Goal: Task Accomplishment & Management: Manage account settings

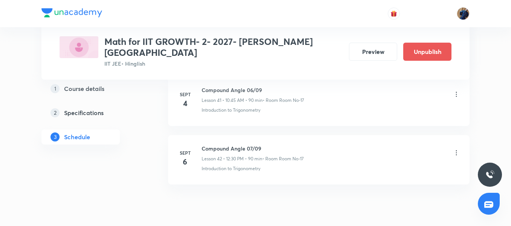
scroll to position [2833, 0]
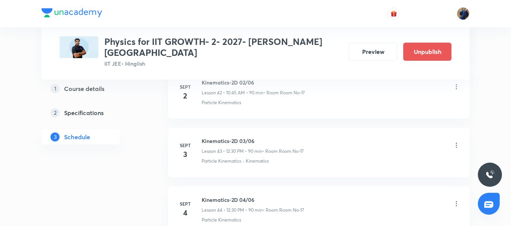
scroll to position [3009, 0]
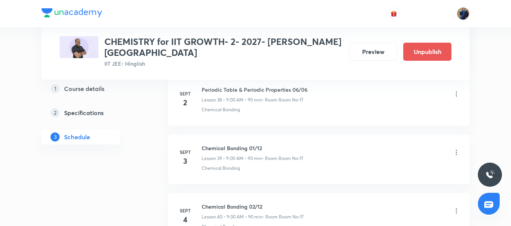
scroll to position [2613, 0]
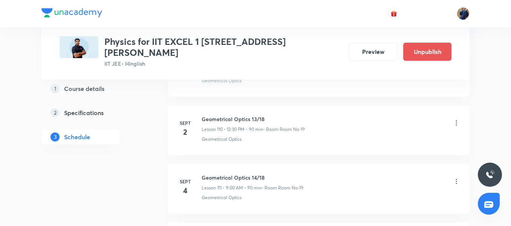
scroll to position [6826, 0]
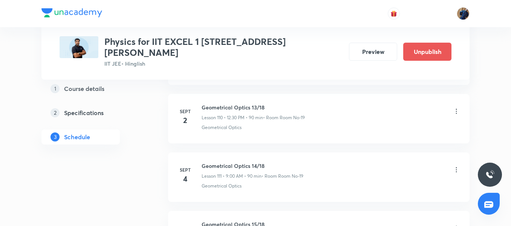
click at [457, 107] on icon at bounding box center [457, 111] width 8 height 8
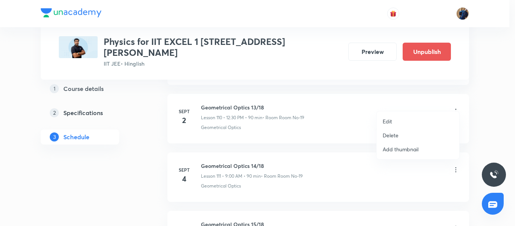
click at [416, 120] on li "Edit" at bounding box center [418, 121] width 83 height 14
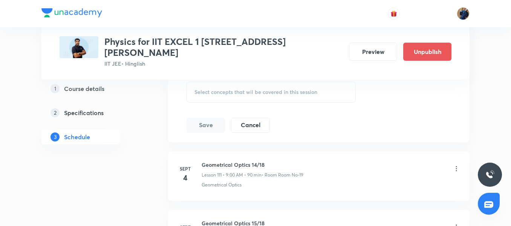
scroll to position [6738, 0]
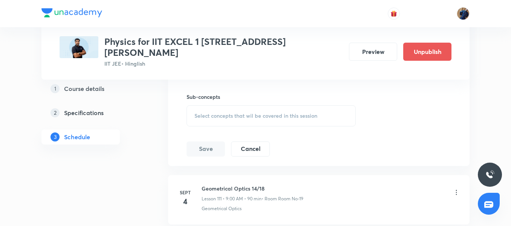
click at [284, 113] on span "Select concepts that wil be covered in this session" at bounding box center [255, 116] width 123 height 6
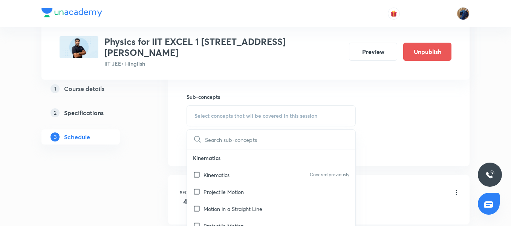
click at [228, 166] on div "Kinematics Covered previously" at bounding box center [271, 174] width 168 height 17
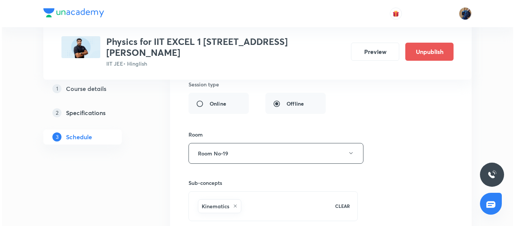
scroll to position [6664, 0]
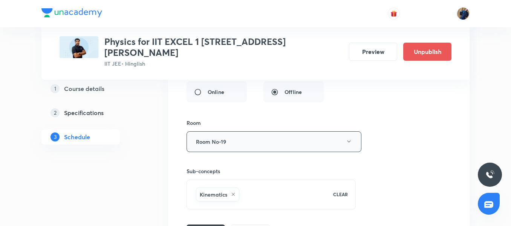
click at [302, 132] on button "Room No-19" at bounding box center [274, 141] width 175 height 21
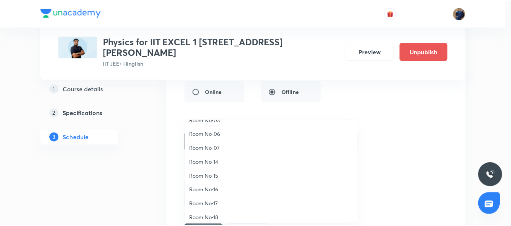
scroll to position [84, 0]
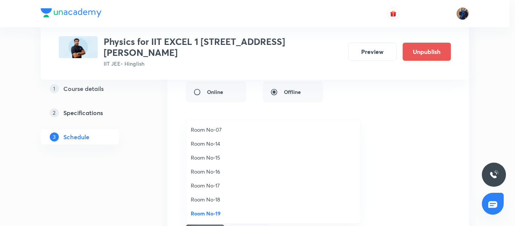
click at [221, 196] on span "Room No-18" at bounding box center [273, 199] width 165 height 8
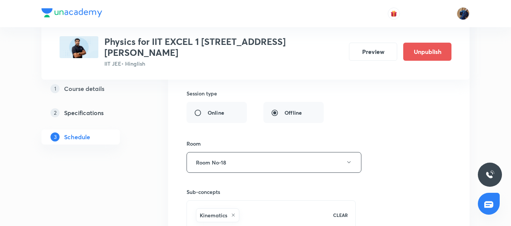
scroll to position [6732, 0]
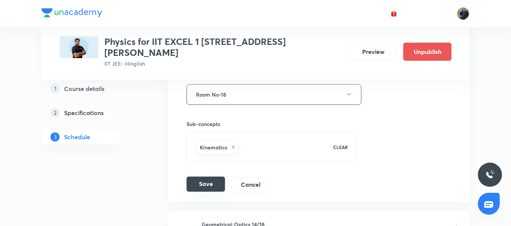
click at [202, 178] on button "Save" at bounding box center [206, 183] width 38 height 15
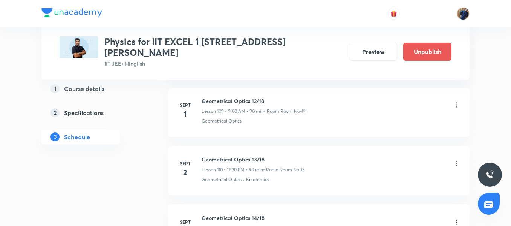
scroll to position [6507, 0]
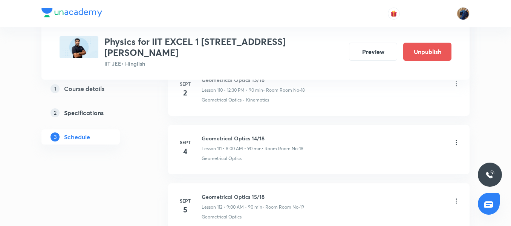
click at [457, 139] on icon at bounding box center [457, 143] width 8 height 8
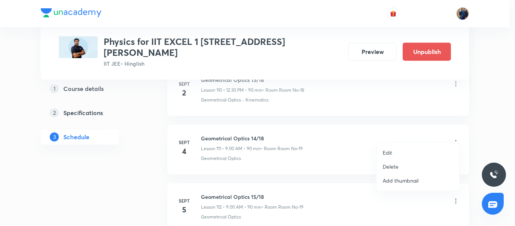
click at [411, 149] on li "Edit" at bounding box center [418, 152] width 83 height 14
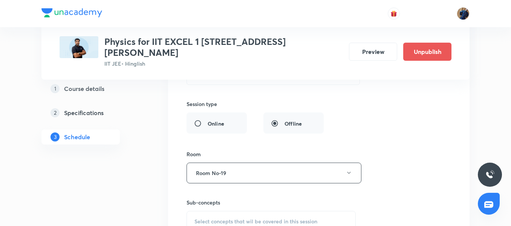
scroll to position [6727, 0]
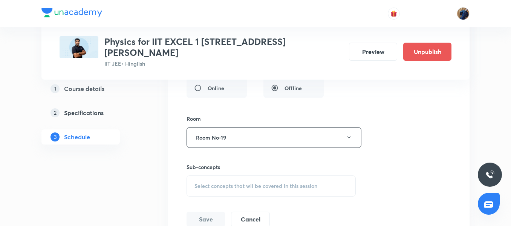
click at [265, 183] on span "Select concepts that wil be covered in this session" at bounding box center [255, 186] width 123 height 6
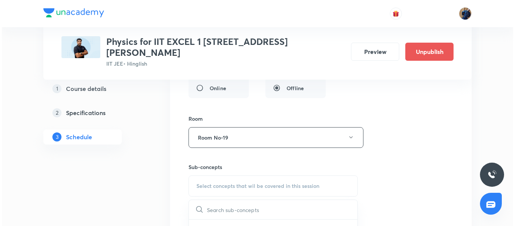
scroll to position [6786, 0]
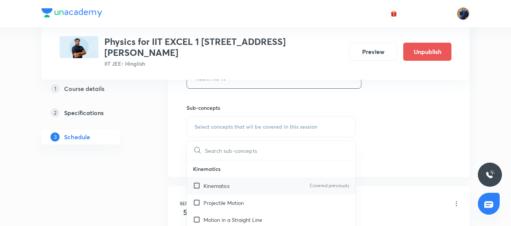
click at [264, 178] on div "Kinematics Covered previously" at bounding box center [271, 185] width 168 height 17
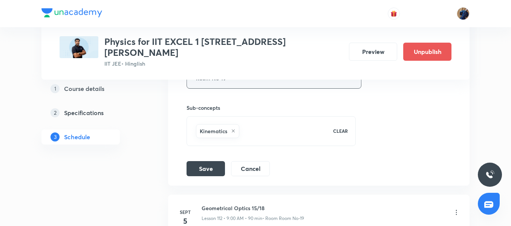
click at [244, 76] on button "Room No-19" at bounding box center [274, 78] width 175 height 21
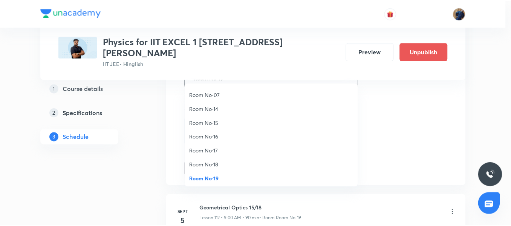
scroll to position [84, 0]
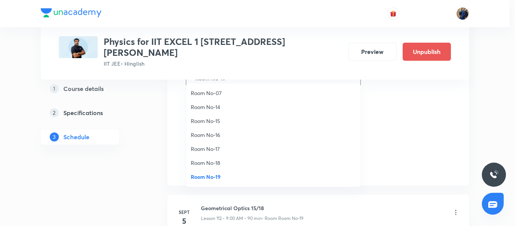
click at [225, 159] on span "Room No-18" at bounding box center [273, 163] width 165 height 8
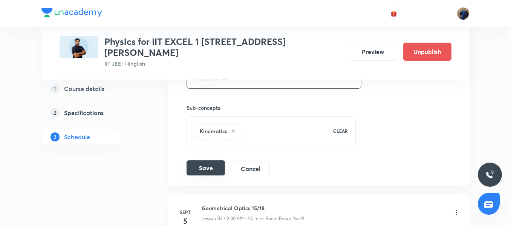
click at [209, 160] on button "Save" at bounding box center [206, 167] width 38 height 15
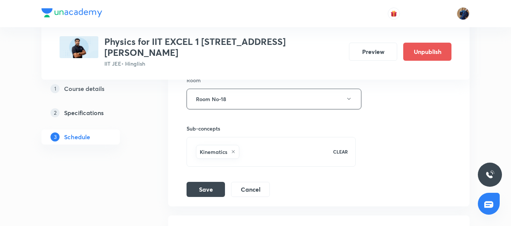
click at [416, 164] on div "Session title 24/99 Geometrical Optics 14/18 ​ Schedule for Sept 4, 2025, 9:00 …" at bounding box center [319, 22] width 265 height 349
click at [255, 91] on button "Room No-18" at bounding box center [274, 99] width 175 height 21
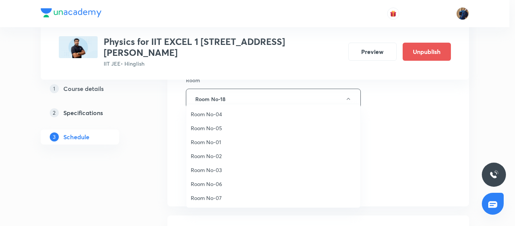
click at [164, 98] on div at bounding box center [257, 113] width 515 height 226
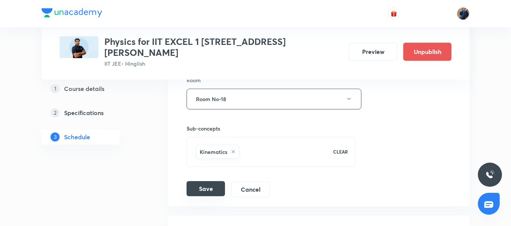
click at [201, 181] on button "Save" at bounding box center [206, 188] width 38 height 15
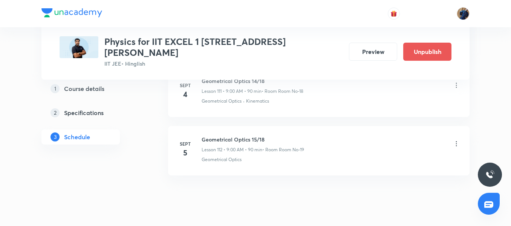
scroll to position [6576, 0]
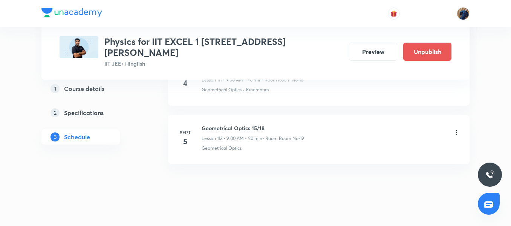
click at [455, 129] on icon at bounding box center [457, 133] width 8 height 8
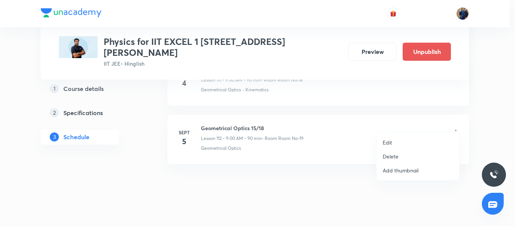
click at [416, 140] on li "Edit" at bounding box center [418, 142] width 83 height 14
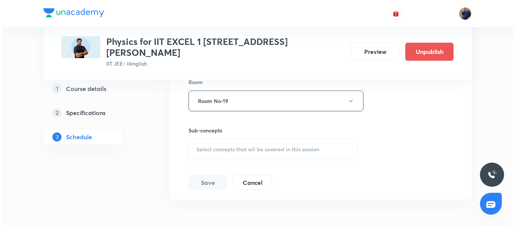
scroll to position [6833, 0]
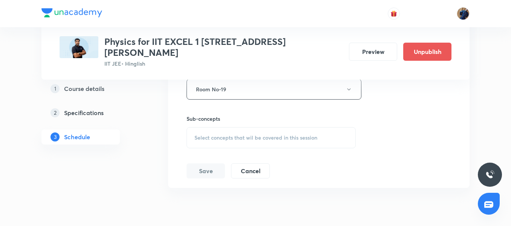
click at [314, 135] on span "Select concepts that wil be covered in this session" at bounding box center [255, 138] width 123 height 6
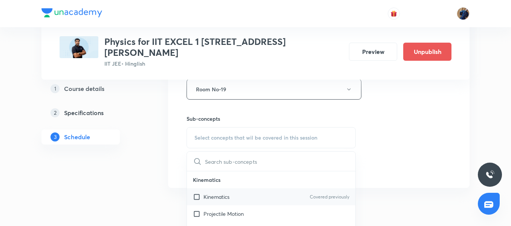
click at [242, 190] on div "Kinematics Covered previously" at bounding box center [271, 196] width 168 height 17
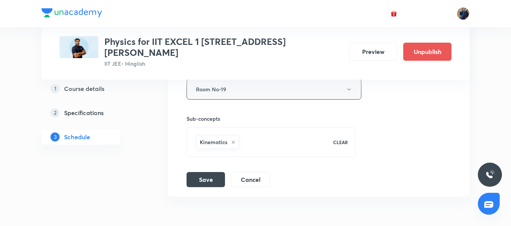
click at [245, 80] on button "Room No-19" at bounding box center [274, 89] width 175 height 21
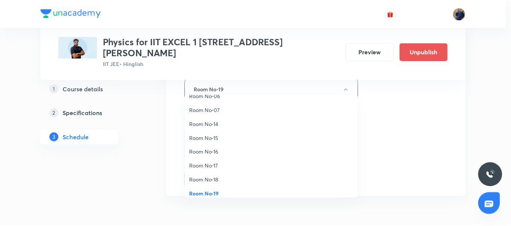
scroll to position [84, 0]
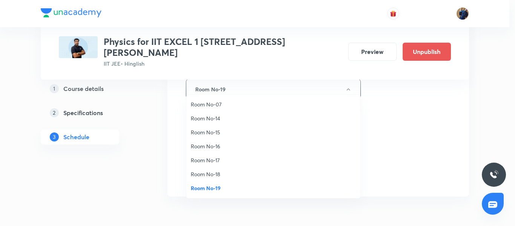
click at [220, 174] on span "Room No-18" at bounding box center [273, 174] width 165 height 8
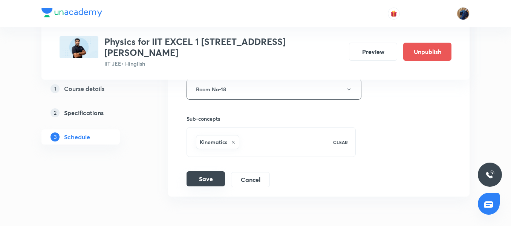
click at [205, 171] on button "Save" at bounding box center [206, 178] width 38 height 15
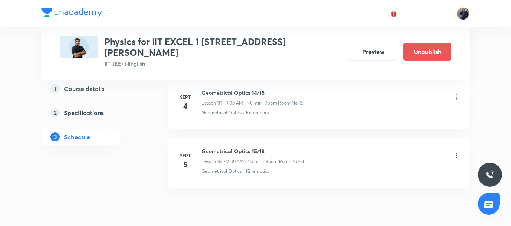
scroll to position [6576, 0]
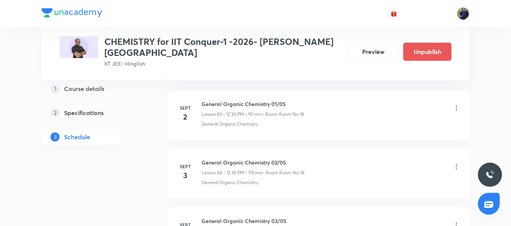
scroll to position [5273, 0]
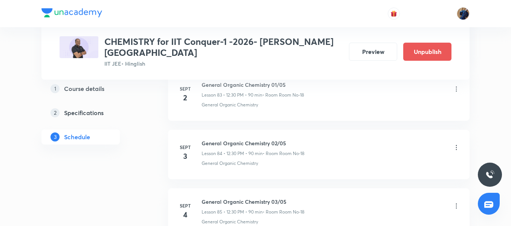
click at [456, 85] on icon at bounding box center [457, 89] width 8 height 8
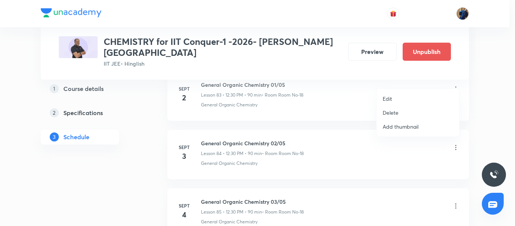
click at [394, 101] on li "Edit" at bounding box center [418, 99] width 83 height 14
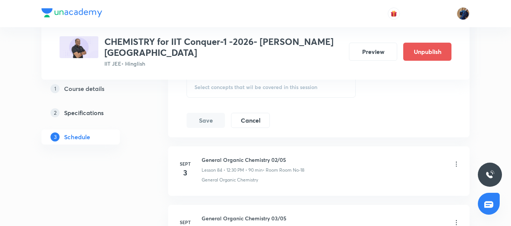
scroll to position [5172, 0]
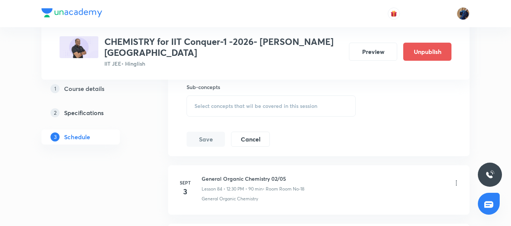
click at [280, 102] on div "Select concepts that wil be covered in this session" at bounding box center [271, 105] width 169 height 21
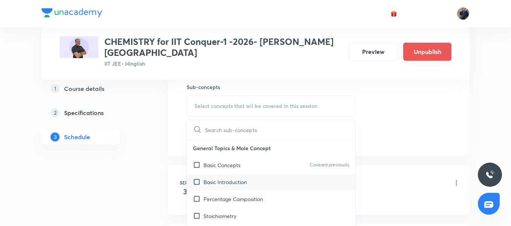
click at [230, 178] on p "Basic Introduction" at bounding box center [225, 182] width 43 height 8
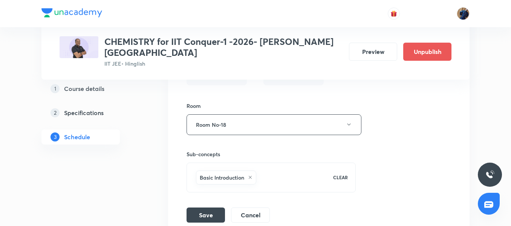
scroll to position [5115, 0]
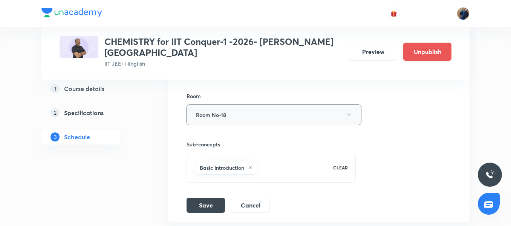
click at [284, 110] on button "Room No-18" at bounding box center [274, 114] width 175 height 21
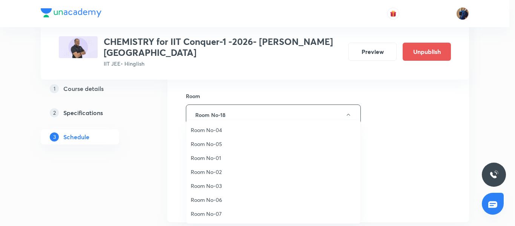
click at [249, 127] on span "Room No-04" at bounding box center [273, 130] width 165 height 8
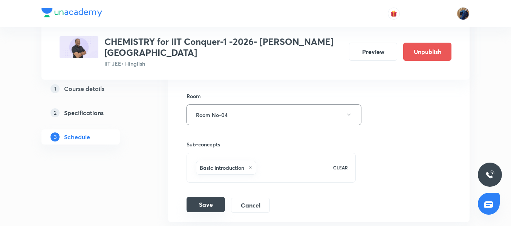
click at [202, 197] on button "Save" at bounding box center [206, 204] width 38 height 15
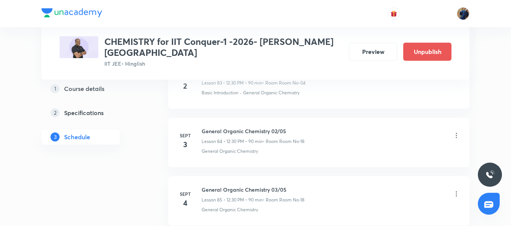
scroll to position [4903, 0]
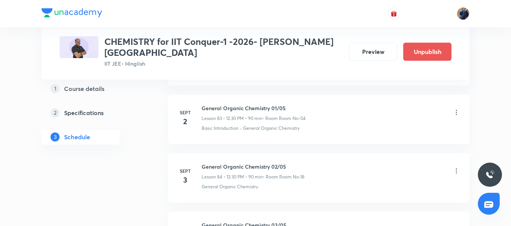
click at [458, 109] on icon at bounding box center [457, 113] width 8 height 8
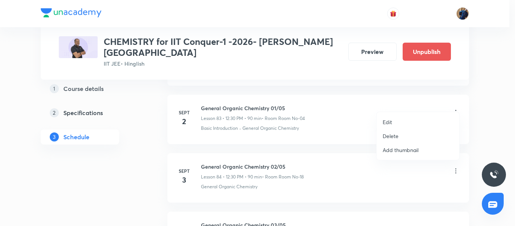
click at [398, 119] on li "Edit" at bounding box center [418, 122] width 83 height 14
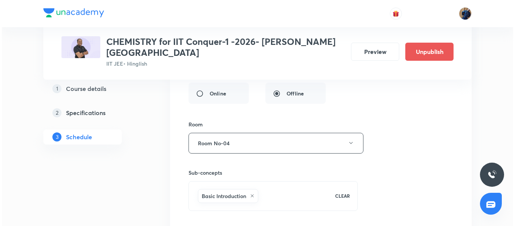
scroll to position [5115, 0]
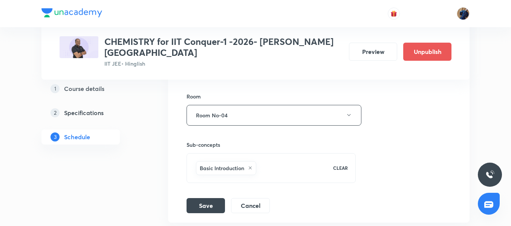
click at [292, 126] on div "Sub-concepts Basic Introduction CLEAR" at bounding box center [271, 154] width 169 height 57
click at [281, 108] on button "Room No-04" at bounding box center [274, 115] width 175 height 21
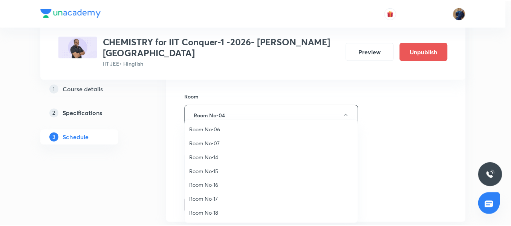
scroll to position [84, 0]
click at [212, 216] on span "Room No-19" at bounding box center [273, 213] width 165 height 8
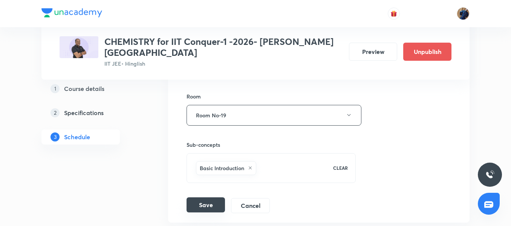
click at [199, 197] on button "Save" at bounding box center [206, 204] width 38 height 15
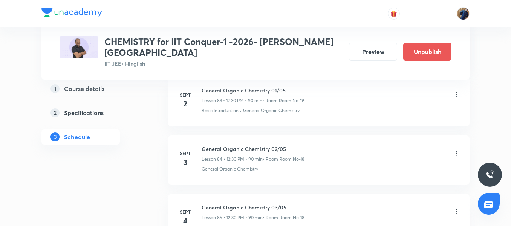
scroll to position [4930, 0]
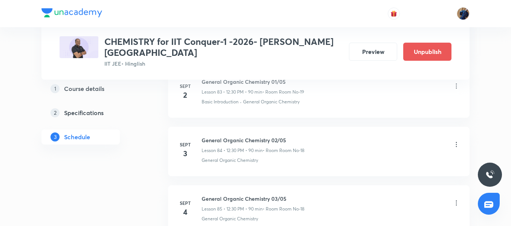
click at [454, 141] on icon at bounding box center [457, 145] width 8 height 8
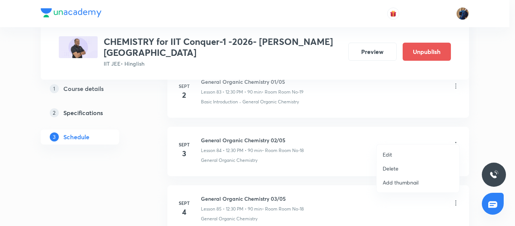
click at [401, 151] on li "Edit" at bounding box center [418, 154] width 83 height 14
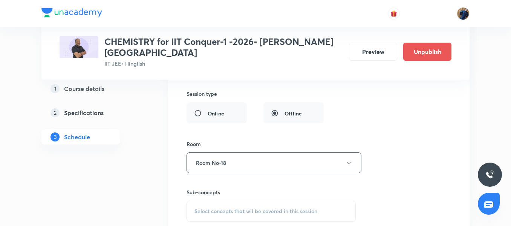
scroll to position [5144, 0]
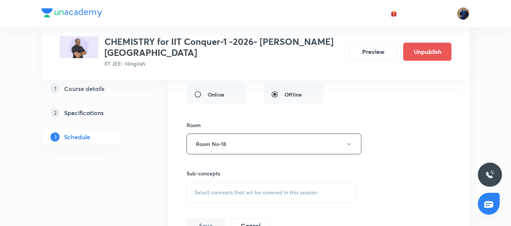
click at [309, 190] on div "Select concepts that wil be covered in this session" at bounding box center [271, 192] width 169 height 21
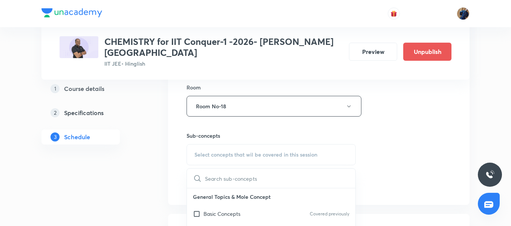
scroll to position [5192, 0]
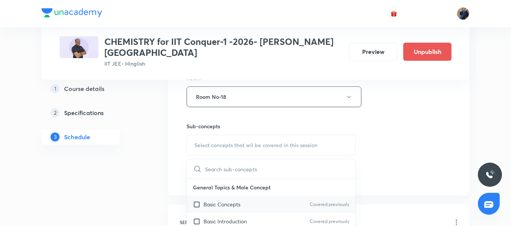
click at [271, 196] on div "Basic Concepts Covered previously" at bounding box center [271, 204] width 168 height 17
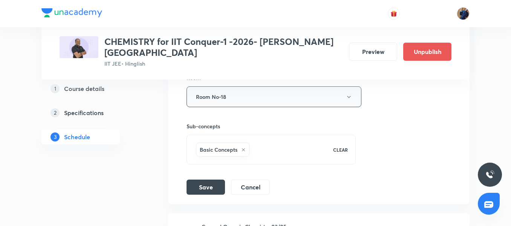
click at [243, 89] on button "Room No-18" at bounding box center [274, 96] width 175 height 21
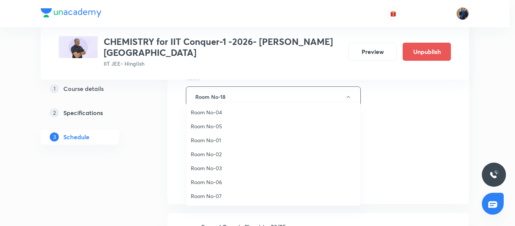
click at [232, 106] on li "Room No-04" at bounding box center [273, 112] width 174 height 14
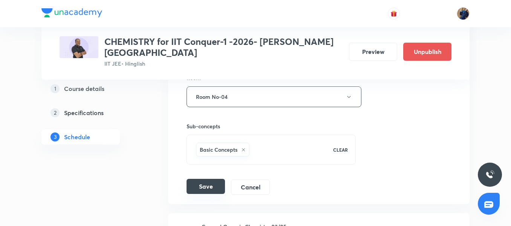
click at [205, 179] on button "Save" at bounding box center [206, 186] width 38 height 15
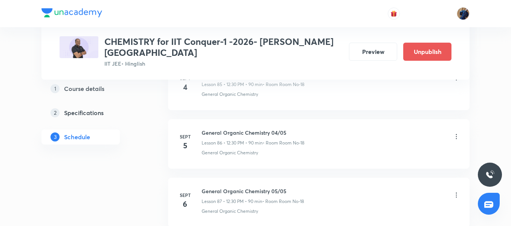
scroll to position [5037, 0]
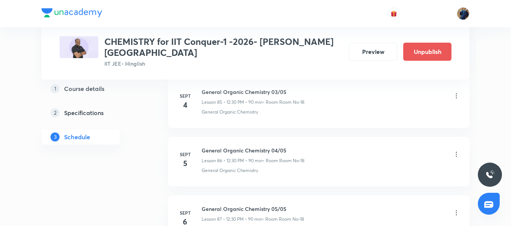
click at [457, 92] on icon at bounding box center [457, 96] width 8 height 8
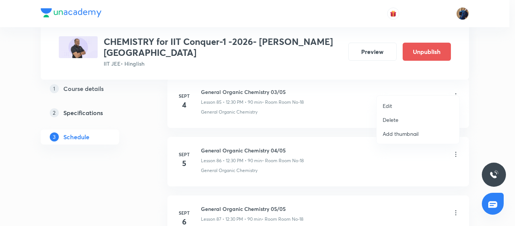
click at [416, 101] on li "Edit" at bounding box center [418, 106] width 83 height 14
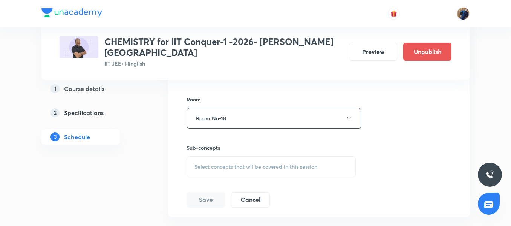
scroll to position [5257, 0]
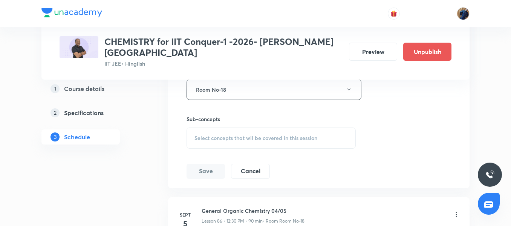
click at [281, 127] on div "Select concepts that wil be covered in this session" at bounding box center [271, 137] width 169 height 21
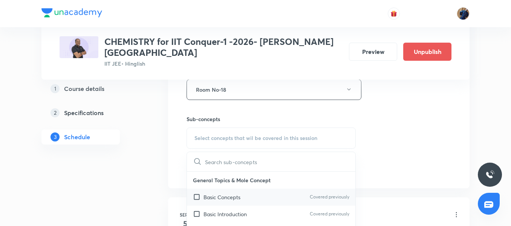
click at [209, 193] on div "Basic Concepts Covered previously" at bounding box center [271, 196] width 168 height 17
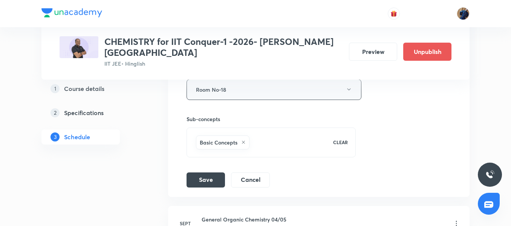
click at [272, 80] on button "Room No-18" at bounding box center [274, 89] width 175 height 21
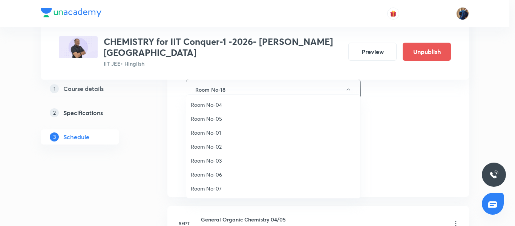
click at [236, 109] on li "Room No-04" at bounding box center [273, 105] width 174 height 14
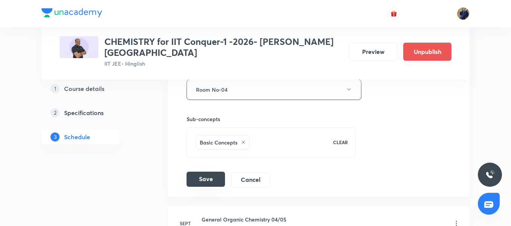
click at [205, 171] on button "Save" at bounding box center [206, 178] width 38 height 15
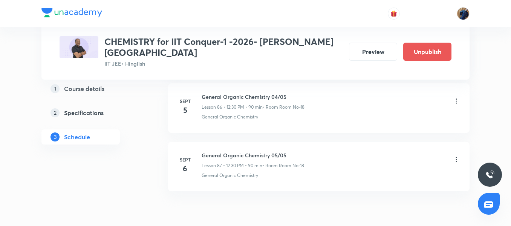
scroll to position [5099, 0]
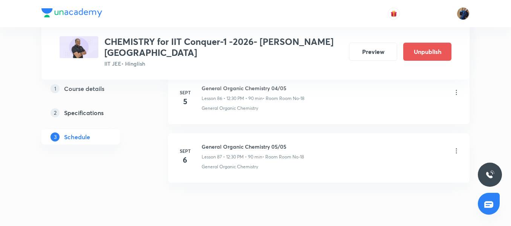
click at [457, 89] on icon at bounding box center [457, 93] width 8 height 8
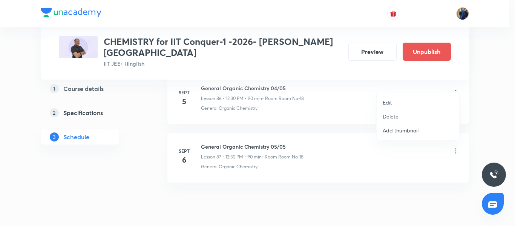
click at [402, 99] on li "Edit" at bounding box center [418, 102] width 83 height 14
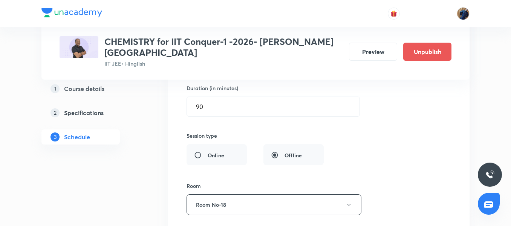
scroll to position [5267, 0]
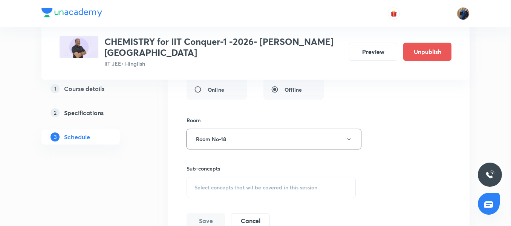
click at [322, 184] on div "Select concepts that wil be covered in this session" at bounding box center [271, 187] width 169 height 21
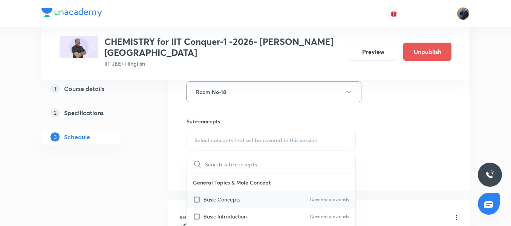
click at [264, 191] on div "Basic Concepts Covered previously" at bounding box center [271, 199] width 168 height 17
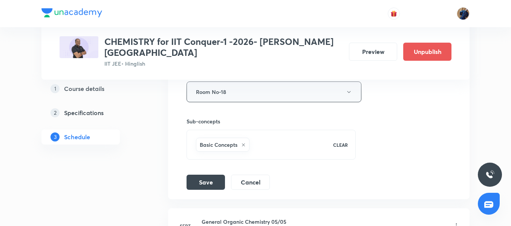
click at [218, 81] on button "Room No-18" at bounding box center [274, 91] width 175 height 21
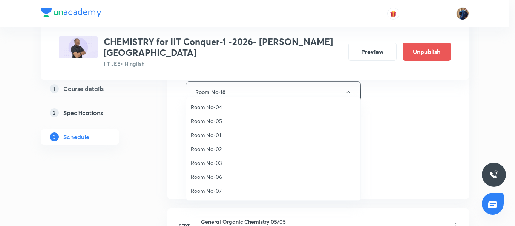
click at [218, 108] on span "Room No-04" at bounding box center [273, 107] width 165 height 8
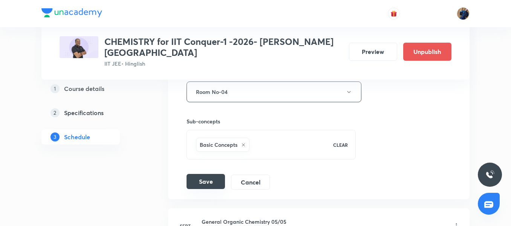
click at [207, 174] on button "Save" at bounding box center [206, 181] width 38 height 15
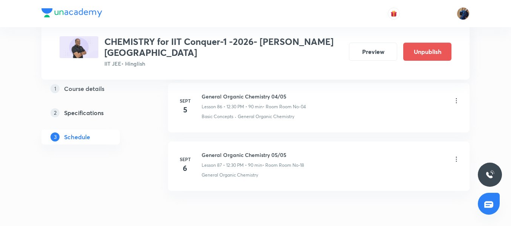
scroll to position [5117, 0]
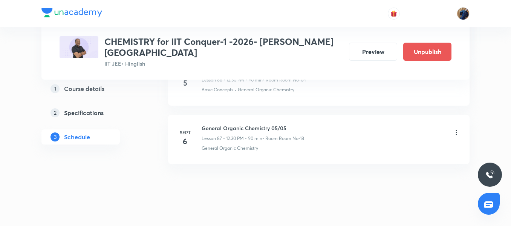
click at [459, 129] on icon at bounding box center [457, 133] width 8 height 8
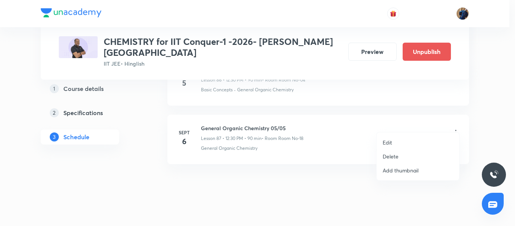
click at [405, 138] on li "Edit" at bounding box center [418, 142] width 83 height 14
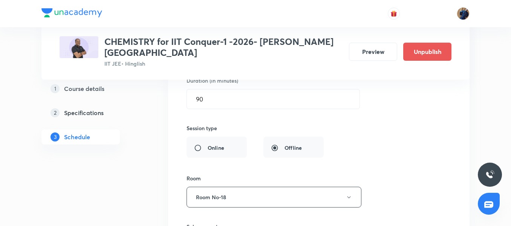
scroll to position [5361, 0]
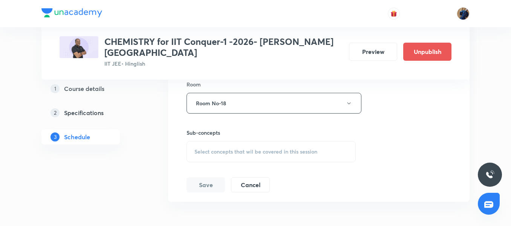
click at [285, 148] on span "Select concepts that wil be covered in this session" at bounding box center [255, 151] width 123 height 6
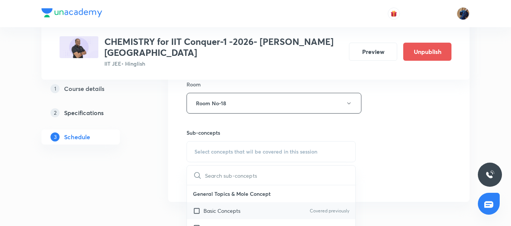
click at [215, 207] on p "Basic Concepts" at bounding box center [222, 211] width 37 height 8
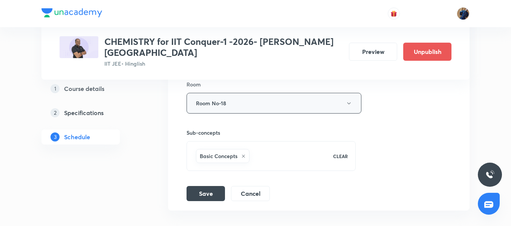
click at [238, 93] on button "Room No-18" at bounding box center [274, 103] width 175 height 21
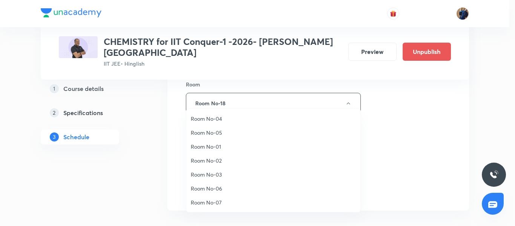
click at [230, 119] on span "Room No-04" at bounding box center [273, 119] width 165 height 8
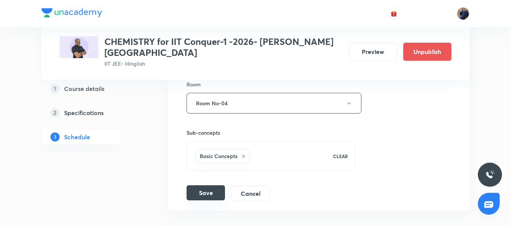
click at [204, 187] on button "Save" at bounding box center [206, 192] width 38 height 15
click at [204, 187] on button "Save" at bounding box center [206, 193] width 38 height 15
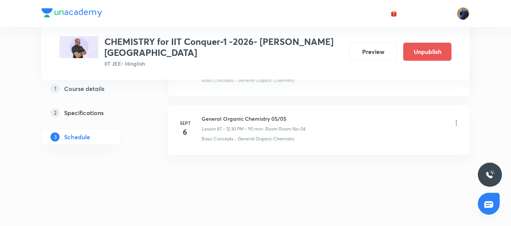
scroll to position [5117, 0]
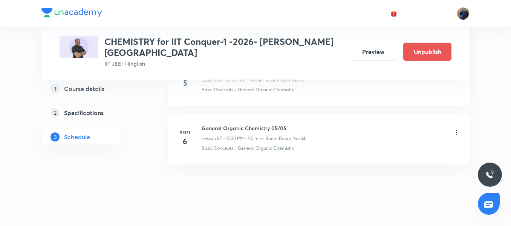
click at [455, 129] on icon at bounding box center [457, 133] width 8 height 8
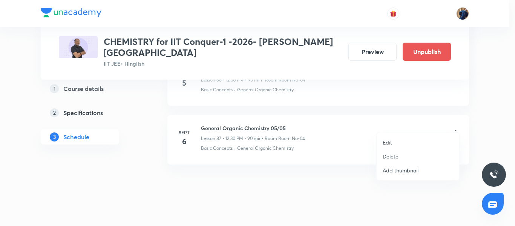
click at [392, 140] on p "Edit" at bounding box center [387, 142] width 9 height 8
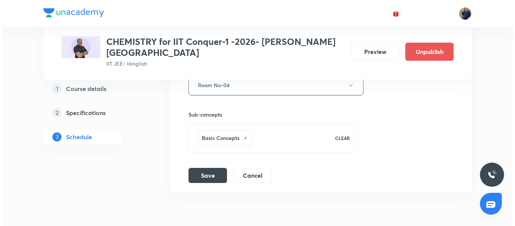
scroll to position [5360, 0]
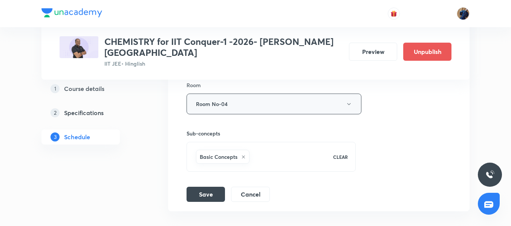
click at [255, 93] on button "Room No-04" at bounding box center [274, 103] width 175 height 21
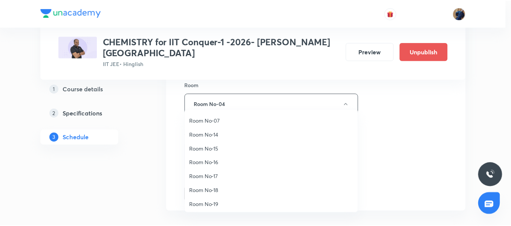
scroll to position [84, 0]
click at [214, 204] on span "Room No-19" at bounding box center [273, 203] width 165 height 8
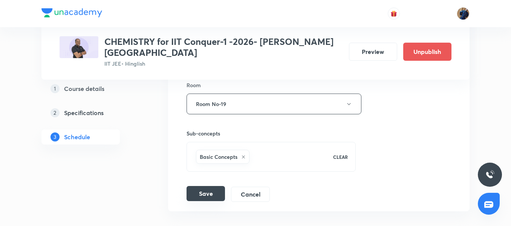
click at [200, 186] on button "Save" at bounding box center [206, 193] width 38 height 15
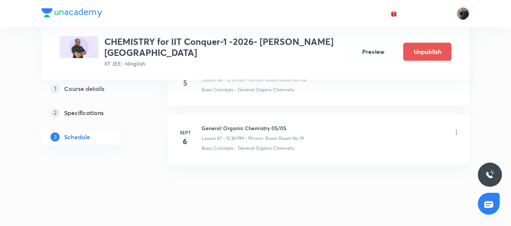
scroll to position [5091, 0]
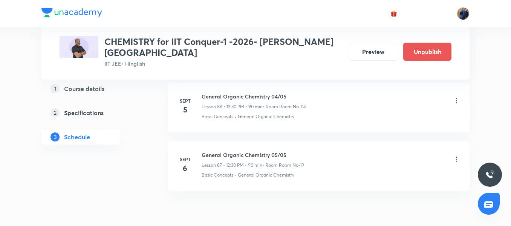
click at [459, 97] on icon at bounding box center [457, 101] width 8 height 8
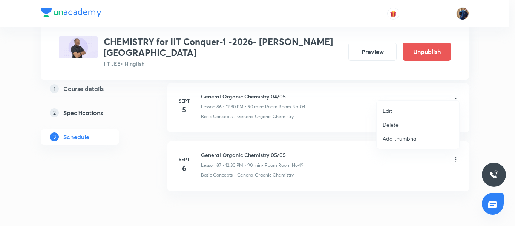
click at [419, 107] on li "Edit" at bounding box center [418, 111] width 83 height 14
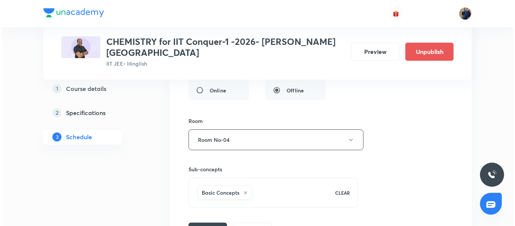
scroll to position [5276, 0]
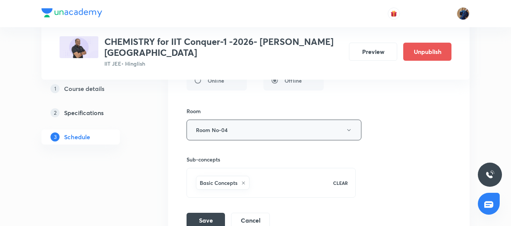
click at [261, 119] on button "Room No-04" at bounding box center [274, 129] width 175 height 21
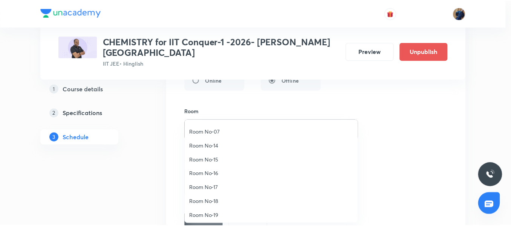
scroll to position [84, 0]
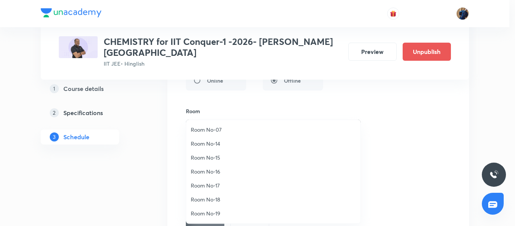
click at [216, 216] on span "Room No-19" at bounding box center [273, 213] width 165 height 8
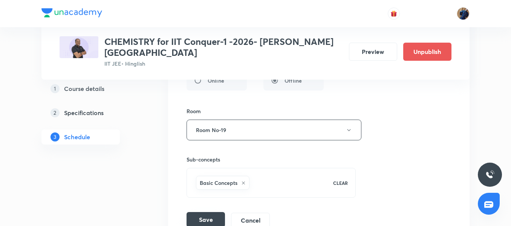
click at [210, 212] on button "Save" at bounding box center [206, 219] width 38 height 15
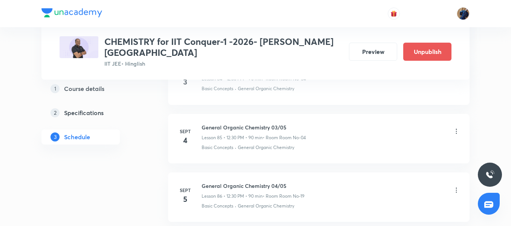
scroll to position [4983, 0]
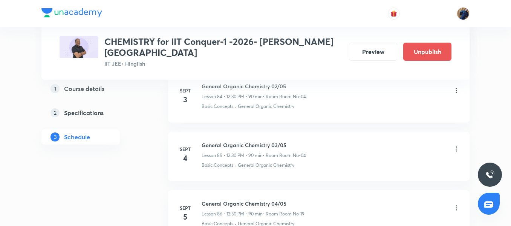
click at [456, 145] on icon at bounding box center [457, 149] width 8 height 8
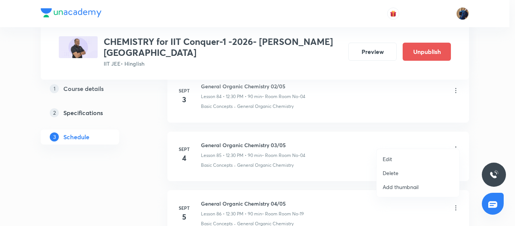
click at [405, 157] on li "Edit" at bounding box center [418, 159] width 83 height 14
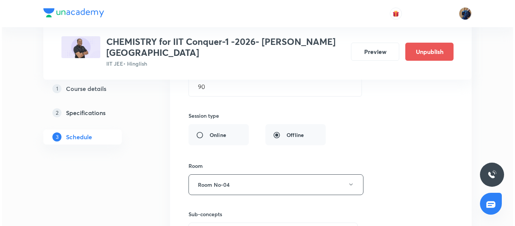
scroll to position [5219, 0]
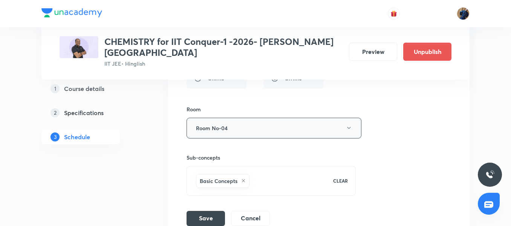
click at [241, 118] on button "Room No-04" at bounding box center [274, 128] width 175 height 21
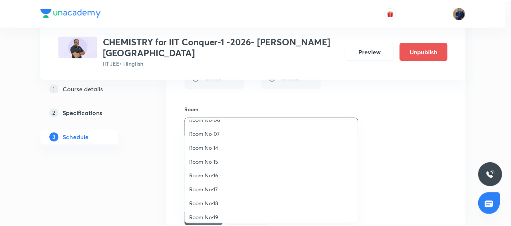
scroll to position [84, 0]
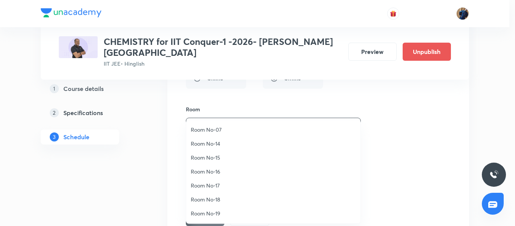
click at [217, 210] on span "Room No-19" at bounding box center [273, 213] width 165 height 8
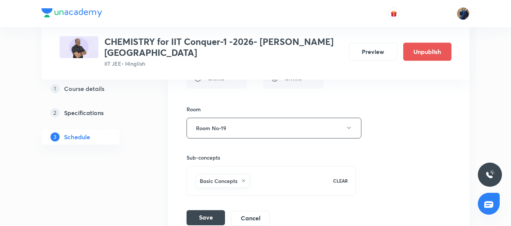
click at [214, 210] on button "Save" at bounding box center [206, 217] width 38 height 15
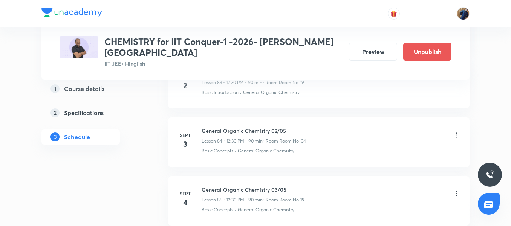
scroll to position [4930, 0]
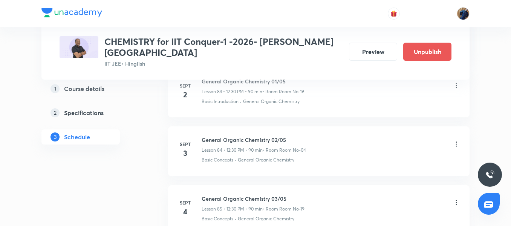
click at [458, 140] on icon at bounding box center [457, 144] width 8 height 8
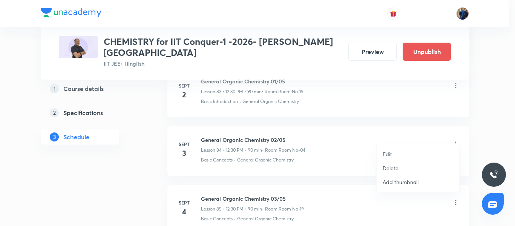
click at [410, 152] on li "Edit" at bounding box center [418, 154] width 83 height 14
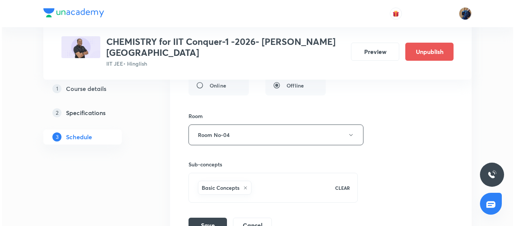
scroll to position [5163, 0]
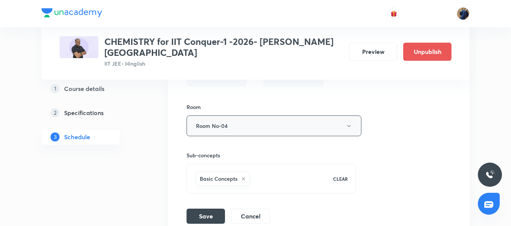
click at [270, 116] on button "Room No-04" at bounding box center [274, 125] width 175 height 21
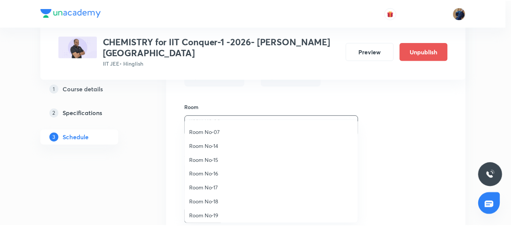
scroll to position [84, 0]
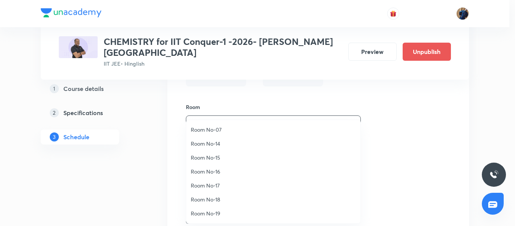
click at [220, 207] on li "Room No-19" at bounding box center [273, 213] width 174 height 14
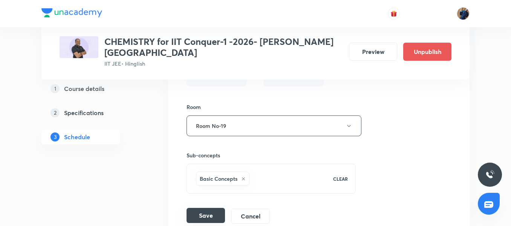
click at [214, 208] on button "Save" at bounding box center [206, 215] width 38 height 15
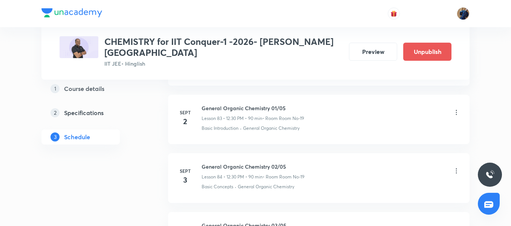
scroll to position [4859, 0]
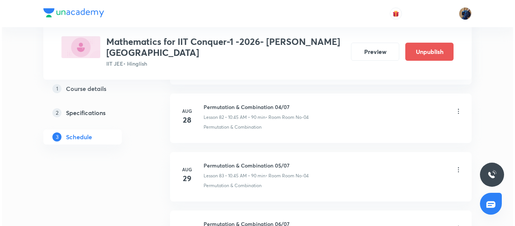
scroll to position [5580, 0]
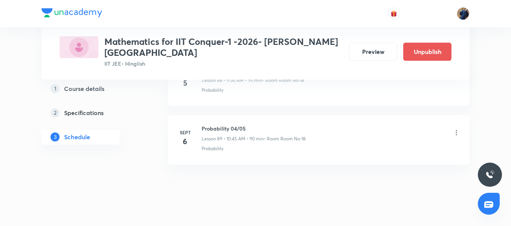
click at [457, 129] on icon at bounding box center [457, 133] width 8 height 8
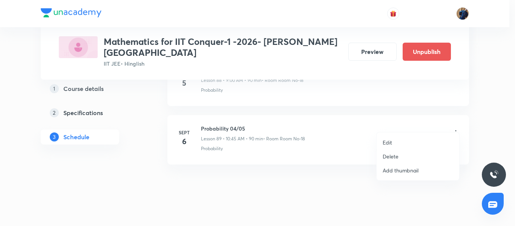
click at [409, 141] on li "Edit" at bounding box center [418, 142] width 83 height 14
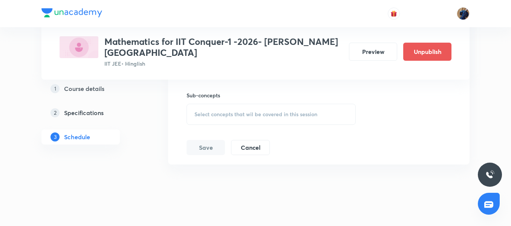
click at [298, 111] on span "Select concepts that wil be covered in this session" at bounding box center [255, 114] width 123 height 6
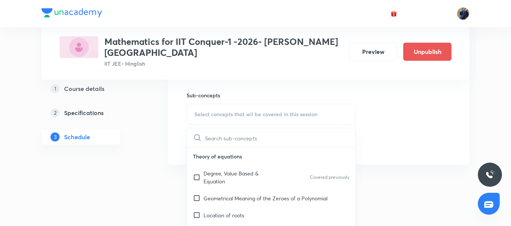
click at [236, 169] on p "Degree, Value Based & Equation" at bounding box center [242, 177] width 76 height 16
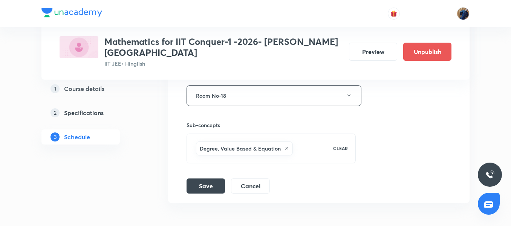
scroll to position [5466, 0]
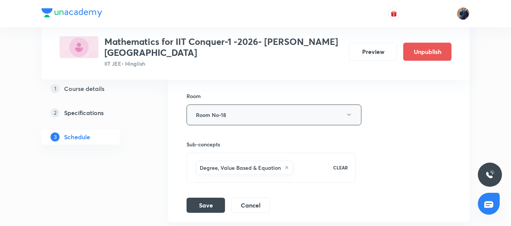
click at [287, 104] on button "Room No-18" at bounding box center [274, 114] width 175 height 21
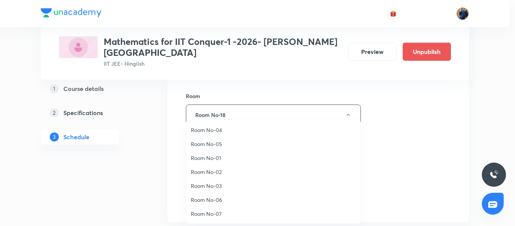
click at [224, 173] on span "Room No-02" at bounding box center [273, 172] width 165 height 8
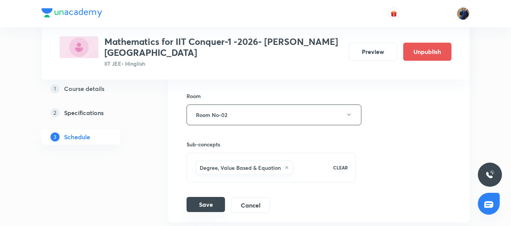
click at [207, 197] on button "Save" at bounding box center [206, 204] width 38 height 15
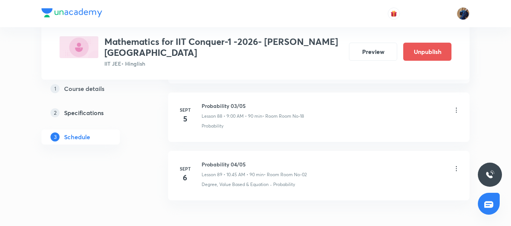
scroll to position [5188, 0]
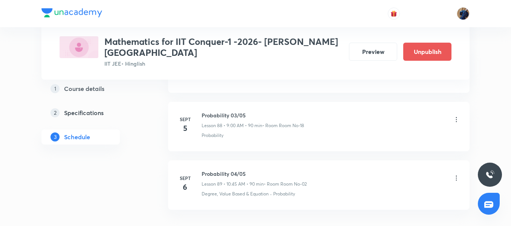
click at [457, 116] on icon at bounding box center [457, 120] width 8 height 8
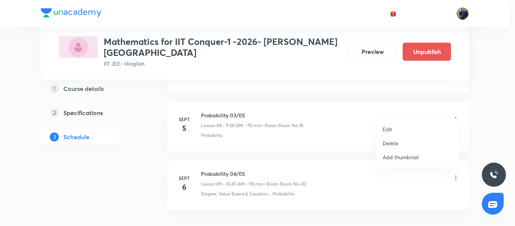
click at [412, 127] on li "Edit" at bounding box center [418, 129] width 83 height 14
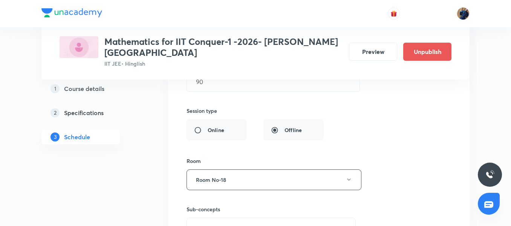
scroll to position [5381, 0]
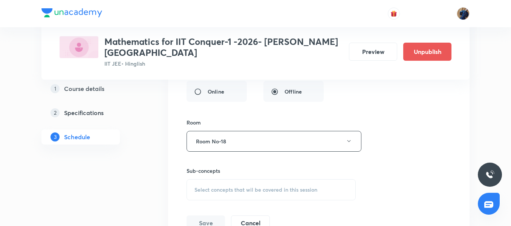
click at [225, 187] on span "Select concepts that wil be covered in this session" at bounding box center [255, 190] width 123 height 6
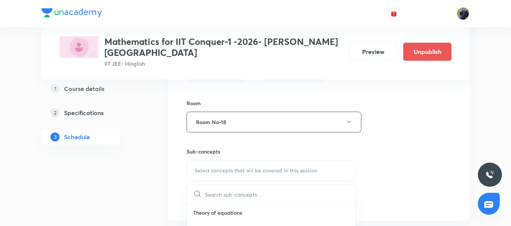
scroll to position [5409, 0]
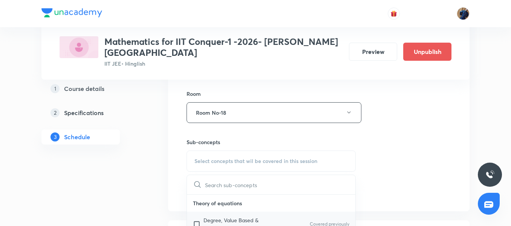
click at [310, 220] on p "Covered previously" at bounding box center [330, 223] width 40 height 7
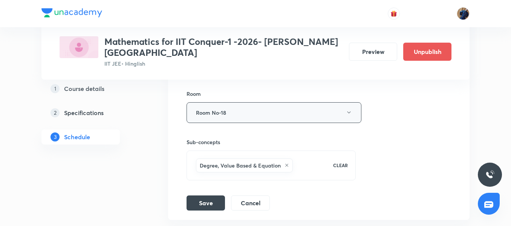
click at [231, 111] on button "Room No-18" at bounding box center [274, 112] width 175 height 21
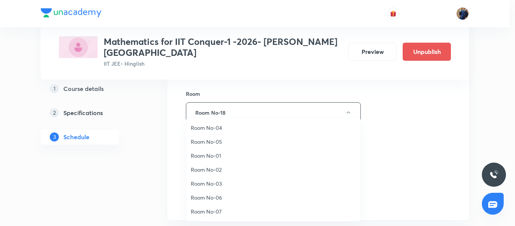
click at [231, 164] on li "Room No-02" at bounding box center [273, 169] width 174 height 14
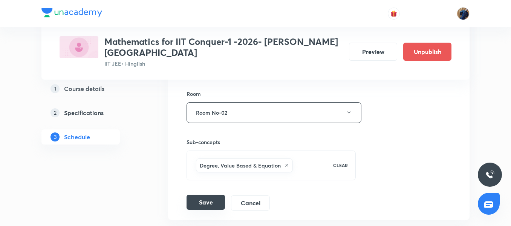
click at [209, 194] on button "Save" at bounding box center [206, 201] width 38 height 15
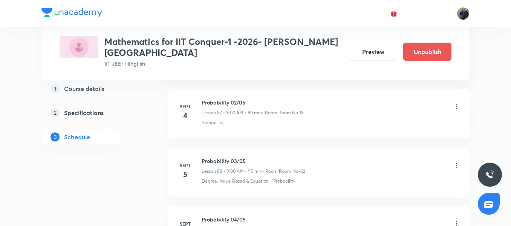
scroll to position [5124, 0]
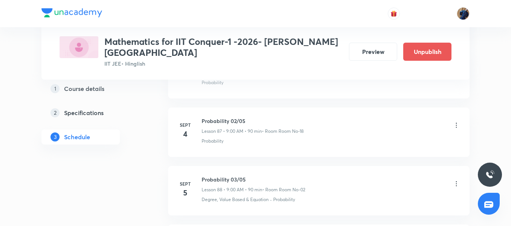
click at [458, 121] on icon at bounding box center [457, 125] width 8 height 8
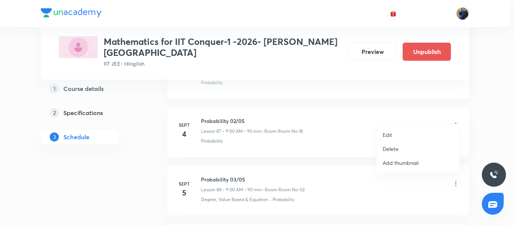
click at [417, 136] on li "Edit" at bounding box center [418, 135] width 83 height 14
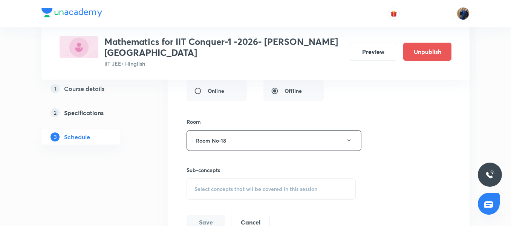
scroll to position [5332, 0]
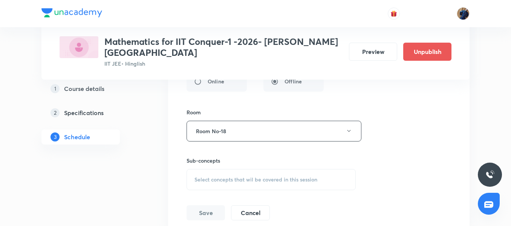
click at [285, 176] on span "Select concepts that wil be covered in this session" at bounding box center [255, 179] width 123 height 6
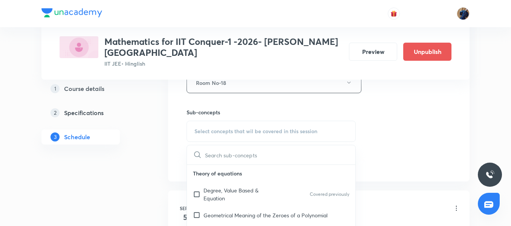
scroll to position [5400, 0]
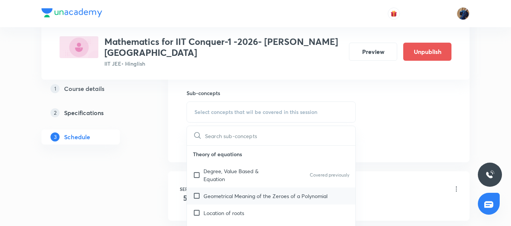
click at [298, 192] on p "Geometrical Meaning of the Zeroes of a Polynomial" at bounding box center [266, 196] width 124 height 8
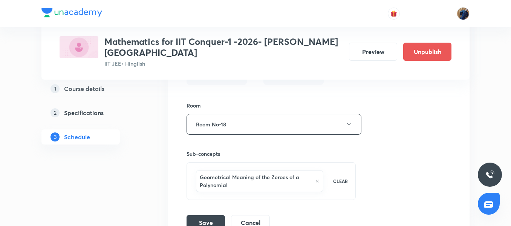
scroll to position [5301, 0]
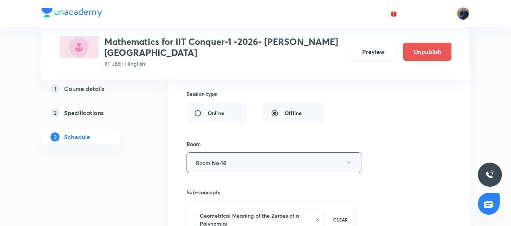
click at [270, 152] on button "Room No-18" at bounding box center [274, 162] width 175 height 21
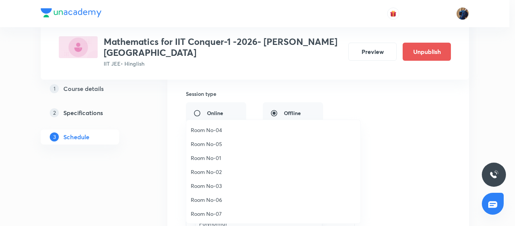
click at [244, 150] on li "Room No-05" at bounding box center [273, 144] width 174 height 14
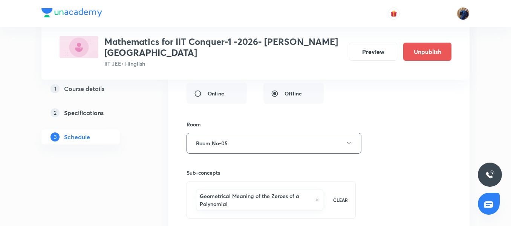
scroll to position [5339, 0]
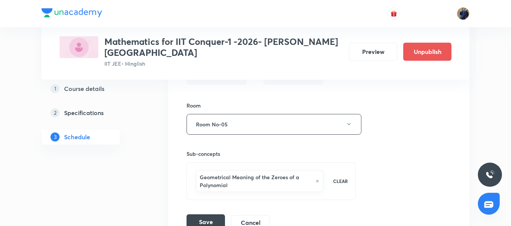
click at [213, 214] on button "Save" at bounding box center [206, 221] width 38 height 15
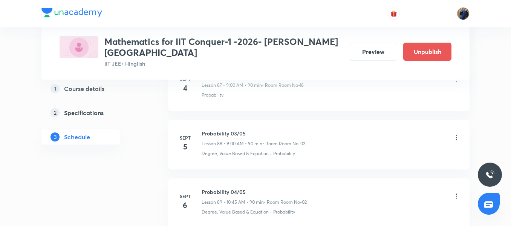
scroll to position [5179, 0]
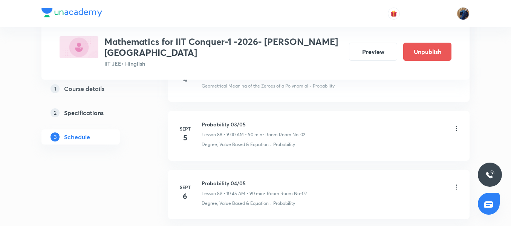
drag, startPoint x: 514, startPoint y: 207, endPoint x: 357, endPoint y: 178, distance: 160.0
click at [357, 179] on div "Probability 04/05 Lesson 89 • 10:45 AM • 90 min • Room Room No-02" at bounding box center [331, 188] width 259 height 18
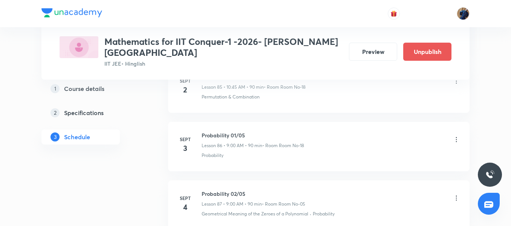
scroll to position [5024, 0]
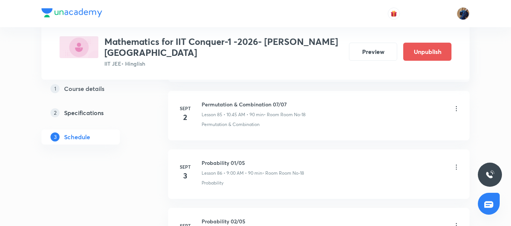
click at [456, 163] on icon at bounding box center [457, 167] width 8 height 8
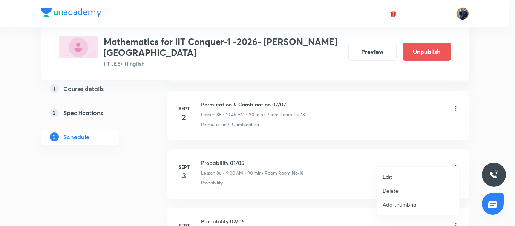
click at [417, 170] on li "Edit" at bounding box center [418, 177] width 83 height 14
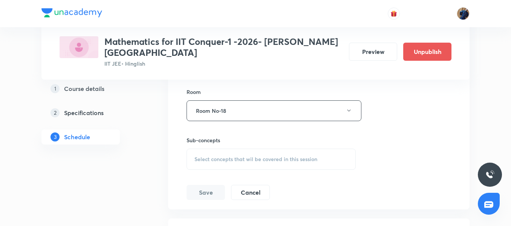
scroll to position [5304, 0]
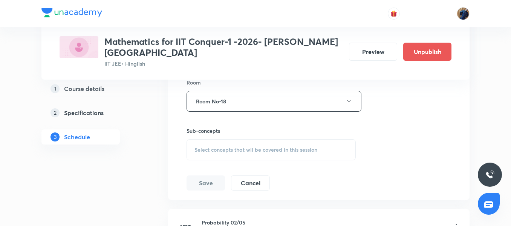
click at [318, 142] on div "Select concepts that wil be covered in this session" at bounding box center [271, 149] width 169 height 21
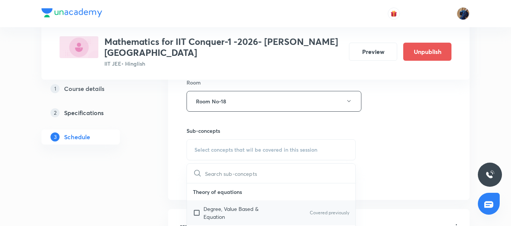
click at [243, 205] on p "Degree, Value Based & Equation" at bounding box center [242, 213] width 76 height 16
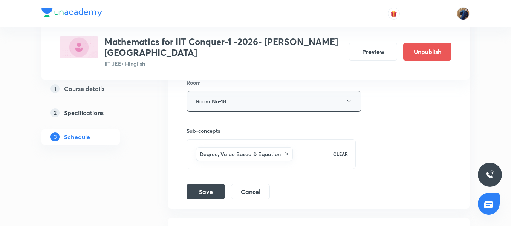
click at [244, 93] on button "Room No-18" at bounding box center [274, 101] width 175 height 21
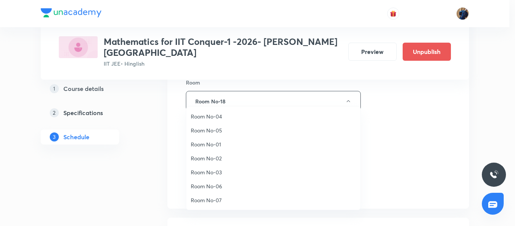
click at [239, 156] on span "Room No-02" at bounding box center [273, 158] width 165 height 8
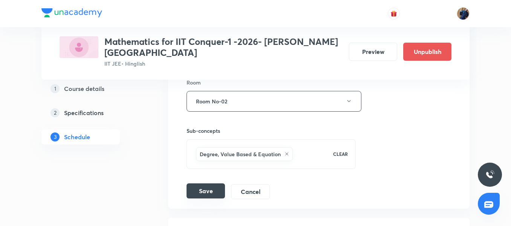
click at [208, 183] on button "Save" at bounding box center [206, 190] width 38 height 15
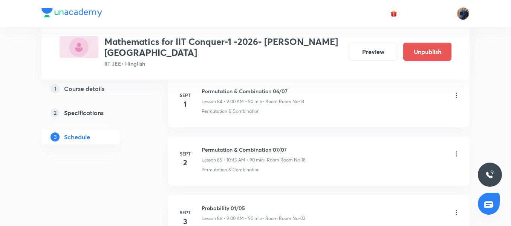
scroll to position [4960, 0]
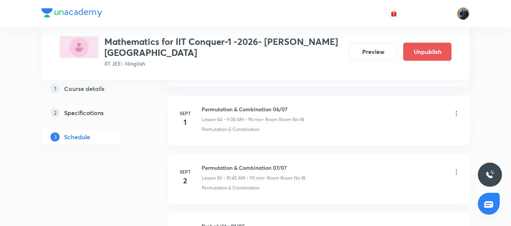
click at [457, 168] on icon at bounding box center [457, 172] width 8 height 8
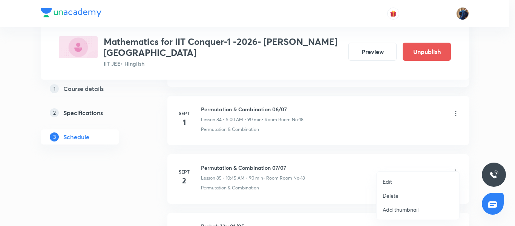
click at [409, 180] on li "Edit" at bounding box center [418, 181] width 83 height 14
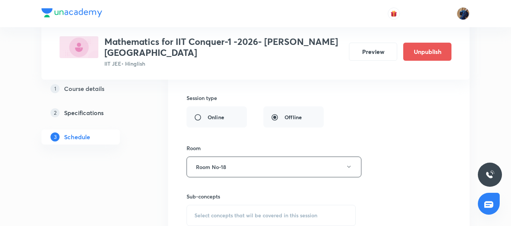
scroll to position [5189, 0]
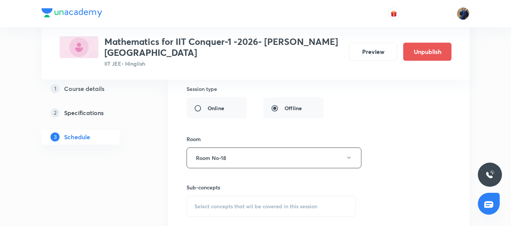
click at [310, 203] on span "Select concepts that wil be covered in this session" at bounding box center [255, 206] width 123 height 6
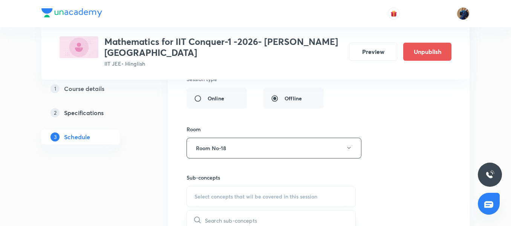
scroll to position [5247, 0]
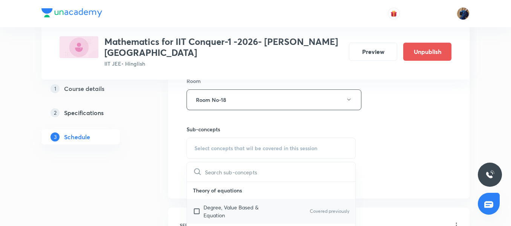
click at [292, 199] on div "Degree, Value Based & Equation Covered previously" at bounding box center [271, 211] width 168 height 25
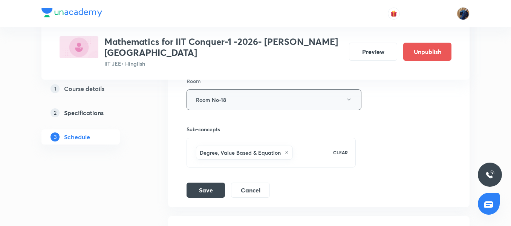
click at [244, 90] on button "Room No-18" at bounding box center [274, 99] width 175 height 21
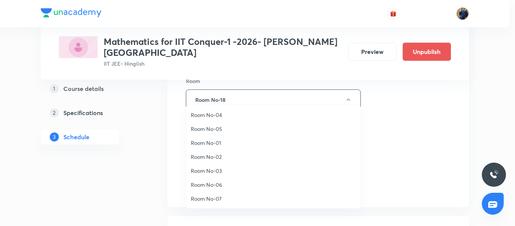
click at [232, 111] on span "Room No-04" at bounding box center [273, 115] width 165 height 8
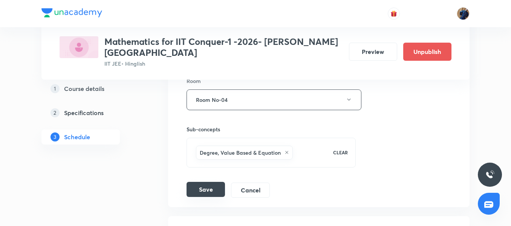
click at [203, 182] on button "Save" at bounding box center [206, 189] width 38 height 15
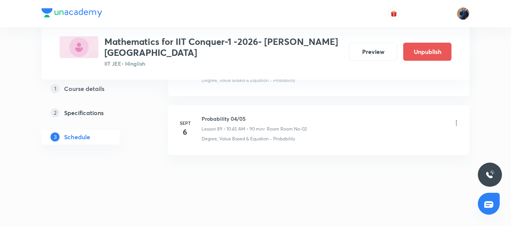
scroll to position [5234, 0]
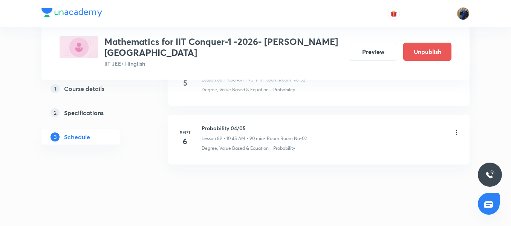
click at [456, 129] on icon at bounding box center [457, 133] width 8 height 8
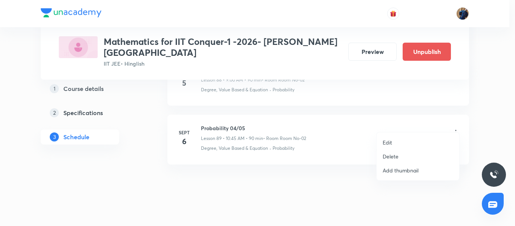
click at [413, 138] on li "Edit" at bounding box center [418, 142] width 83 height 14
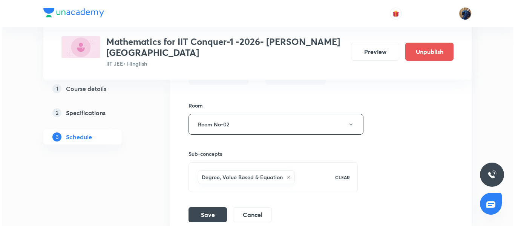
scroll to position [5466, 0]
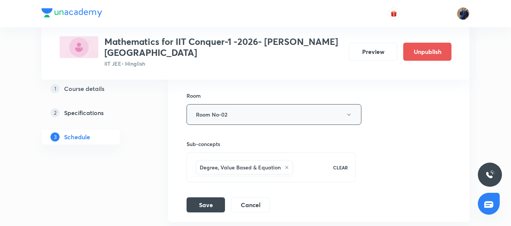
click at [211, 110] on button "Room No-02" at bounding box center [274, 114] width 175 height 21
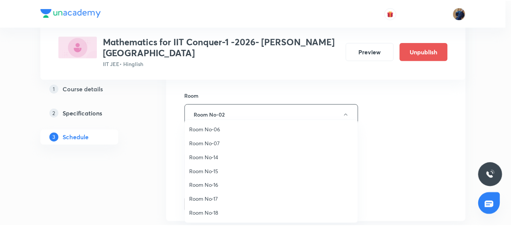
scroll to position [84, 0]
click at [227, 210] on span "Room No-19" at bounding box center [273, 213] width 165 height 8
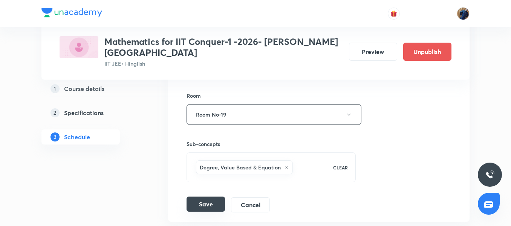
click at [208, 196] on button "Save" at bounding box center [206, 203] width 38 height 15
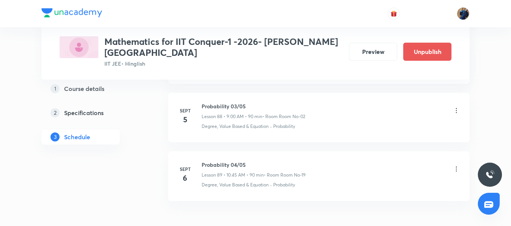
scroll to position [5207, 0]
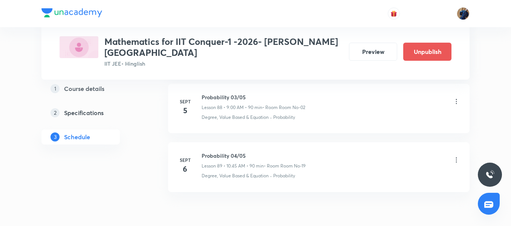
click at [456, 98] on icon at bounding box center [457, 102] width 8 height 8
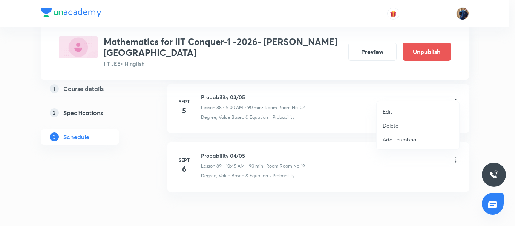
click at [414, 110] on li "Edit" at bounding box center [418, 111] width 83 height 14
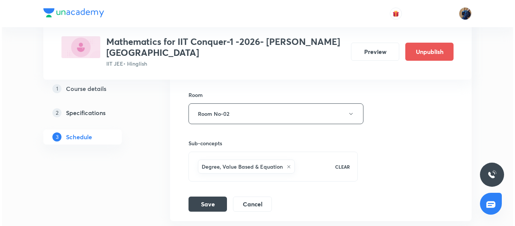
scroll to position [5418, 0]
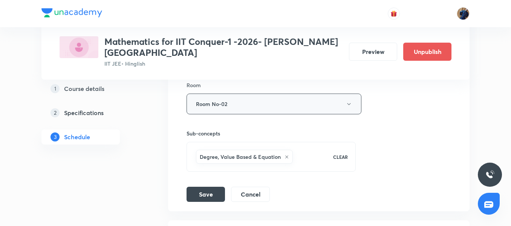
click at [252, 101] on button "Room No-02" at bounding box center [274, 103] width 175 height 21
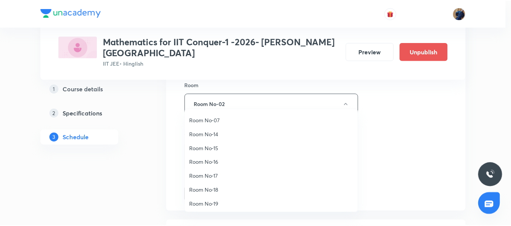
scroll to position [84, 0]
click at [217, 199] on span "Room No-19" at bounding box center [273, 202] width 165 height 8
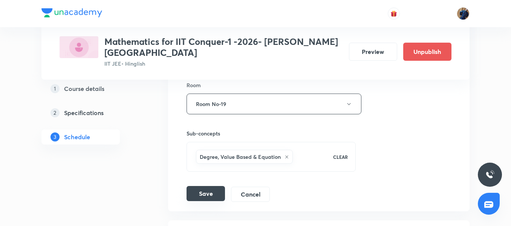
click at [210, 186] on button "Save" at bounding box center [206, 193] width 38 height 15
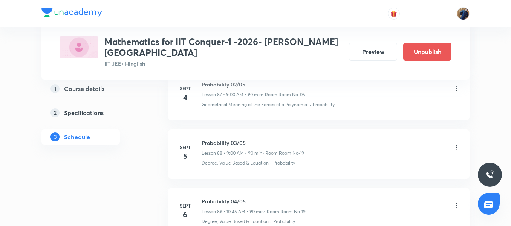
scroll to position [5143, 0]
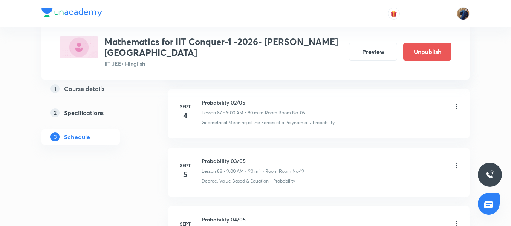
click at [456, 103] on icon at bounding box center [457, 107] width 8 height 8
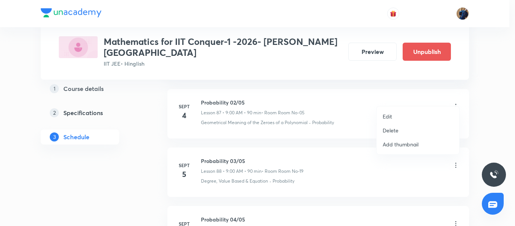
click at [405, 112] on li "Edit" at bounding box center [418, 116] width 83 height 14
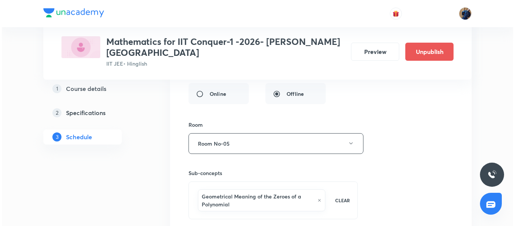
scroll to position [5359, 0]
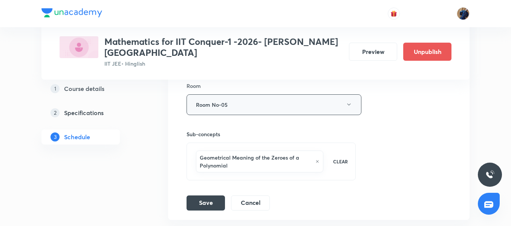
click at [240, 98] on button "Room No-05" at bounding box center [274, 104] width 175 height 21
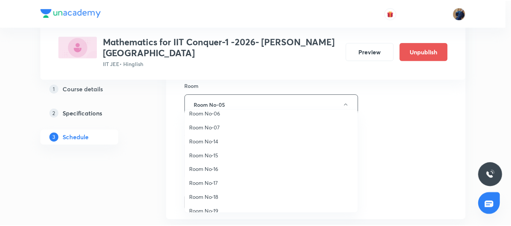
scroll to position [84, 0]
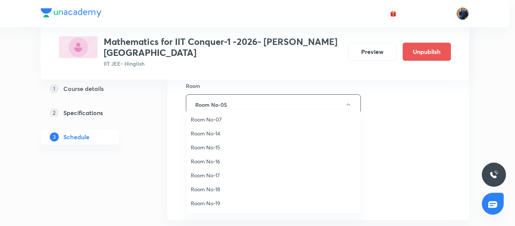
click at [216, 200] on span "Room No-19" at bounding box center [273, 203] width 165 height 8
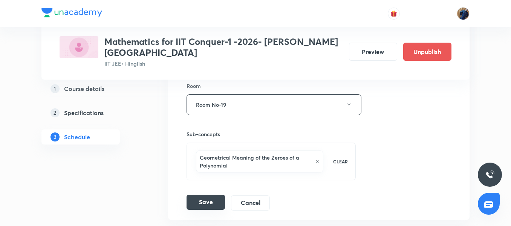
click at [204, 194] on button "Save" at bounding box center [206, 201] width 38 height 15
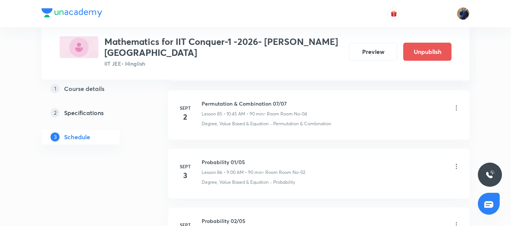
scroll to position [5034, 0]
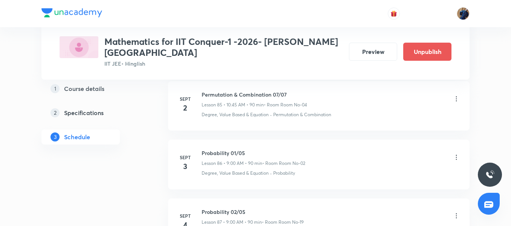
click at [455, 153] on icon at bounding box center [457, 157] width 8 height 8
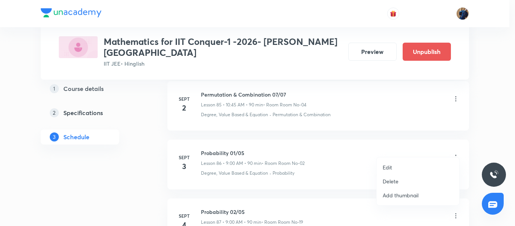
click at [391, 165] on p "Edit" at bounding box center [387, 167] width 9 height 8
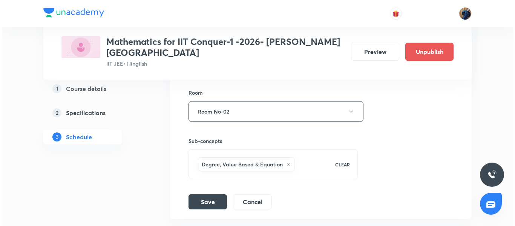
scroll to position [5303, 0]
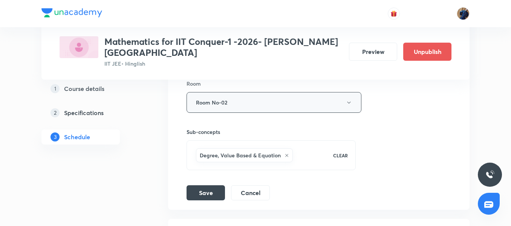
click at [263, 92] on button "Room No-02" at bounding box center [274, 102] width 175 height 21
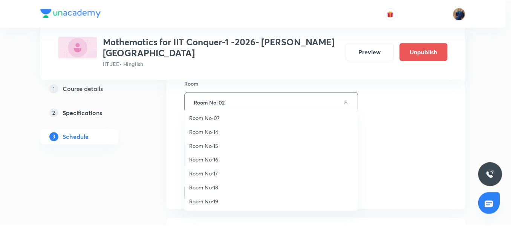
scroll to position [84, 0]
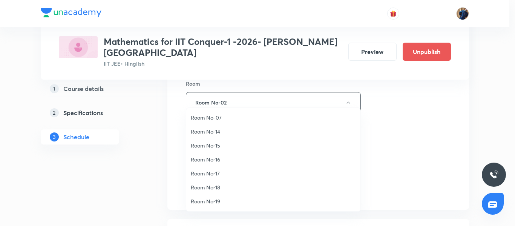
click at [219, 199] on span "Room No-19" at bounding box center [273, 201] width 165 height 8
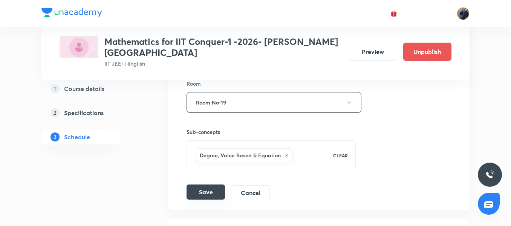
click at [203, 188] on button "Save" at bounding box center [206, 191] width 38 height 15
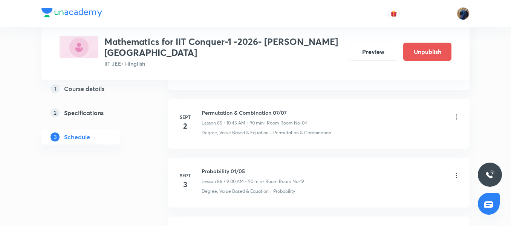
scroll to position [5006, 0]
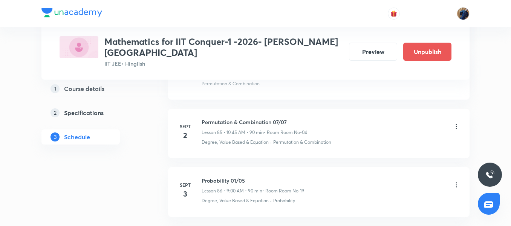
click at [456, 124] on icon at bounding box center [456, 126] width 1 height 5
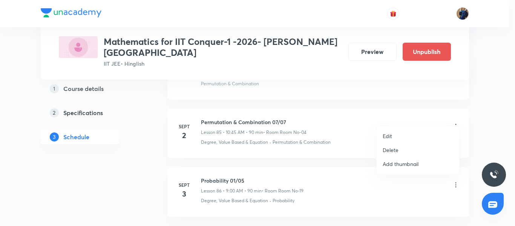
click at [393, 135] on li "Edit" at bounding box center [418, 136] width 83 height 14
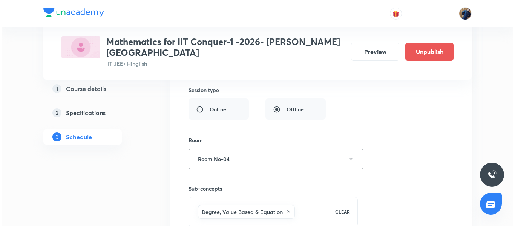
scroll to position [5245, 0]
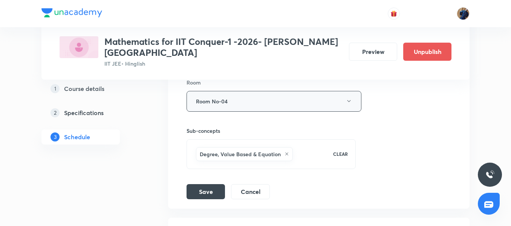
click at [242, 93] on button "Room No-04" at bounding box center [274, 101] width 175 height 21
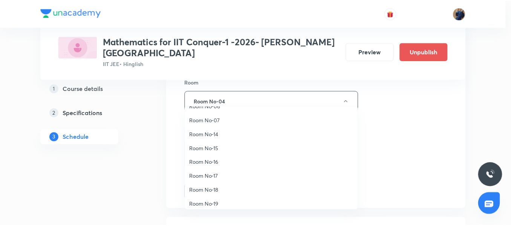
scroll to position [84, 0]
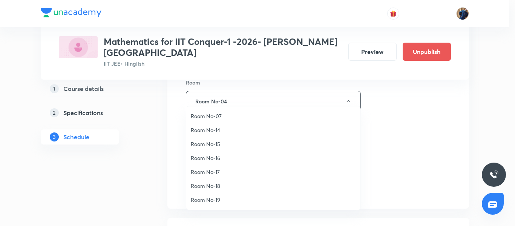
click at [218, 199] on span "Room No-19" at bounding box center [273, 200] width 165 height 8
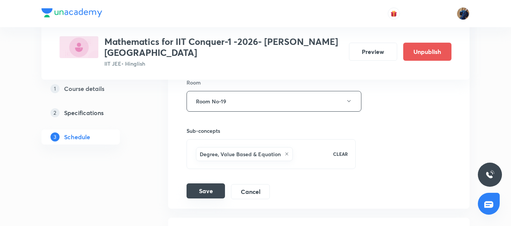
click at [205, 185] on button "Save" at bounding box center [206, 190] width 38 height 15
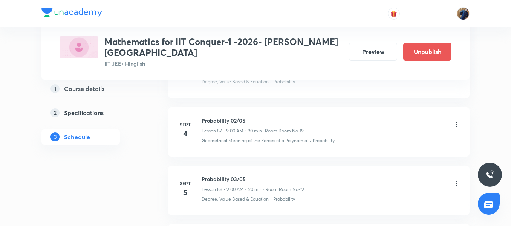
scroll to position [5234, 0]
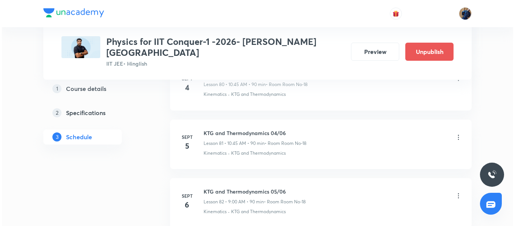
scroll to position [5173, 0]
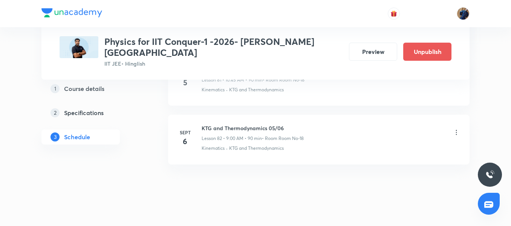
click at [456, 129] on icon at bounding box center [457, 133] width 8 height 8
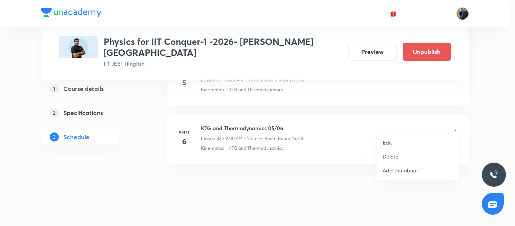
click at [416, 138] on li "Edit" at bounding box center [418, 142] width 83 height 14
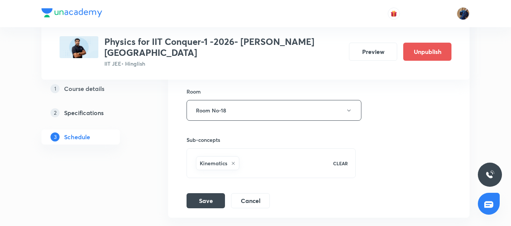
scroll to position [5045, 0]
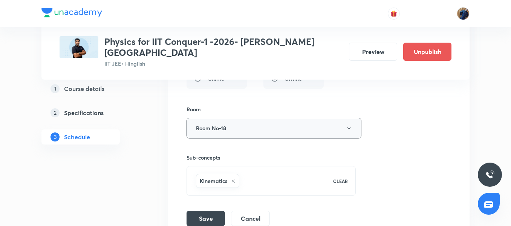
click at [256, 128] on button "Room No-18" at bounding box center [274, 128] width 175 height 21
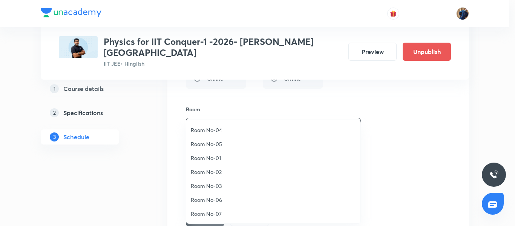
click at [233, 145] on span "Room No-05" at bounding box center [273, 144] width 165 height 8
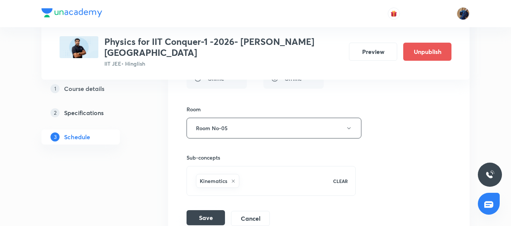
click at [200, 210] on button "Save" at bounding box center [206, 217] width 38 height 15
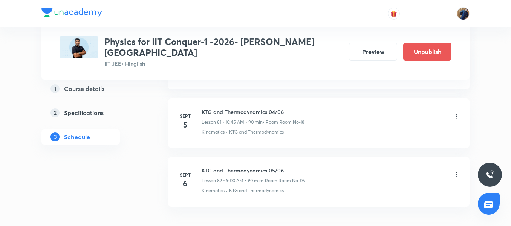
scroll to position [4767, 0]
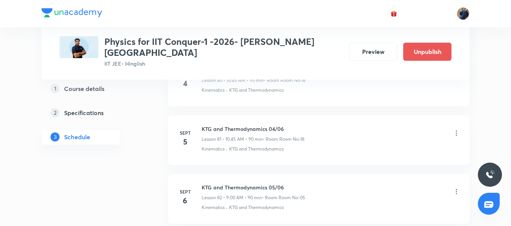
click at [458, 129] on icon at bounding box center [457, 133] width 8 height 8
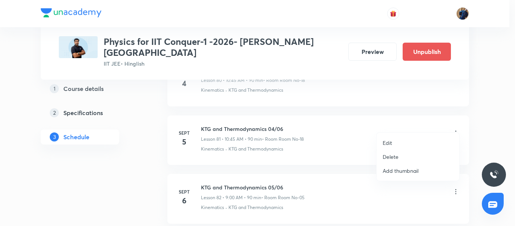
click at [418, 141] on li "Edit" at bounding box center [418, 143] width 83 height 14
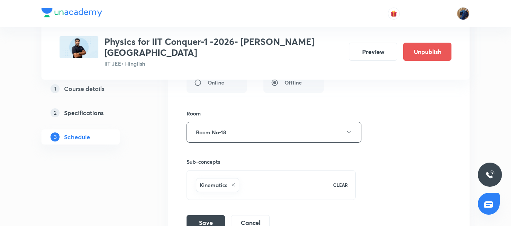
scroll to position [4965, 0]
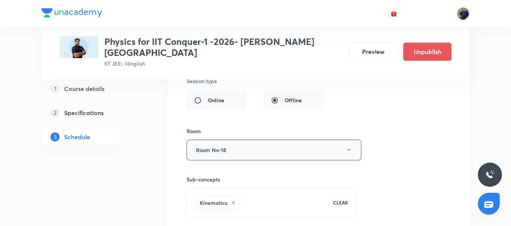
click at [252, 143] on button "Room No-18" at bounding box center [274, 149] width 175 height 21
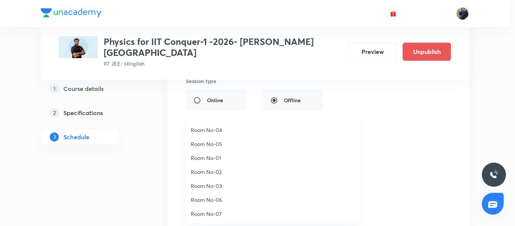
click at [244, 153] on li "Room No-01" at bounding box center [273, 158] width 174 height 14
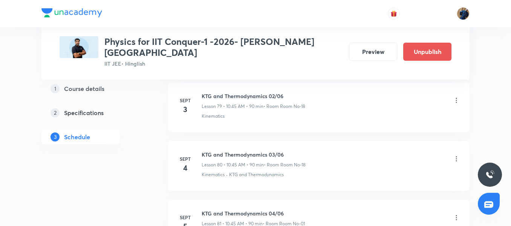
scroll to position [4691, 0]
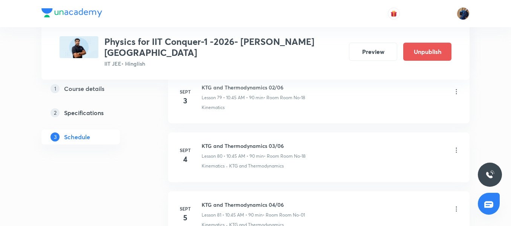
click at [460, 146] on icon at bounding box center [457, 150] width 8 height 8
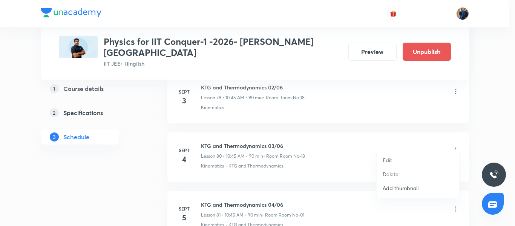
click at [409, 155] on li "Edit" at bounding box center [418, 160] width 83 height 14
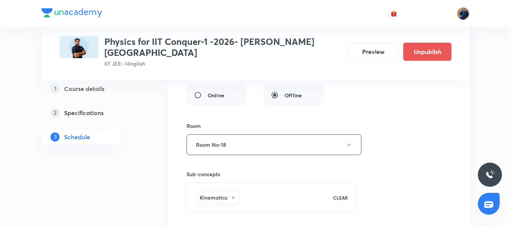
scroll to position [4893, 0]
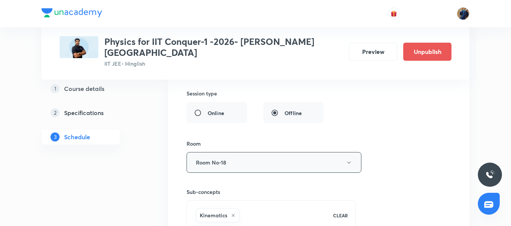
click at [257, 159] on button "Room No-18" at bounding box center [274, 162] width 175 height 21
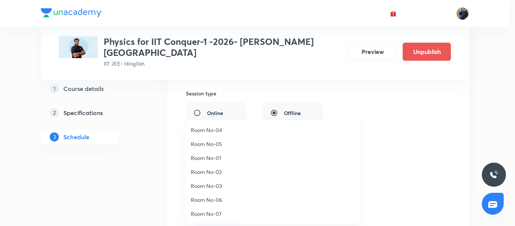
click at [245, 171] on span "Room No-02" at bounding box center [273, 172] width 165 height 8
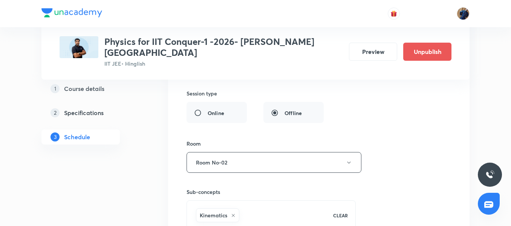
scroll to position [4974, 0]
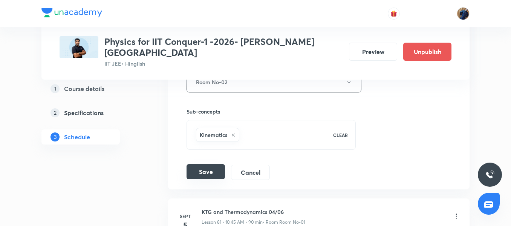
click at [202, 164] on button "Save" at bounding box center [206, 171] width 38 height 15
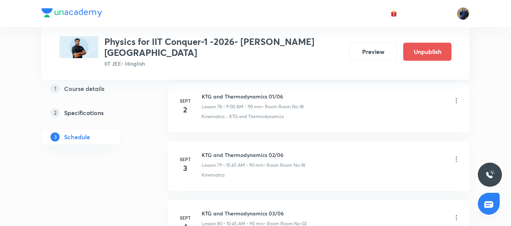
scroll to position [4615, 0]
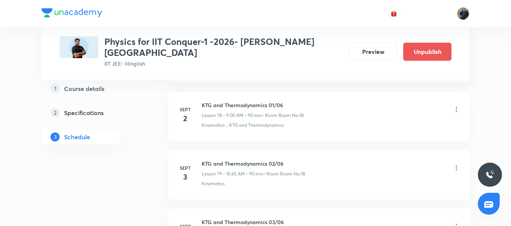
click at [457, 164] on icon at bounding box center [457, 168] width 8 height 8
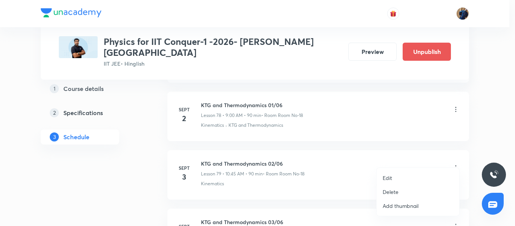
click at [405, 178] on li "Edit" at bounding box center [418, 178] width 83 height 14
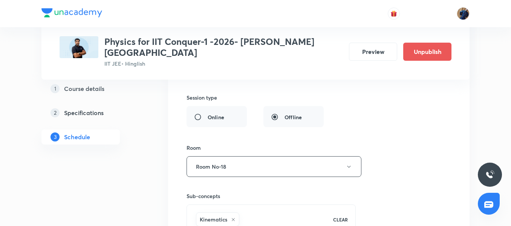
scroll to position [4813, 0]
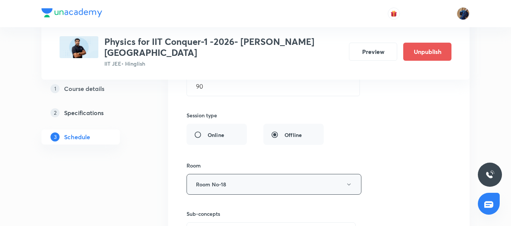
click at [254, 175] on button "Room No-18" at bounding box center [274, 184] width 175 height 21
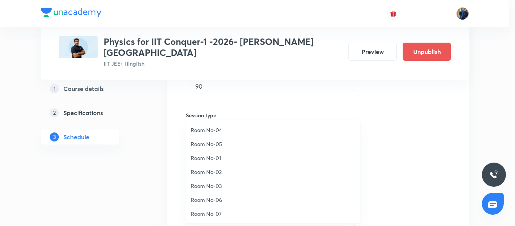
click at [240, 189] on span "Room No-03" at bounding box center [273, 186] width 165 height 8
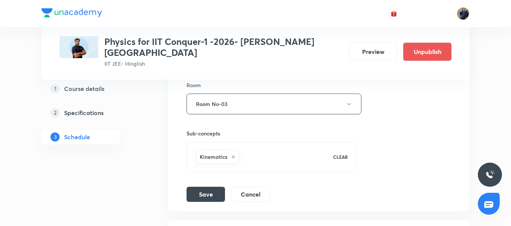
scroll to position [4902, 0]
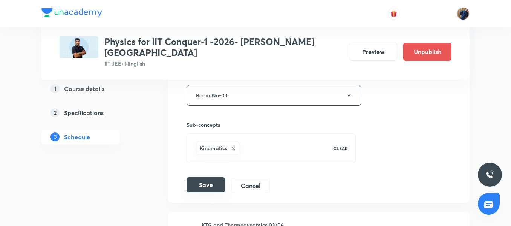
click at [203, 179] on button "Save" at bounding box center [206, 184] width 38 height 15
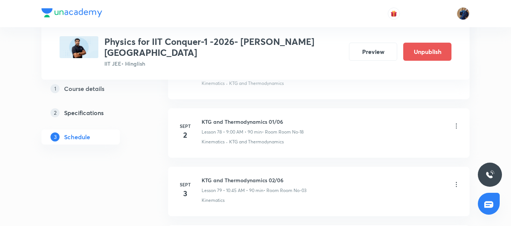
scroll to position [4573, 0]
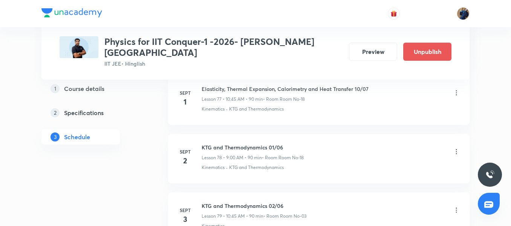
click at [454, 148] on icon at bounding box center [457, 152] width 8 height 8
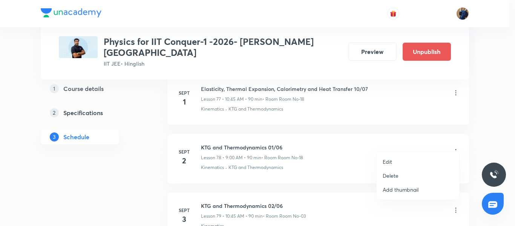
click at [400, 157] on li "Edit" at bounding box center [418, 162] width 83 height 14
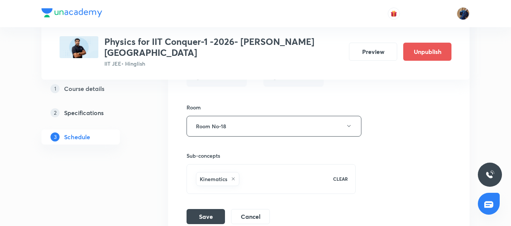
scroll to position [4822, 0]
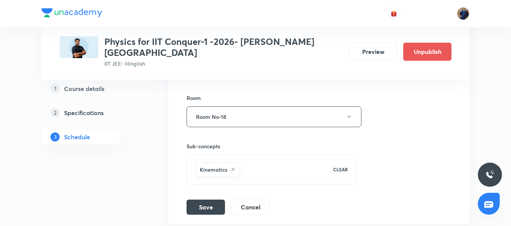
click at [291, 127] on div "Sub-concepts Kinematics CLEAR" at bounding box center [271, 155] width 169 height 57
click at [275, 114] on button "Room No-18" at bounding box center [274, 116] width 175 height 21
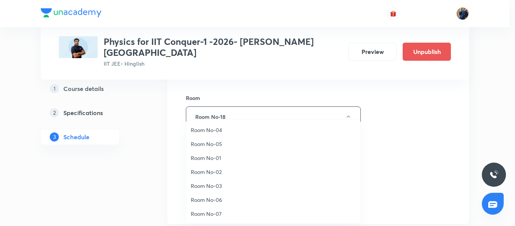
click at [255, 127] on span "Room No-04" at bounding box center [273, 130] width 165 height 8
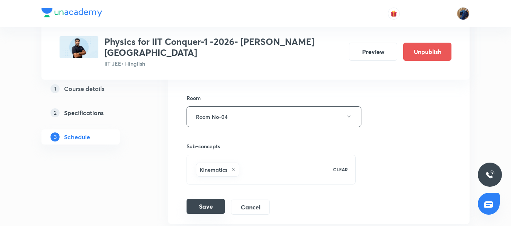
click at [198, 199] on button "Save" at bounding box center [206, 206] width 38 height 15
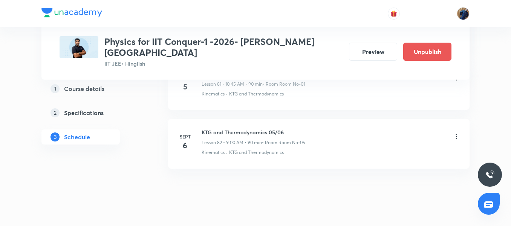
click at [456, 134] on icon at bounding box center [456, 136] width 1 height 5
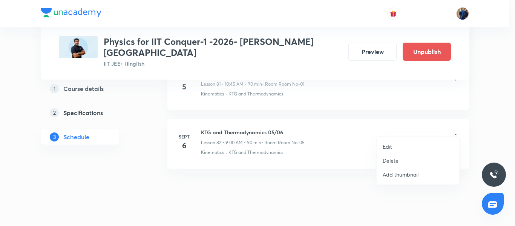
click at [406, 148] on li "Edit" at bounding box center [418, 146] width 83 height 14
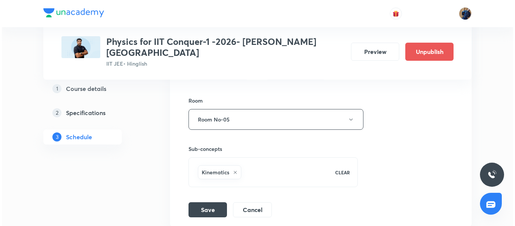
scroll to position [5072, 0]
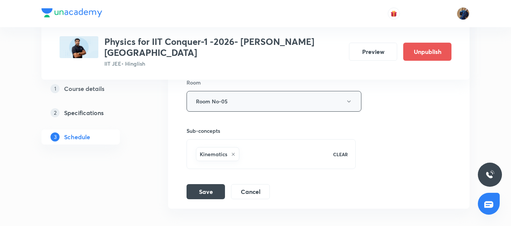
click at [249, 91] on button "Room No-05" at bounding box center [274, 101] width 175 height 21
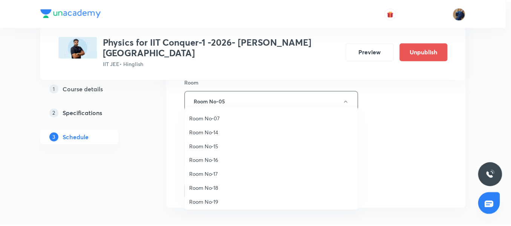
scroll to position [84, 0]
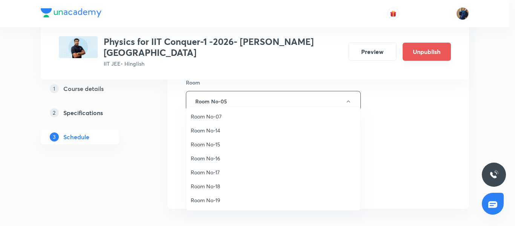
click at [219, 198] on span "Room No-19" at bounding box center [273, 200] width 165 height 8
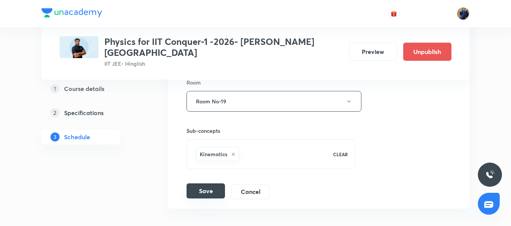
click at [207, 183] on button "Save" at bounding box center [206, 190] width 38 height 15
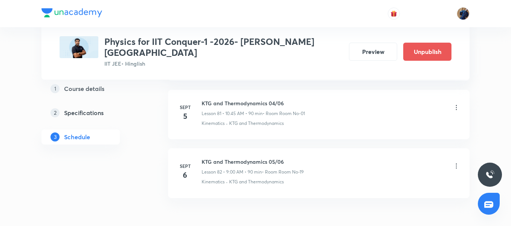
scroll to position [4784, 0]
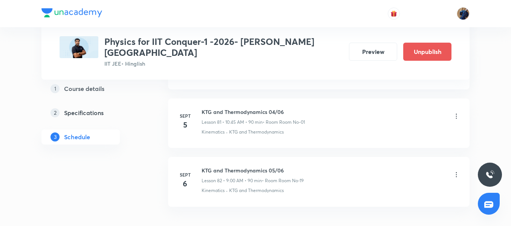
click at [459, 112] on icon at bounding box center [457, 116] width 8 height 8
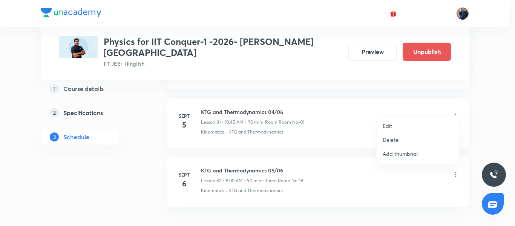
click at [416, 125] on li "Edit" at bounding box center [418, 126] width 83 height 14
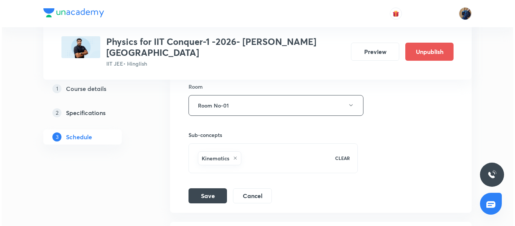
scroll to position [5018, 0]
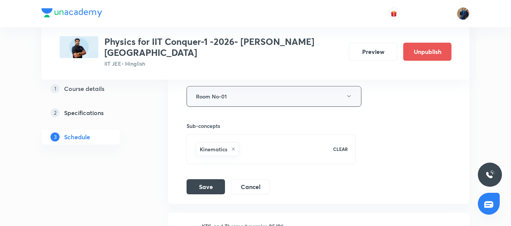
click at [240, 86] on button "Room No-01" at bounding box center [274, 96] width 175 height 21
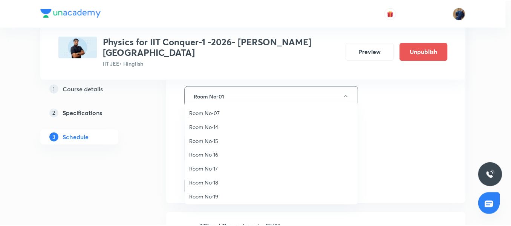
scroll to position [84, 0]
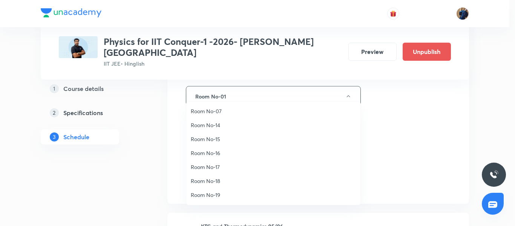
click at [237, 190] on li "Room No-19" at bounding box center [273, 195] width 174 height 14
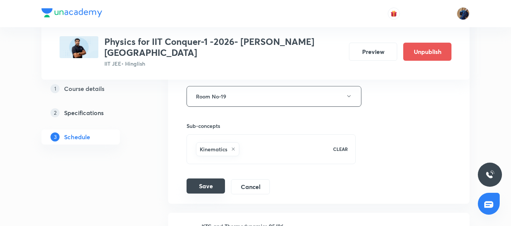
click at [207, 181] on button "Save" at bounding box center [206, 185] width 38 height 15
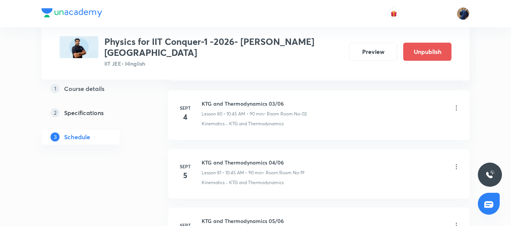
scroll to position [4725, 0]
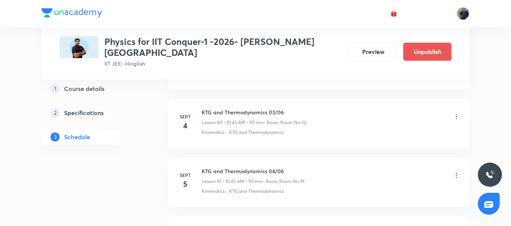
click at [456, 113] on icon at bounding box center [457, 117] width 8 height 8
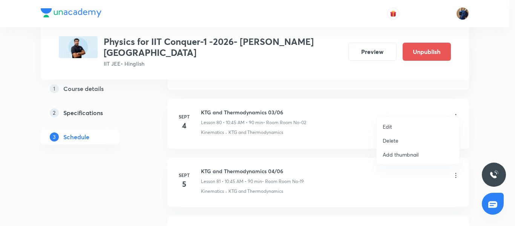
click at [402, 124] on li "Edit" at bounding box center [418, 126] width 83 height 14
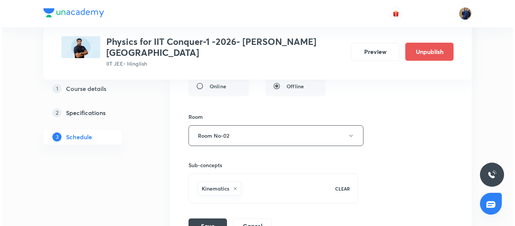
scroll to position [4947, 0]
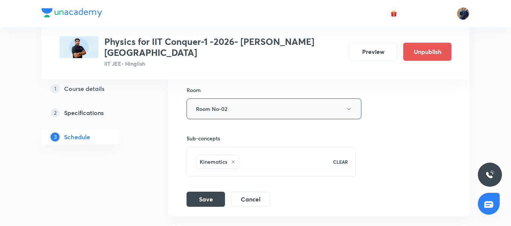
click at [263, 102] on button "Room No-02" at bounding box center [274, 108] width 175 height 21
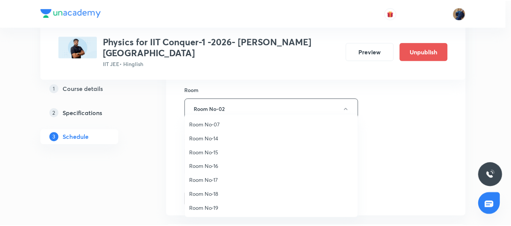
scroll to position [84, 0]
click at [214, 208] on span "Room No-19" at bounding box center [273, 208] width 165 height 8
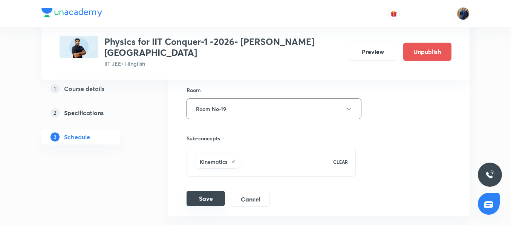
click at [207, 193] on button "Save" at bounding box center [206, 198] width 38 height 15
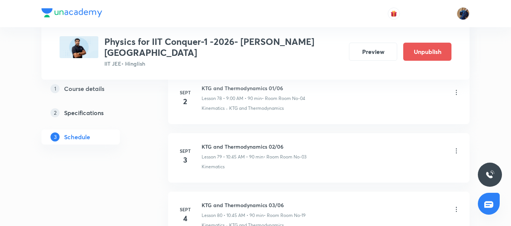
scroll to position [4649, 0]
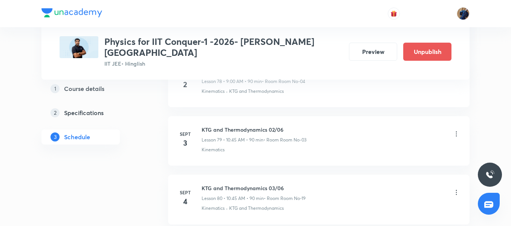
click at [456, 131] on icon at bounding box center [456, 133] width 1 height 5
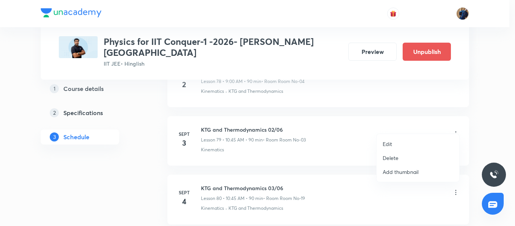
click at [419, 141] on li "Edit" at bounding box center [418, 144] width 83 height 14
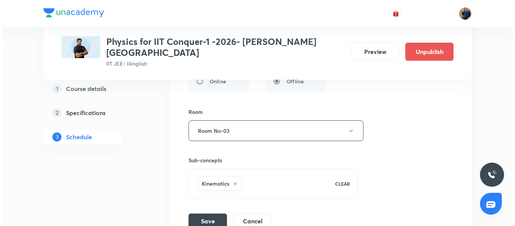
scroll to position [4911, 0]
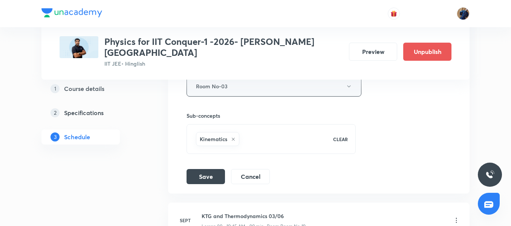
click at [270, 76] on button "Room No-03" at bounding box center [274, 86] width 175 height 21
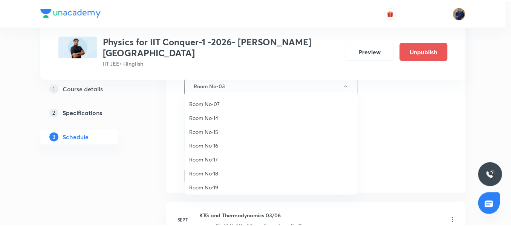
scroll to position [84, 0]
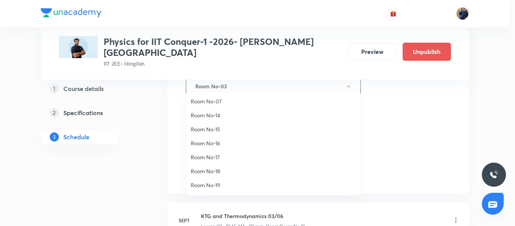
click at [225, 185] on span "Room No-19" at bounding box center [273, 185] width 165 height 8
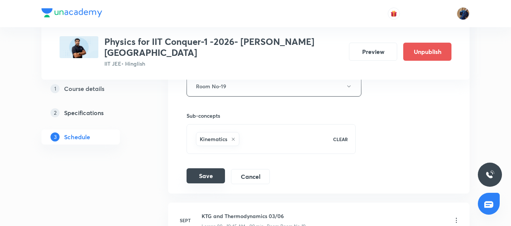
click at [208, 168] on button "Save" at bounding box center [206, 175] width 38 height 15
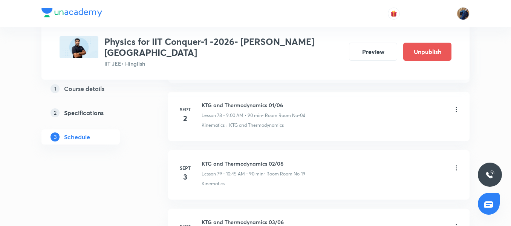
scroll to position [4590, 0]
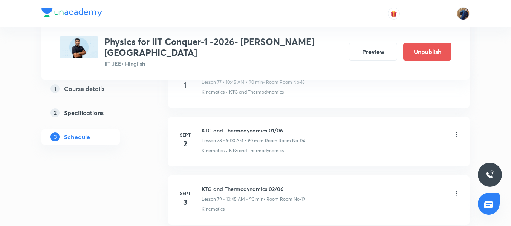
click at [456, 131] on icon at bounding box center [457, 135] width 8 height 8
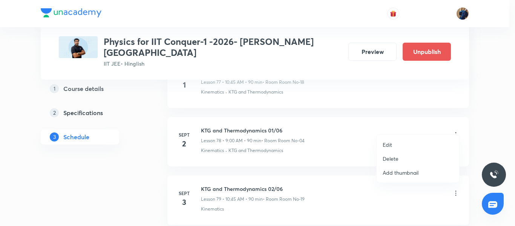
click at [418, 141] on li "Edit" at bounding box center [418, 145] width 83 height 14
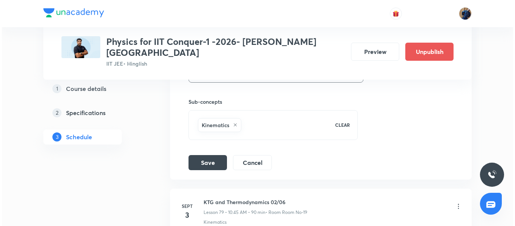
scroll to position [4858, 0]
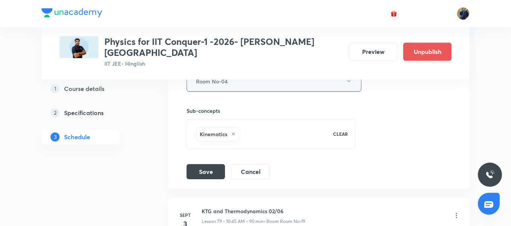
click at [303, 78] on button "Room No-04" at bounding box center [274, 81] width 175 height 21
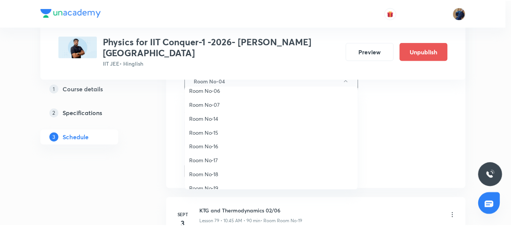
scroll to position [84, 0]
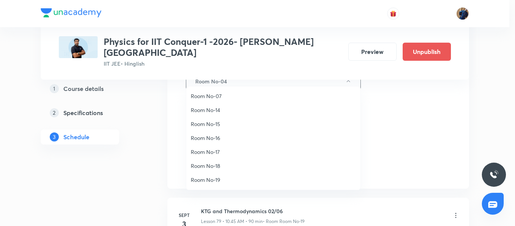
click at [220, 176] on span "Room No-19" at bounding box center [273, 180] width 165 height 8
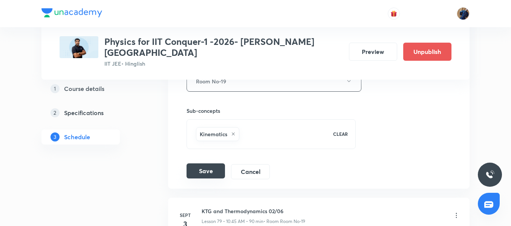
click at [203, 164] on button "Save" at bounding box center [206, 170] width 38 height 15
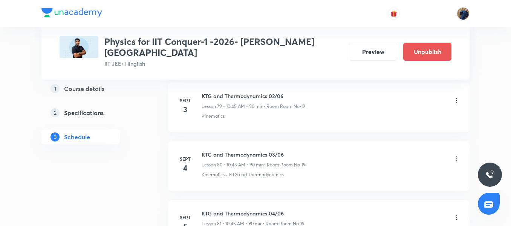
scroll to position [4826, 0]
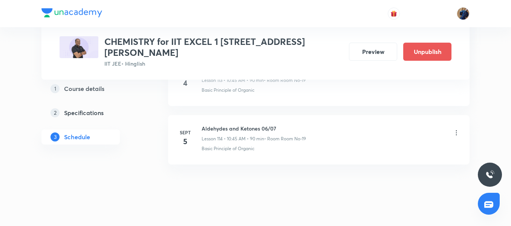
click at [456, 129] on icon at bounding box center [457, 133] width 8 height 8
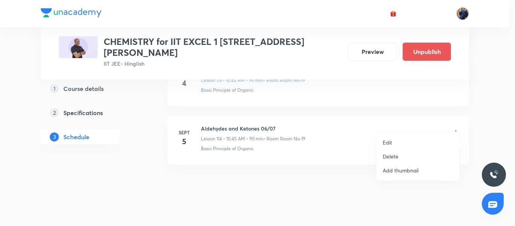
click at [416, 137] on li "Edit" at bounding box center [418, 142] width 83 height 14
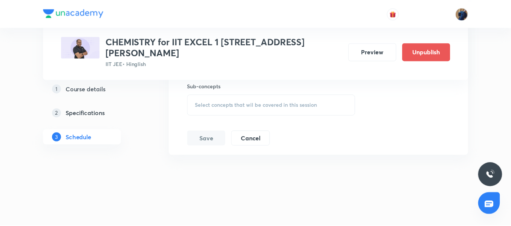
scroll to position [6973, 0]
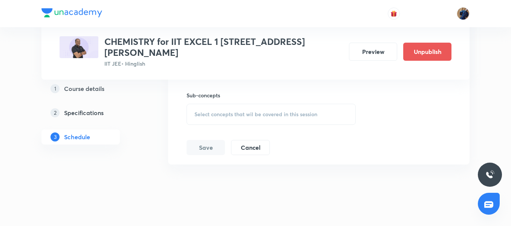
click at [328, 104] on div "Select concepts that wil be covered in this session" at bounding box center [271, 114] width 169 height 21
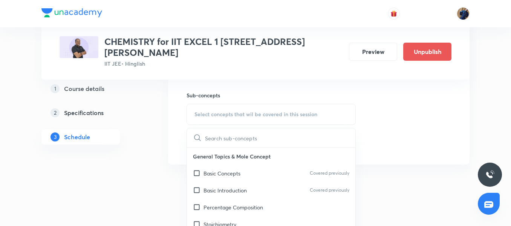
click at [220, 169] on p "Basic Concepts" at bounding box center [222, 173] width 37 height 8
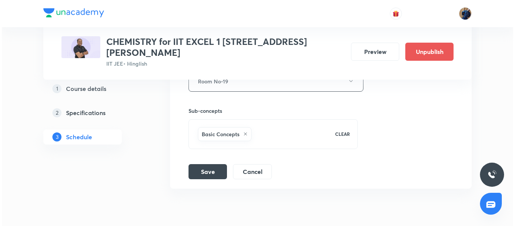
scroll to position [6934, 0]
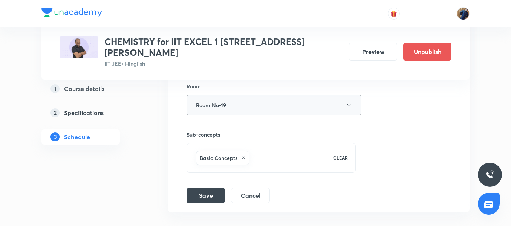
click at [244, 97] on button "Room No-19" at bounding box center [274, 105] width 175 height 21
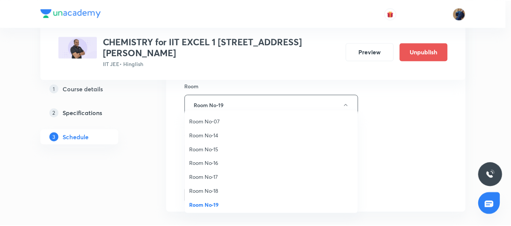
scroll to position [84, 0]
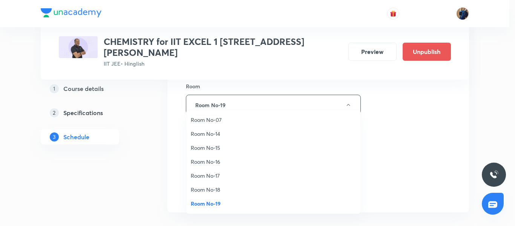
click at [232, 187] on span "Room No-18" at bounding box center [273, 189] width 165 height 8
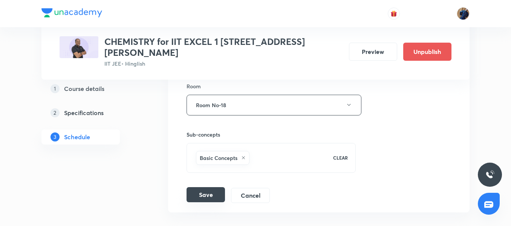
click at [204, 189] on button "Save" at bounding box center [206, 194] width 38 height 15
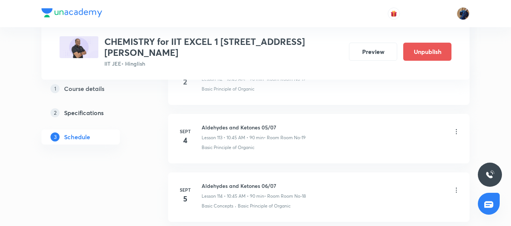
scroll to position [6611, 0]
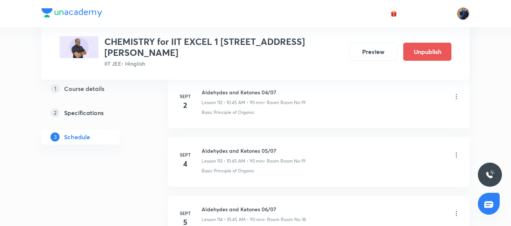
click at [456, 151] on icon at bounding box center [457, 155] width 8 height 8
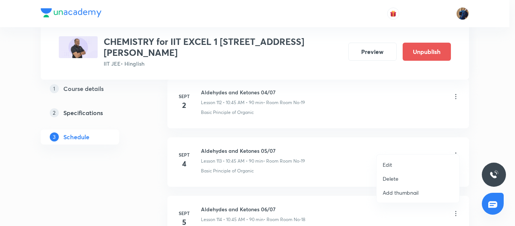
click at [409, 162] on li "Edit" at bounding box center [418, 165] width 83 height 14
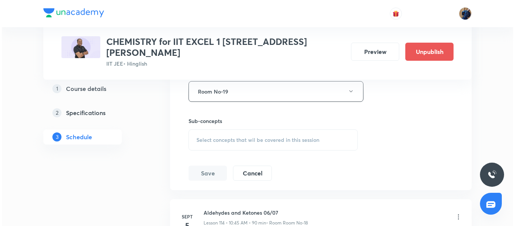
scroll to position [6901, 0]
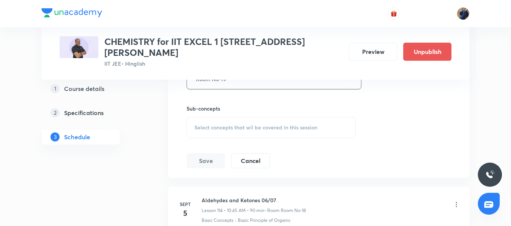
click at [262, 124] on span "Select concepts that wil be covered in this session" at bounding box center [255, 127] width 123 height 6
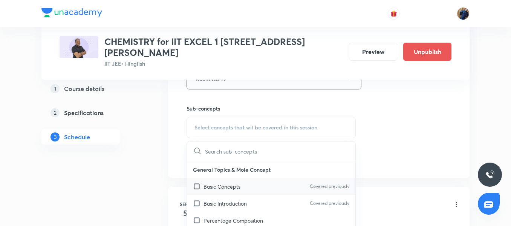
click at [223, 182] on p "Basic Concepts" at bounding box center [222, 186] width 37 height 8
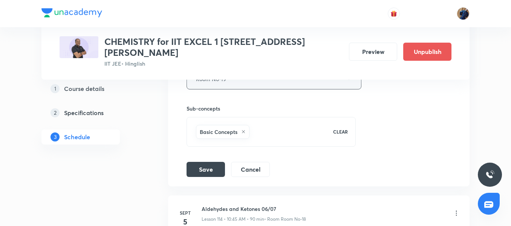
click at [223, 78] on button "Room No-19" at bounding box center [274, 79] width 175 height 21
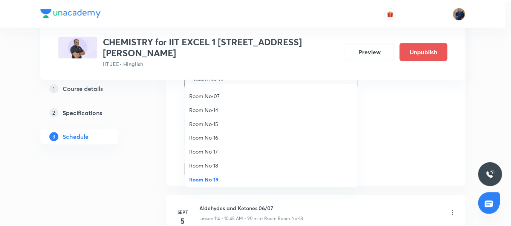
scroll to position [84, 0]
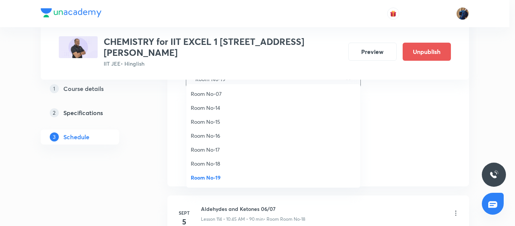
click at [212, 162] on span "Room No-18" at bounding box center [273, 163] width 165 height 8
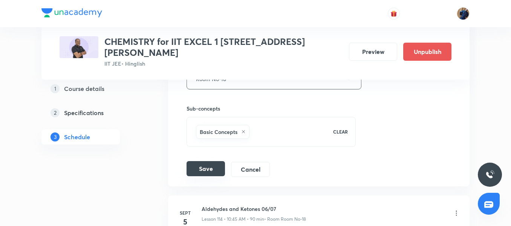
click at [207, 161] on button "Save" at bounding box center [206, 168] width 38 height 15
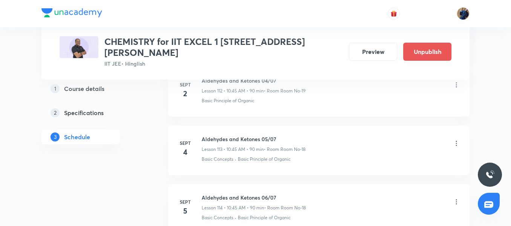
scroll to position [6554, 0]
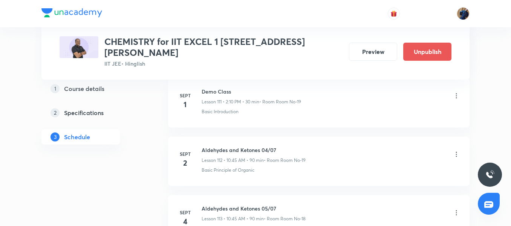
click at [454, 150] on icon at bounding box center [457, 154] width 8 height 8
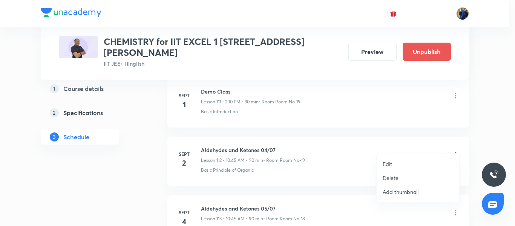
click at [393, 163] on li "Edit" at bounding box center [418, 164] width 83 height 14
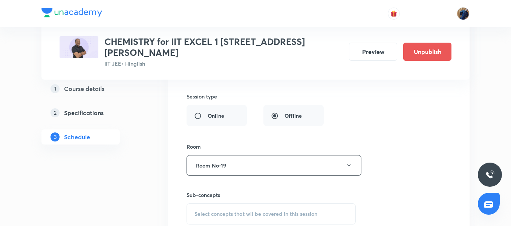
scroll to position [6793, 0]
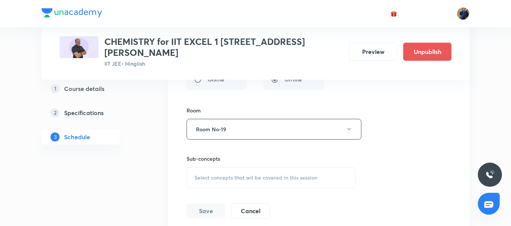
click at [279, 174] on span "Select concepts that wil be covered in this session" at bounding box center [255, 177] width 123 height 6
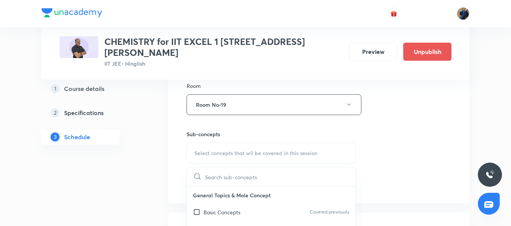
scroll to position [6865, 0]
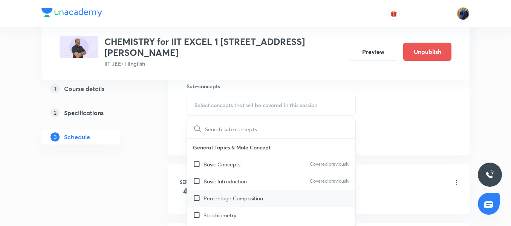
click at [285, 190] on div "Percentage Composition" at bounding box center [271, 198] width 168 height 17
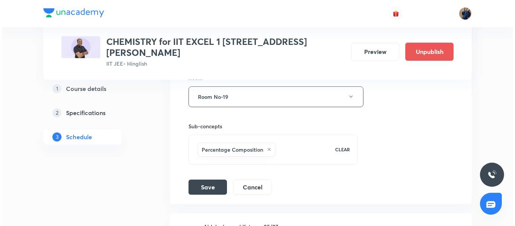
scroll to position [6802, 0]
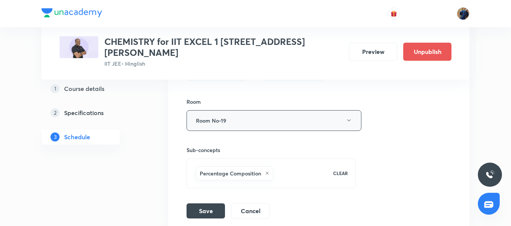
click at [271, 112] on button "Room No-19" at bounding box center [274, 120] width 175 height 21
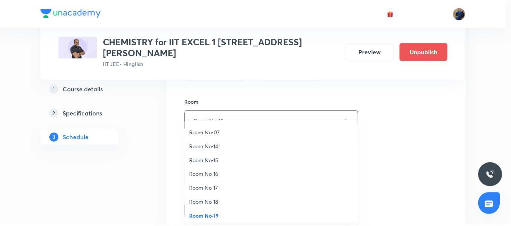
scroll to position [84, 0]
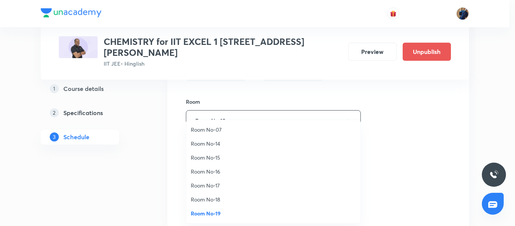
click at [220, 201] on span "Room No-18" at bounding box center [273, 199] width 165 height 8
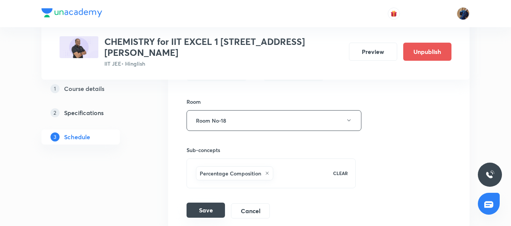
click at [214, 202] on button "Save" at bounding box center [206, 209] width 38 height 15
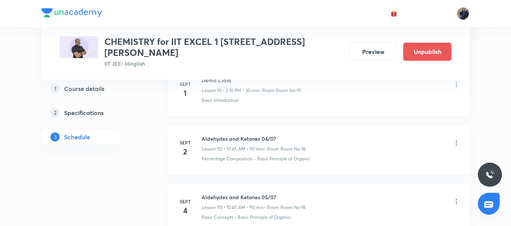
scroll to position [6530, 0]
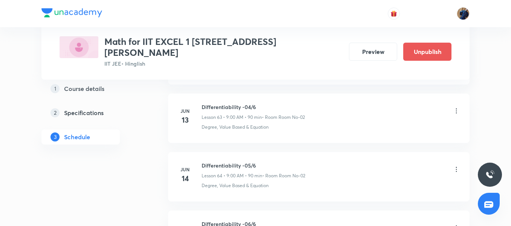
scroll to position [6981, 0]
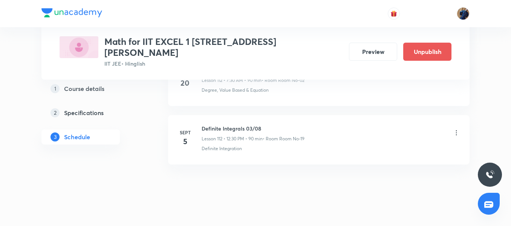
click at [456, 129] on icon at bounding box center [457, 133] width 8 height 8
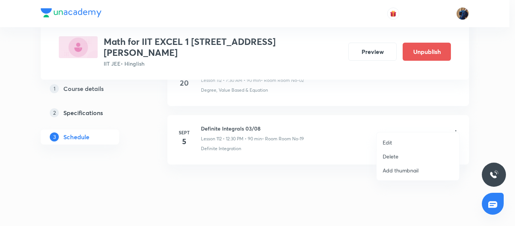
click at [417, 137] on li "Edit" at bounding box center [418, 142] width 83 height 14
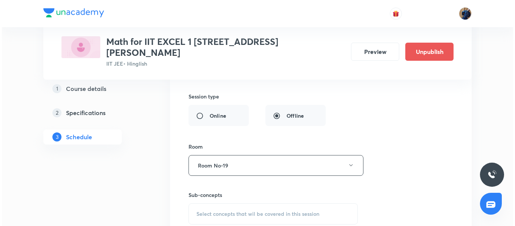
scroll to position [7189, 0]
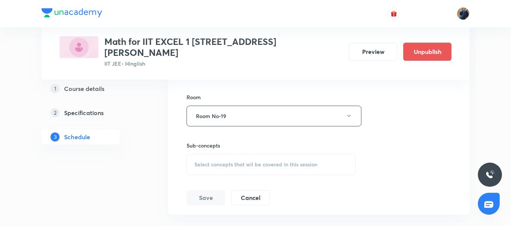
click at [296, 161] on span "Select concepts that wil be covered in this session" at bounding box center [255, 164] width 123 height 6
click at [233, 219] on p "Degree, Value Based & Equation" at bounding box center [242, 227] width 76 height 16
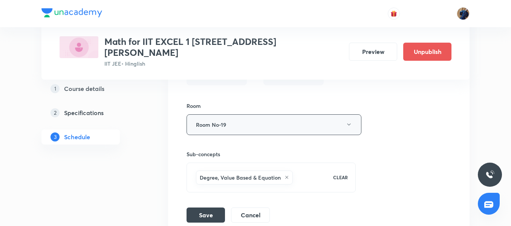
click at [225, 118] on button "Room No-19" at bounding box center [274, 124] width 175 height 21
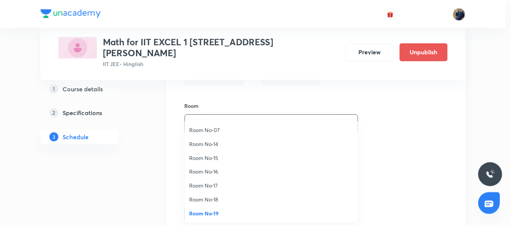
scroll to position [84, 0]
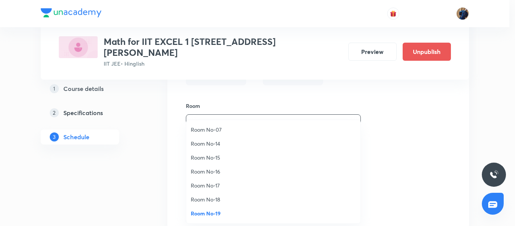
click at [220, 200] on span "Room No-18" at bounding box center [273, 199] width 165 height 8
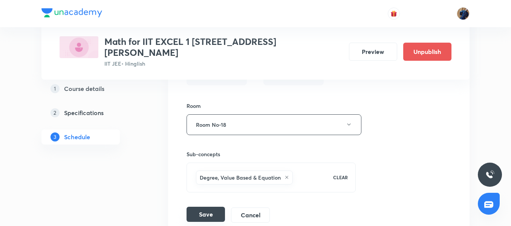
click at [216, 207] on button "Save" at bounding box center [206, 214] width 38 height 15
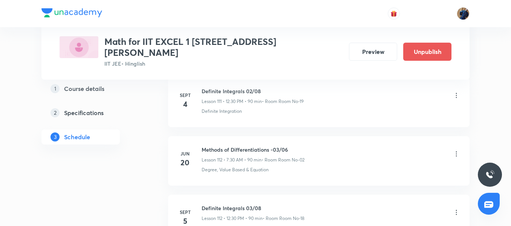
scroll to position [6566, 0]
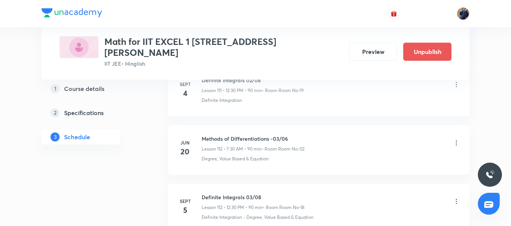
click at [456, 139] on icon at bounding box center [457, 143] width 8 height 8
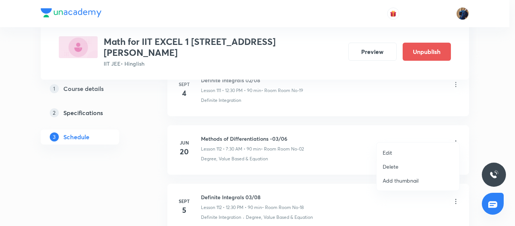
click at [407, 149] on li "Edit" at bounding box center [418, 152] width 83 height 14
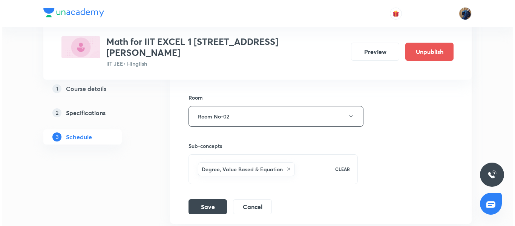
scroll to position [6819, 0]
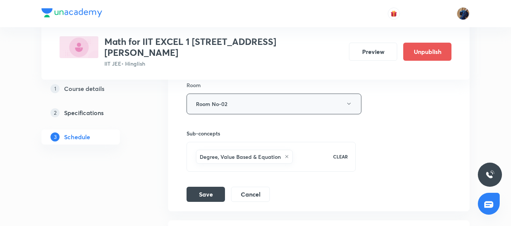
click at [266, 94] on button "Room No-02" at bounding box center [274, 103] width 175 height 21
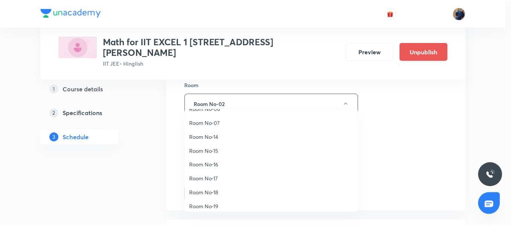
scroll to position [84, 0]
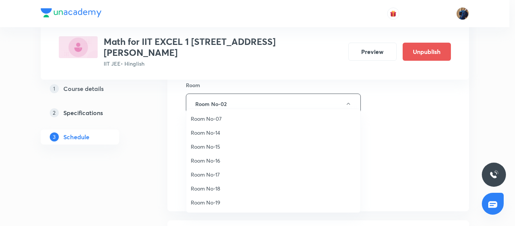
click at [218, 189] on span "Room No-18" at bounding box center [273, 188] width 165 height 8
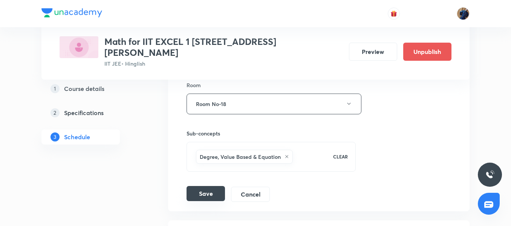
click at [211, 186] on button "Save" at bounding box center [206, 193] width 38 height 15
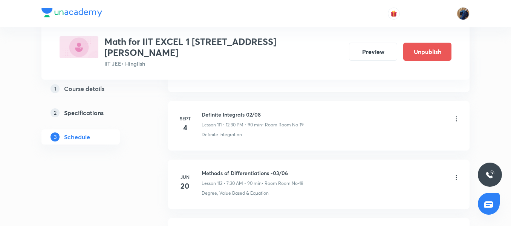
scroll to position [6497, 0]
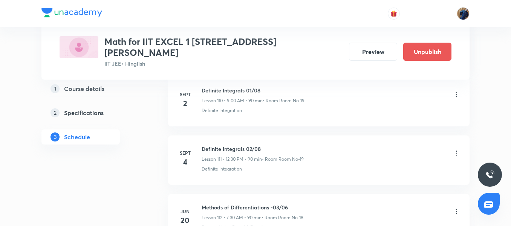
click at [458, 149] on icon at bounding box center [457, 153] width 8 height 8
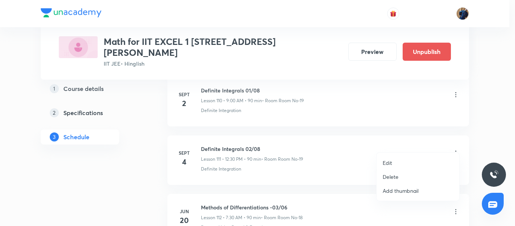
click at [415, 159] on li "Edit" at bounding box center [418, 163] width 83 height 14
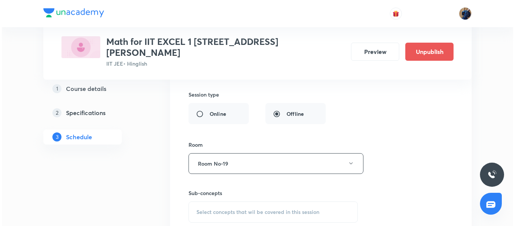
scroll to position [6737, 0]
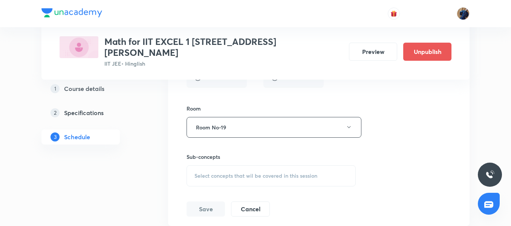
click at [276, 173] on span "Select concepts that wil be covered in this session" at bounding box center [255, 176] width 123 height 6
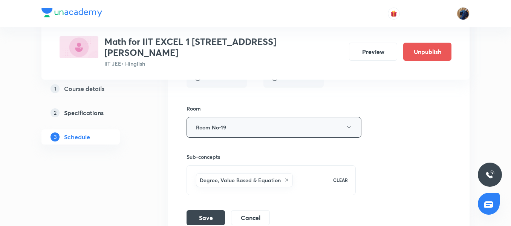
click at [246, 117] on button "Room No-19" at bounding box center [274, 127] width 175 height 21
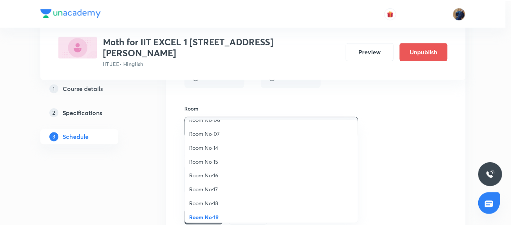
scroll to position [84, 0]
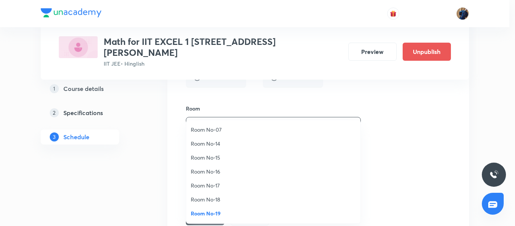
click at [215, 199] on span "Room No-18" at bounding box center [273, 199] width 165 height 8
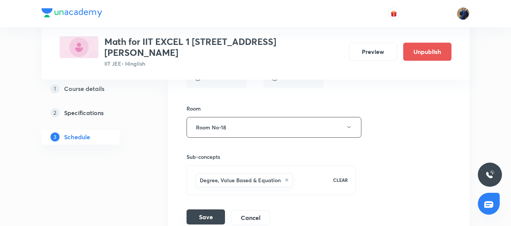
click at [211, 213] on button "Save" at bounding box center [206, 216] width 38 height 15
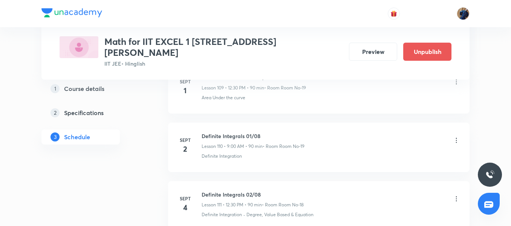
scroll to position [6440, 0]
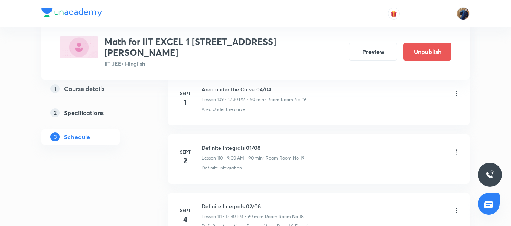
click at [457, 148] on icon at bounding box center [457, 152] width 8 height 8
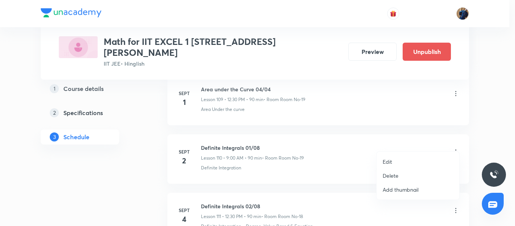
click at [418, 159] on li "Edit" at bounding box center [418, 162] width 83 height 14
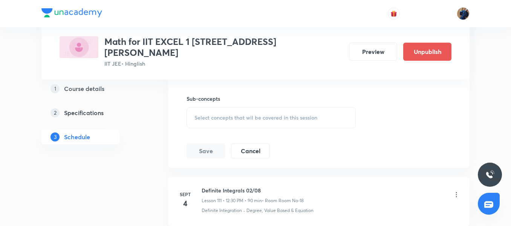
scroll to position [6749, 0]
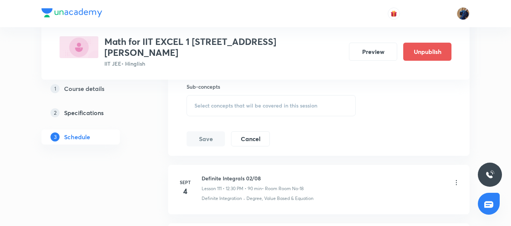
click at [283, 103] on span "Select concepts that wil be covered in this session" at bounding box center [255, 106] width 123 height 6
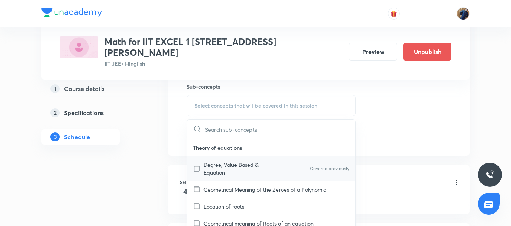
click at [242, 161] on p "Degree, Value Based & Equation" at bounding box center [242, 169] width 76 height 16
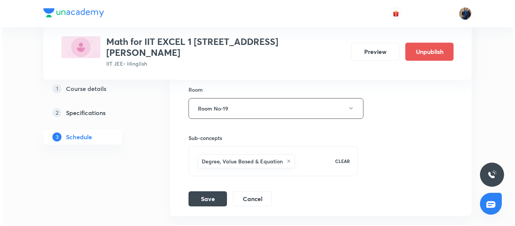
scroll to position [6662, 0]
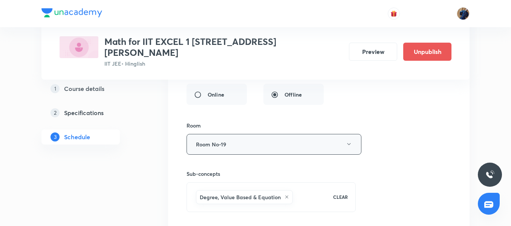
click at [291, 139] on button "Room No-19" at bounding box center [274, 144] width 175 height 21
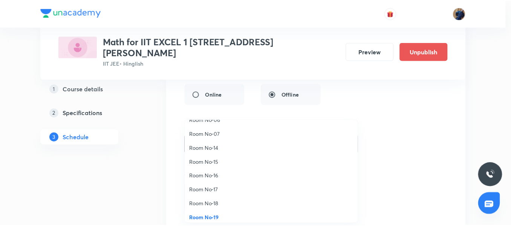
scroll to position [84, 0]
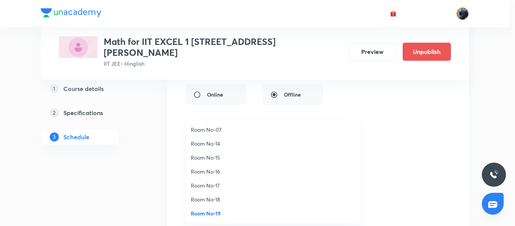
click at [247, 195] on li "Room No-18" at bounding box center [273, 199] width 174 height 14
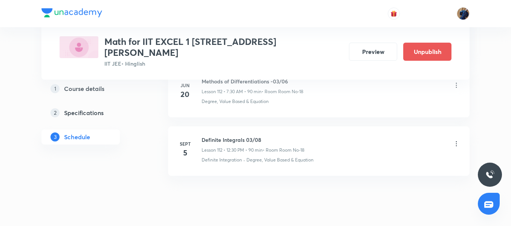
scroll to position [6635, 0]
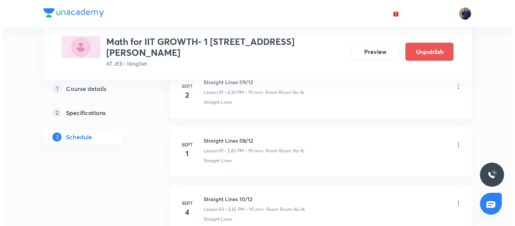
scroll to position [5286, 0]
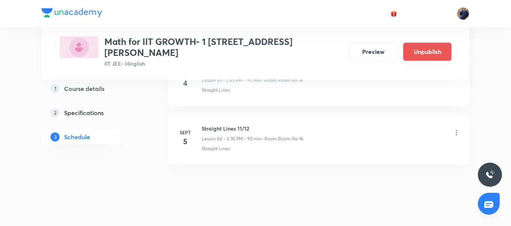
click at [456, 129] on icon at bounding box center [457, 133] width 8 height 8
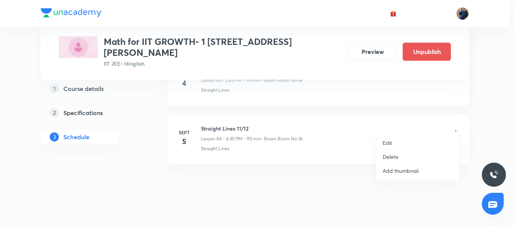
click at [401, 142] on li "Edit" at bounding box center [418, 143] width 83 height 14
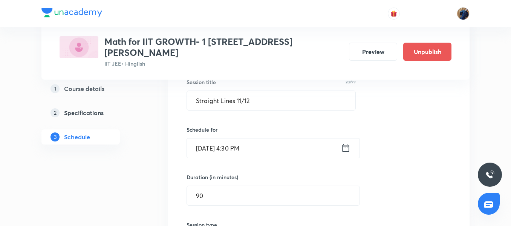
scroll to position [5221, 0]
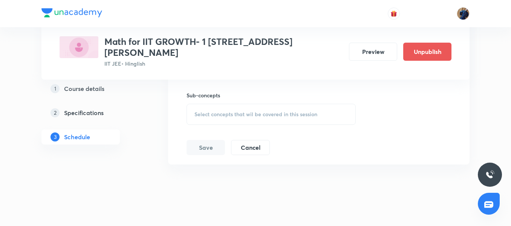
click at [205, 104] on div "Select concepts that wil be covered in this session" at bounding box center [271, 114] width 169 height 21
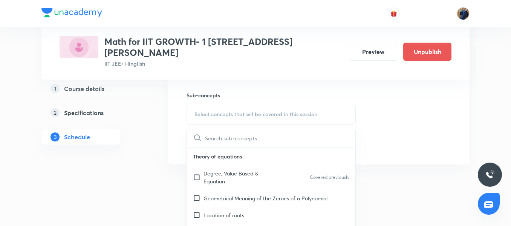
click at [223, 172] on p "Degree, Value Based & Equation" at bounding box center [242, 177] width 76 height 16
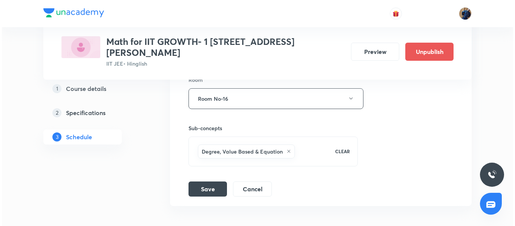
scroll to position [5176, 0]
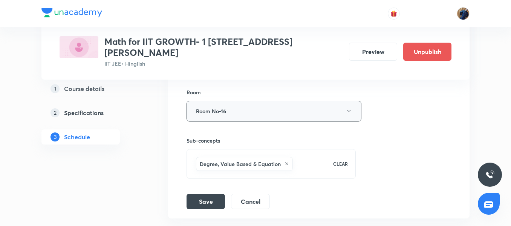
click at [235, 101] on button "Room No-16" at bounding box center [274, 111] width 175 height 21
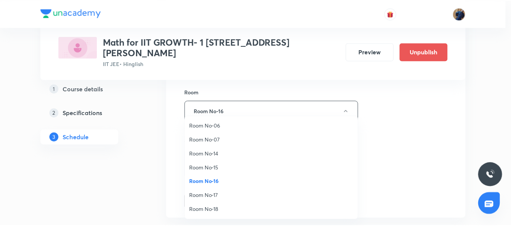
scroll to position [84, 0]
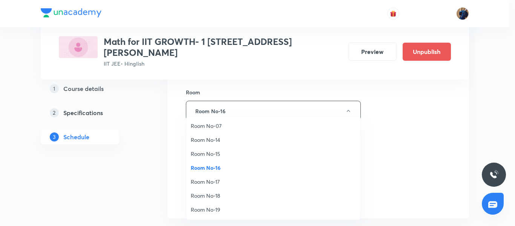
click at [225, 193] on span "Room No-18" at bounding box center [273, 195] width 165 height 8
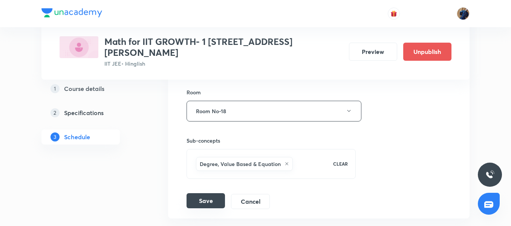
click at [217, 193] on button "Save" at bounding box center [206, 200] width 38 height 15
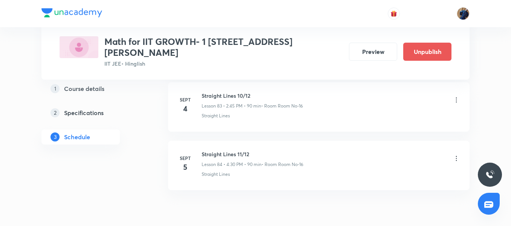
scroll to position [4905, 0]
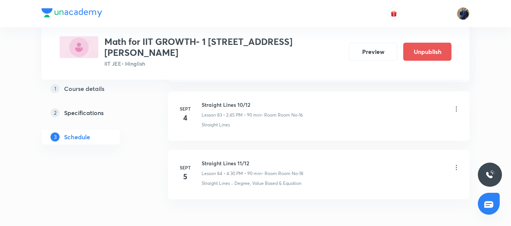
click at [455, 105] on icon at bounding box center [457, 109] width 8 height 8
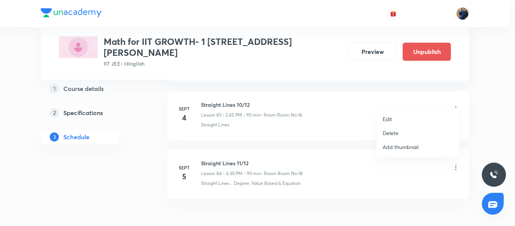
click at [415, 115] on li "Edit" at bounding box center [418, 119] width 83 height 14
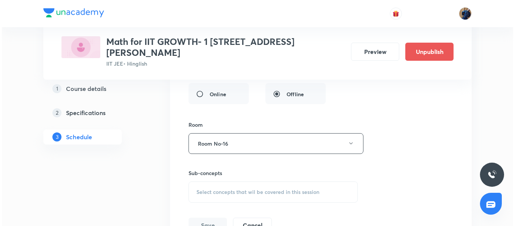
scroll to position [5086, 0]
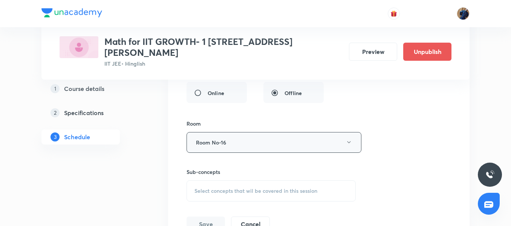
click at [300, 134] on button "Room No-16" at bounding box center [274, 142] width 175 height 21
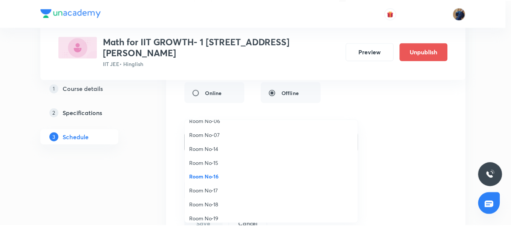
scroll to position [84, 0]
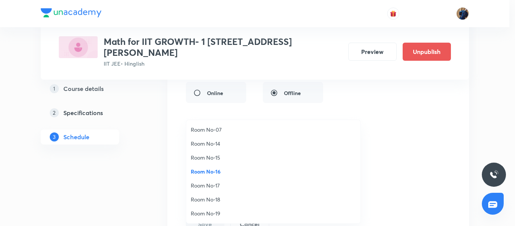
click at [221, 198] on span "Room No-18" at bounding box center [273, 199] width 165 height 8
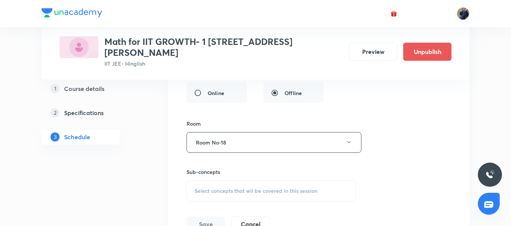
click at [238, 190] on div "Select concepts that wil be covered in this session" at bounding box center [271, 190] width 169 height 21
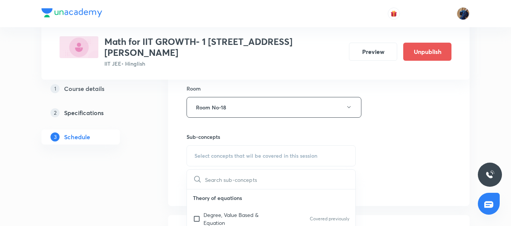
scroll to position [5149, 0]
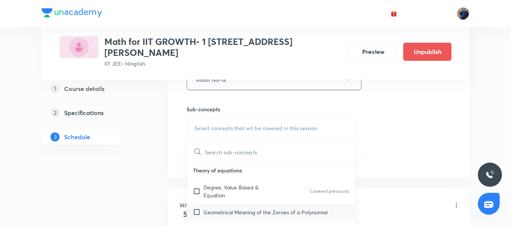
click at [291, 208] on p "Geometrical Meaning of the Zeroes of a Polynomial" at bounding box center [266, 212] width 124 height 8
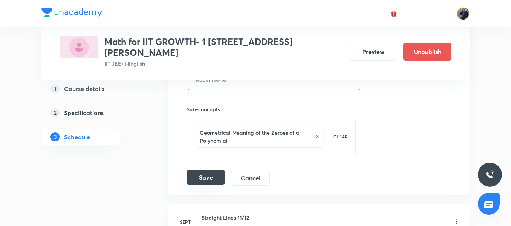
click at [212, 170] on button "Save" at bounding box center [206, 177] width 38 height 15
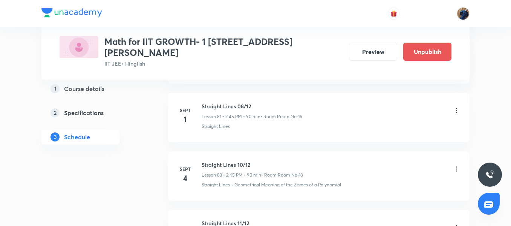
scroll to position [4828, 0]
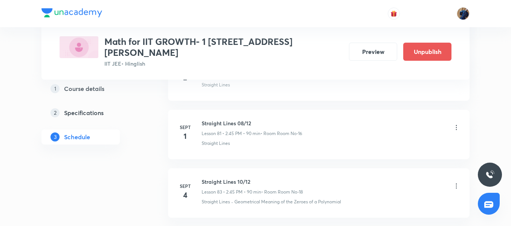
click at [456, 125] on icon at bounding box center [456, 127] width 1 height 5
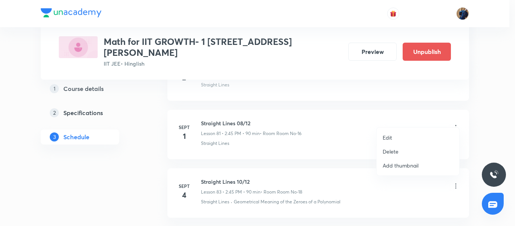
click at [393, 135] on li "Edit" at bounding box center [418, 137] width 83 height 14
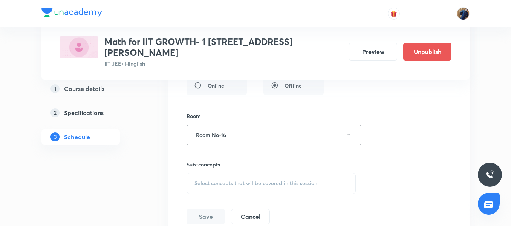
scroll to position [5015, 0]
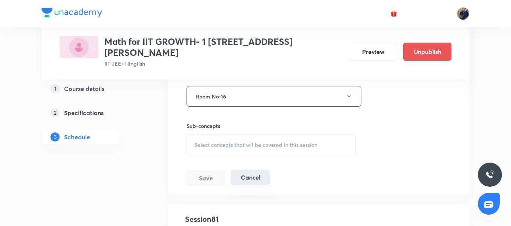
click at [246, 170] on button "Cancel" at bounding box center [250, 177] width 39 height 15
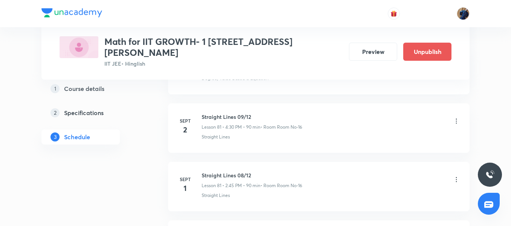
scroll to position [4742, 0]
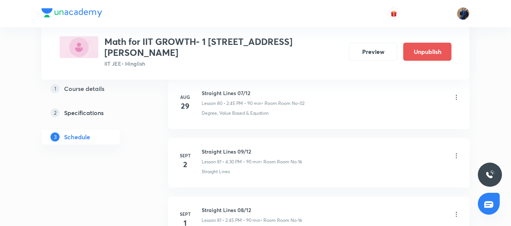
click at [455, 152] on icon at bounding box center [457, 156] width 8 height 8
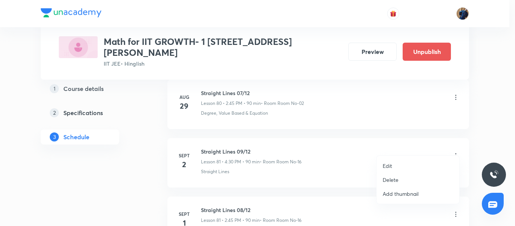
click at [401, 163] on li "Edit" at bounding box center [418, 166] width 83 height 14
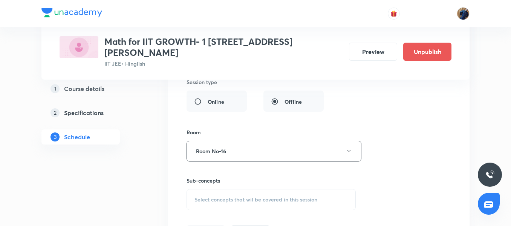
scroll to position [4968, 0]
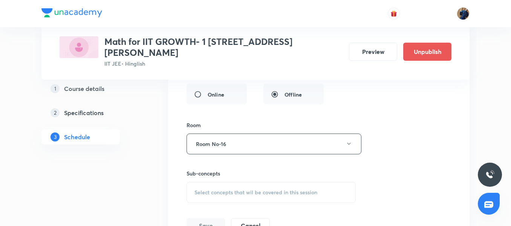
click at [287, 187] on div "Select concepts that wil be covered in this session" at bounding box center [271, 192] width 169 height 21
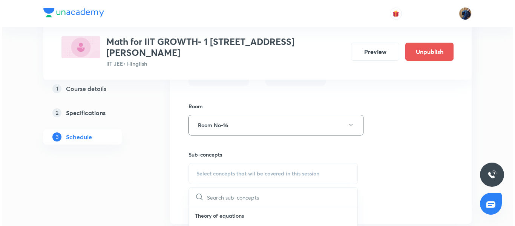
scroll to position [4996, 0]
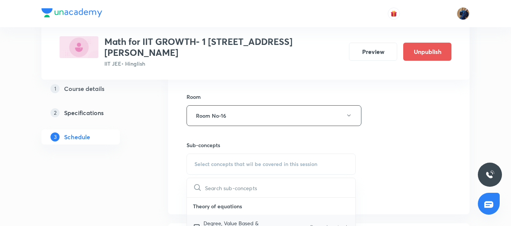
click at [292, 214] on div "Degree, Value Based & Equation Covered previously" at bounding box center [271, 226] width 168 height 25
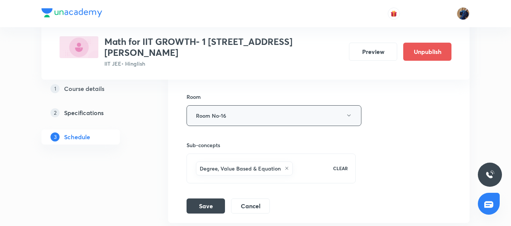
click at [241, 110] on button "Room No-16" at bounding box center [274, 115] width 175 height 21
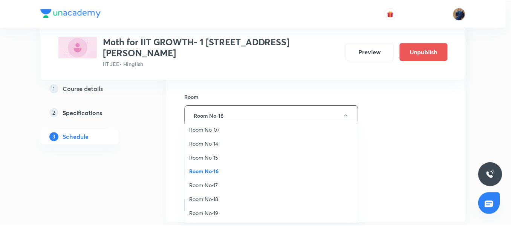
scroll to position [84, 0]
click at [220, 196] on span "Room No-18" at bounding box center [273, 199] width 165 height 8
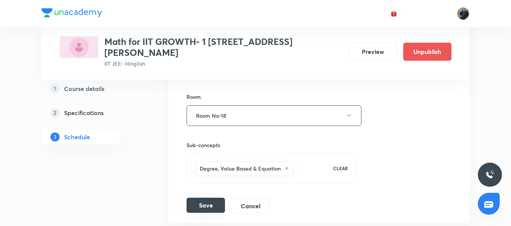
click at [212, 197] on button "Save" at bounding box center [206, 204] width 38 height 15
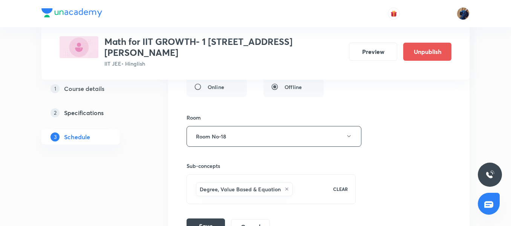
click at [204, 218] on button "Save" at bounding box center [206, 225] width 38 height 15
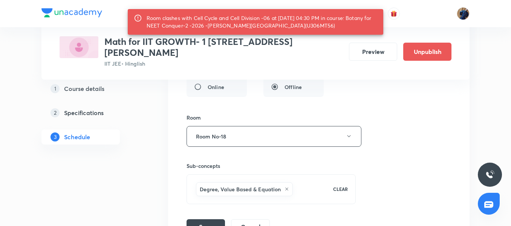
click at [294, 26] on div "Room clashes with Cell Cycle and Cell Division -06 at 02 Sep 2025 04:30 PM in c…" at bounding box center [262, 21] width 231 height 21
copy div "U306MT56"
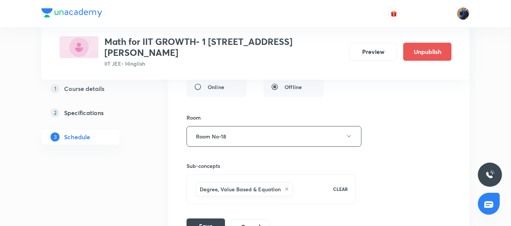
click at [205, 218] on button "Save" at bounding box center [206, 225] width 38 height 15
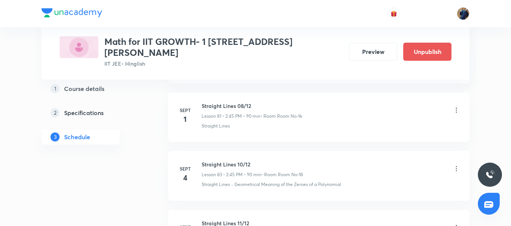
scroll to position [4794, 0]
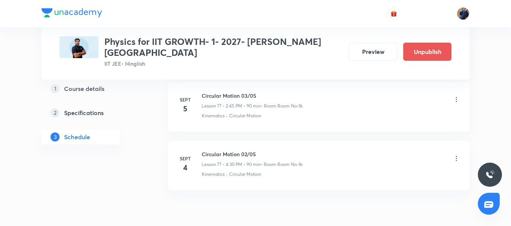
scroll to position [4937, 0]
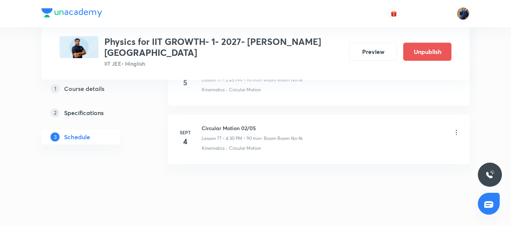
click at [456, 129] on icon at bounding box center [457, 133] width 8 height 8
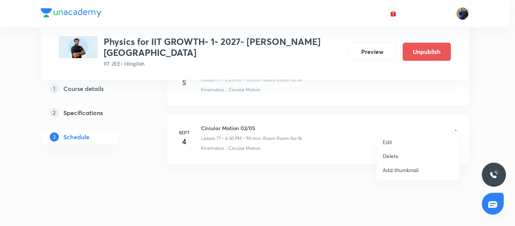
click at [400, 140] on li "Edit" at bounding box center [418, 142] width 83 height 14
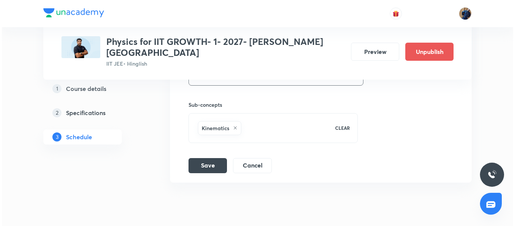
scroll to position [5175, 0]
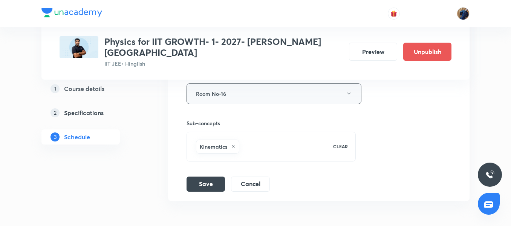
click at [241, 83] on button "Room No-16" at bounding box center [274, 93] width 175 height 21
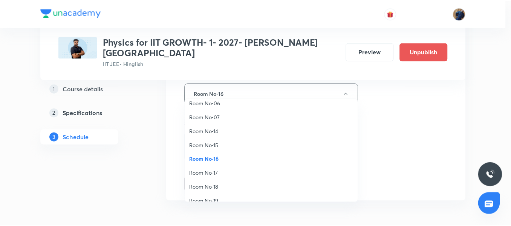
scroll to position [84, 0]
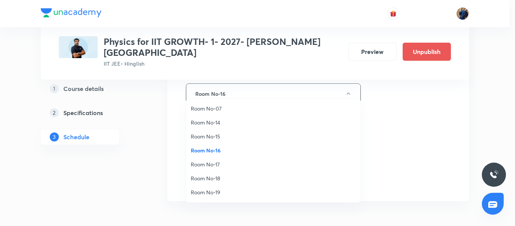
click at [214, 174] on span "Room No-18" at bounding box center [273, 178] width 165 height 8
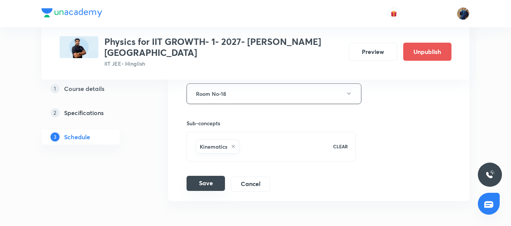
click at [207, 176] on button "Save" at bounding box center [206, 183] width 38 height 15
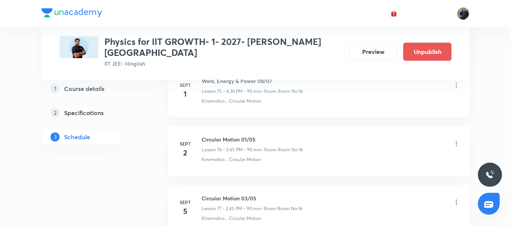
scroll to position [4486, 0]
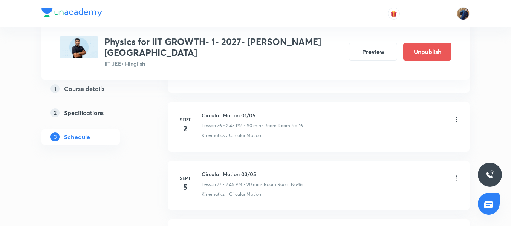
click at [453, 116] on icon at bounding box center [457, 120] width 8 height 8
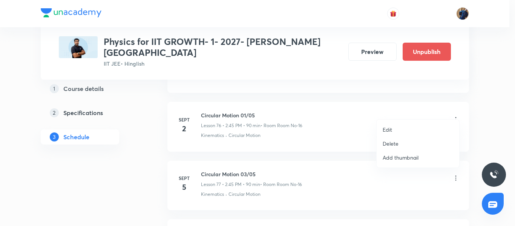
click at [403, 126] on li "Edit" at bounding box center [418, 129] width 83 height 14
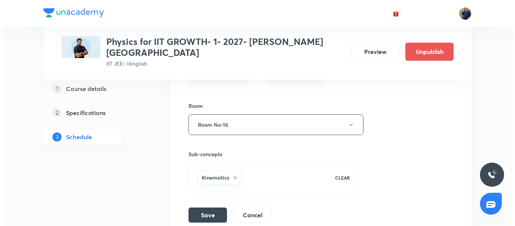
scroll to position [4697, 0]
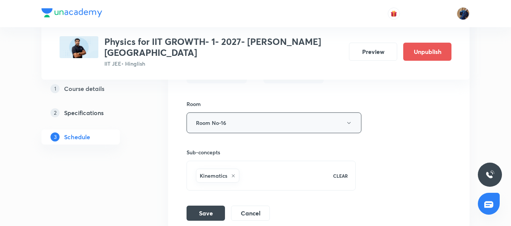
click at [248, 112] on button "Room No-16" at bounding box center [274, 122] width 175 height 21
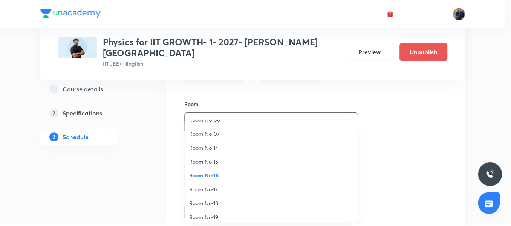
scroll to position [84, 0]
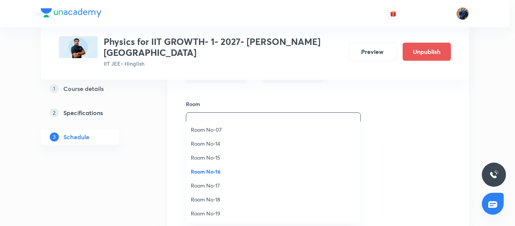
click at [215, 197] on span "Room No-18" at bounding box center [273, 199] width 165 height 8
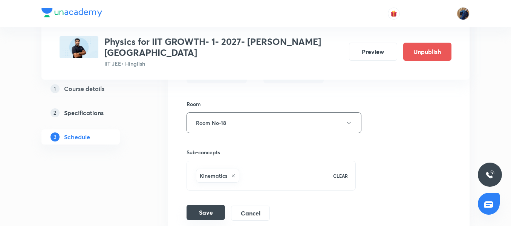
click at [207, 205] on button "Save" at bounding box center [206, 212] width 38 height 15
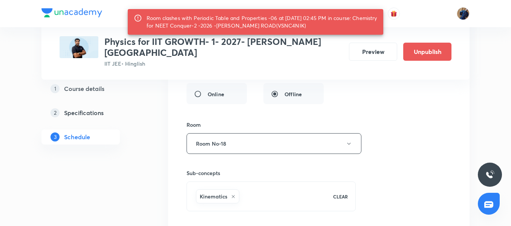
click at [300, 25] on div "Room clashes with Periodic Table and Properties -06 at 02 Sep 2025 02:45 PM in …" at bounding box center [262, 21] width 231 height 21
copy div "VSNC4NIK"
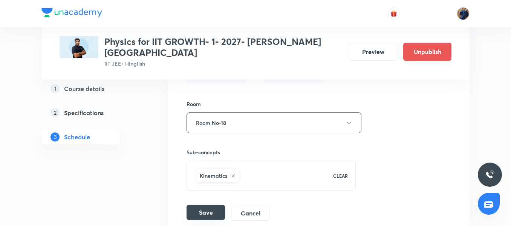
click at [208, 205] on button "Save" at bounding box center [206, 212] width 38 height 15
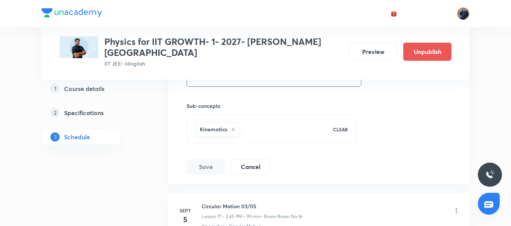
scroll to position [4769, 0]
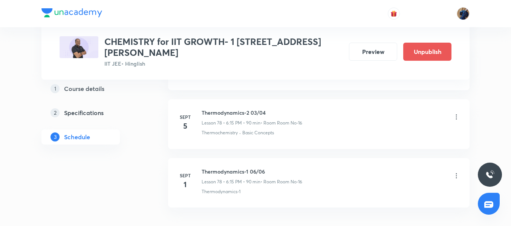
scroll to position [4884, 0]
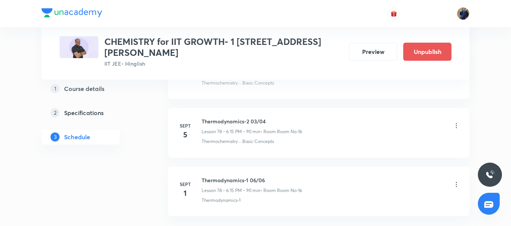
click at [456, 122] on icon at bounding box center [457, 126] width 8 height 8
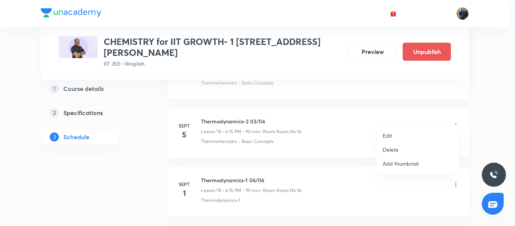
click at [412, 135] on li "Edit" at bounding box center [418, 136] width 83 height 14
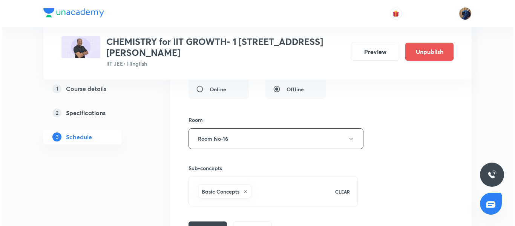
scroll to position [5156, 0]
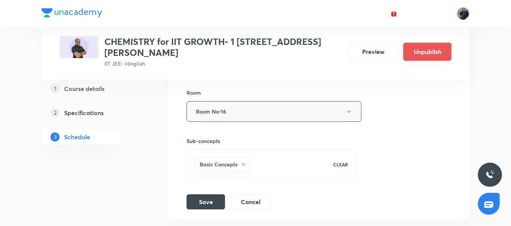
click at [240, 101] on button "Room No-16" at bounding box center [274, 111] width 175 height 21
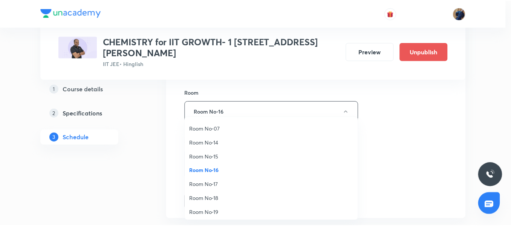
scroll to position [84, 0]
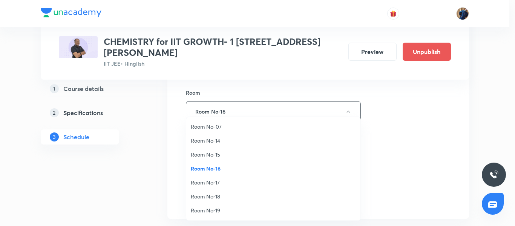
click at [221, 192] on li "Room No-18" at bounding box center [273, 196] width 174 height 14
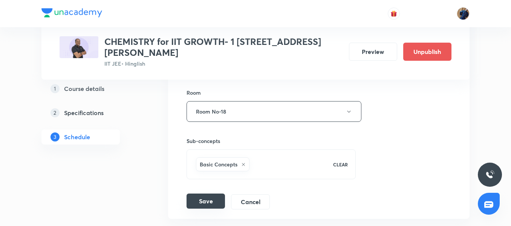
click at [214, 194] on button "Save" at bounding box center [206, 200] width 38 height 15
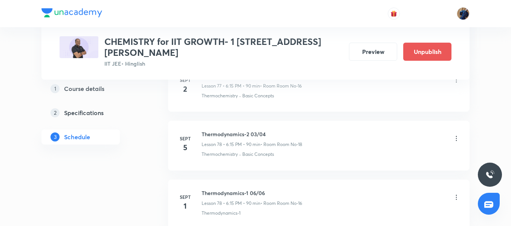
scroll to position [4477, 0]
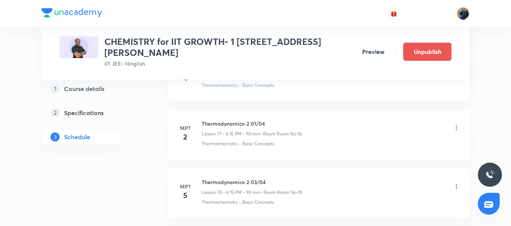
click at [457, 124] on icon at bounding box center [457, 128] width 8 height 8
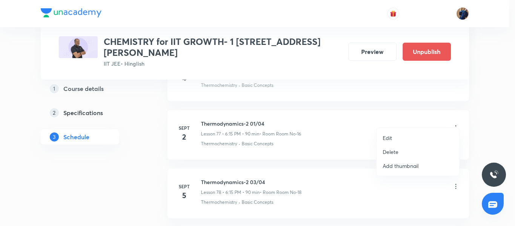
click at [406, 135] on li "Edit" at bounding box center [418, 138] width 83 height 14
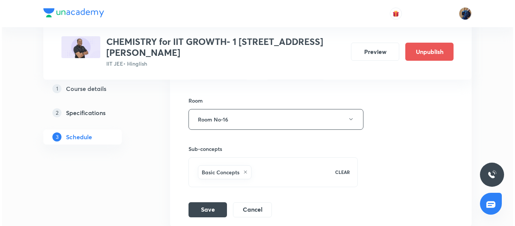
scroll to position [4642, 0]
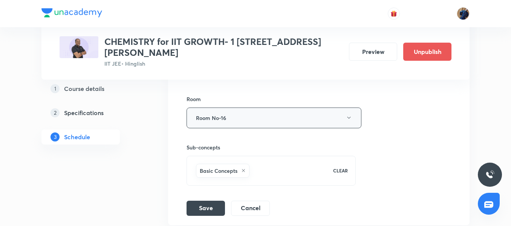
click at [261, 107] on button "Room No-16" at bounding box center [274, 117] width 175 height 21
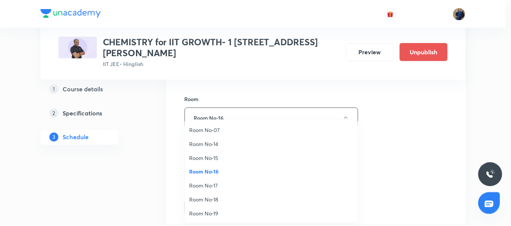
scroll to position [84, 0]
click at [216, 196] on span "Room No-18" at bounding box center [273, 199] width 165 height 8
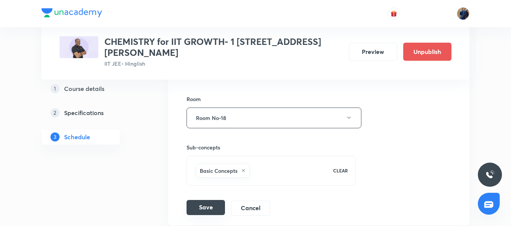
click at [209, 200] on button "Save" at bounding box center [206, 207] width 38 height 15
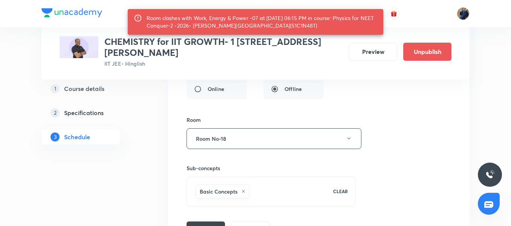
click at [262, 26] on div "Room clashes with Work, Energy & Power -07 at 02 Sep 2025 06:15 PM in course: P…" at bounding box center [262, 21] width 231 height 21
copy div "51C1N48T"
click at [211, 221] on button "Save" at bounding box center [206, 227] width 38 height 15
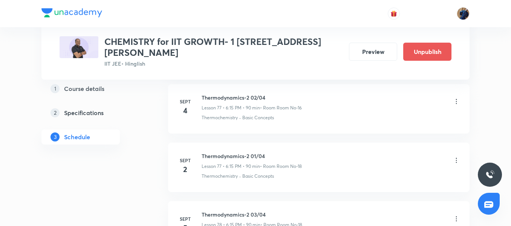
scroll to position [4396, 0]
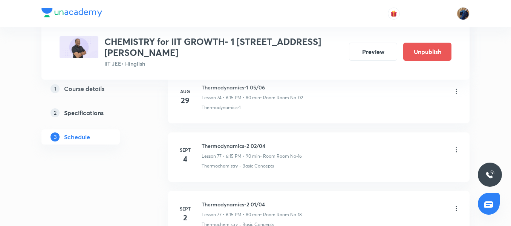
click at [455, 146] on icon at bounding box center [457, 150] width 8 height 8
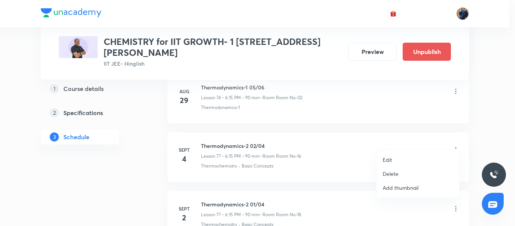
click at [407, 157] on li "Edit" at bounding box center [418, 160] width 83 height 14
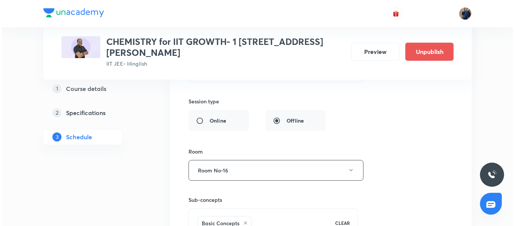
scroll to position [4592, 0]
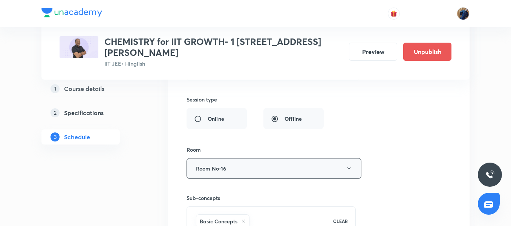
click at [304, 162] on button "Room No-16" at bounding box center [274, 168] width 175 height 21
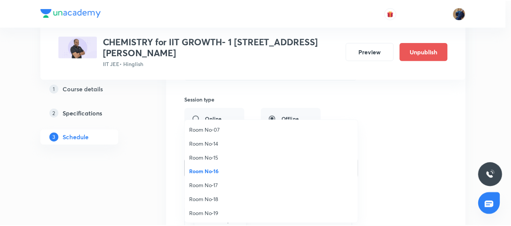
scroll to position [84, 0]
click at [237, 202] on span "Room No-18" at bounding box center [273, 199] width 165 height 8
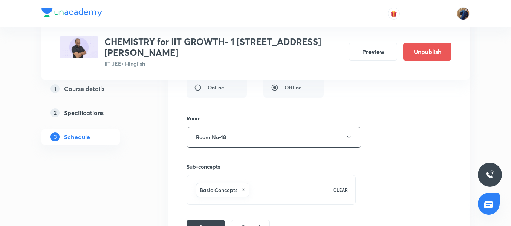
scroll to position [4637, 0]
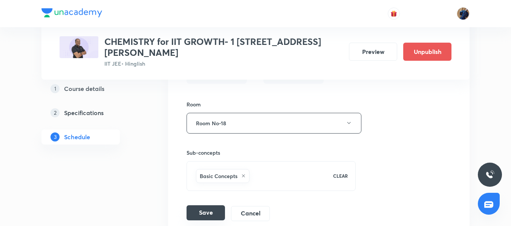
click at [204, 205] on button "Save" at bounding box center [206, 212] width 38 height 15
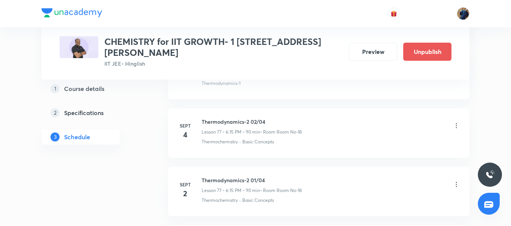
scroll to position [4428, 0]
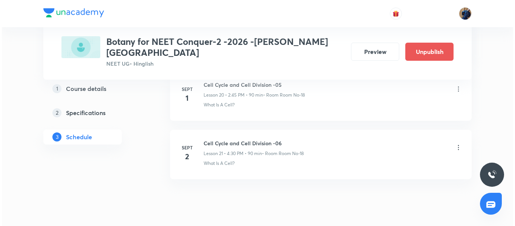
scroll to position [1606, 0]
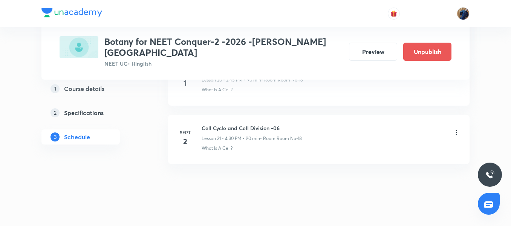
click at [456, 130] on icon at bounding box center [456, 132] width 1 height 5
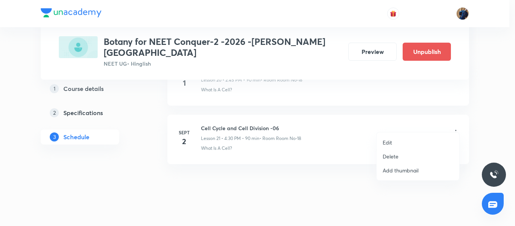
click at [406, 141] on li "Edit" at bounding box center [418, 142] width 83 height 14
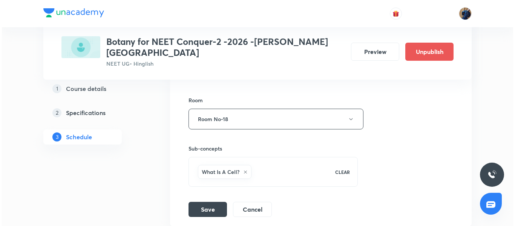
scroll to position [1496, 0]
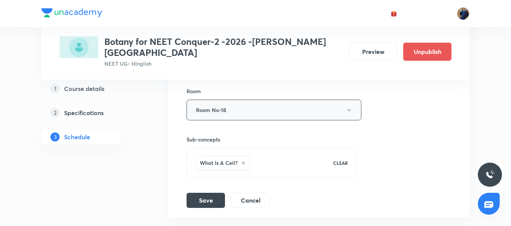
click at [253, 106] on button "Room No-18" at bounding box center [274, 109] width 175 height 21
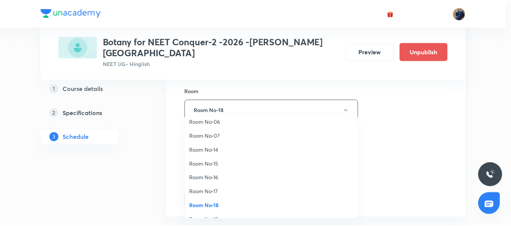
scroll to position [84, 0]
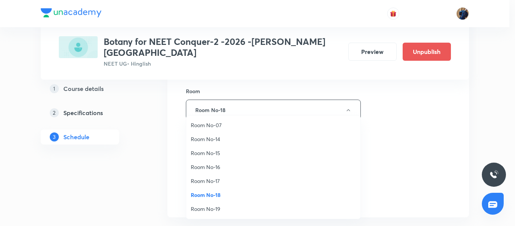
click at [211, 210] on span "Room No-19" at bounding box center [273, 209] width 165 height 8
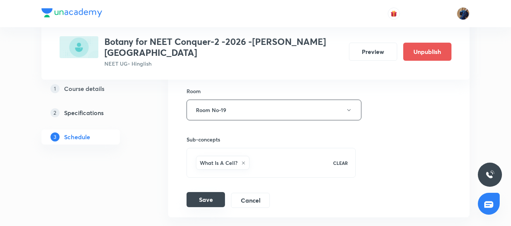
click at [207, 192] on button "Save" at bounding box center [206, 199] width 38 height 15
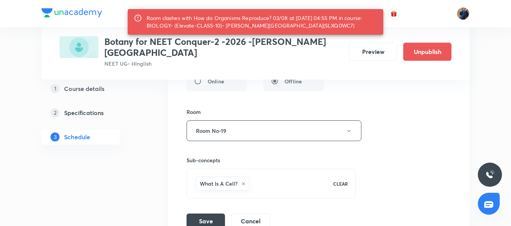
click at [277, 24] on div "Room clashes with How do Organisms Reproduce? 03/08 at 02 Sep 2025 04:55 PM in …" at bounding box center [262, 21] width 231 height 21
copy div "SLXQ0WC7"
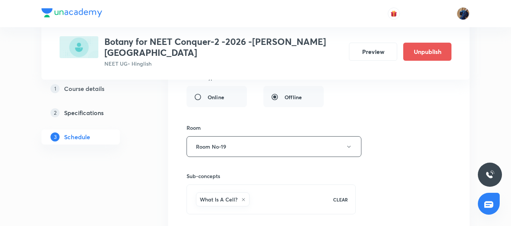
scroll to position [1483, 0]
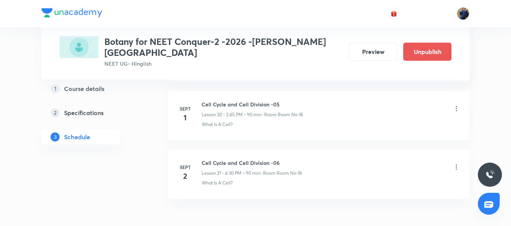
scroll to position [1239, 0]
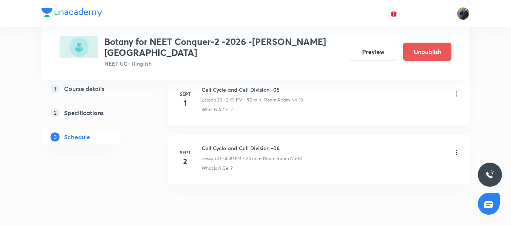
click at [456, 148] on icon at bounding box center [457, 152] width 8 height 8
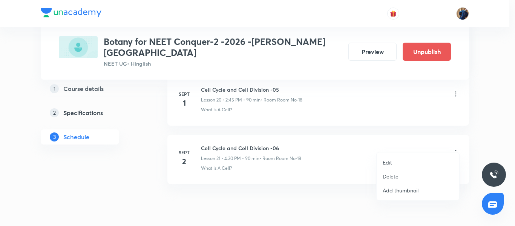
click at [401, 162] on li "Edit" at bounding box center [418, 162] width 83 height 14
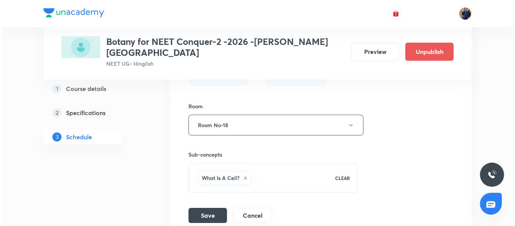
scroll to position [1484, 0]
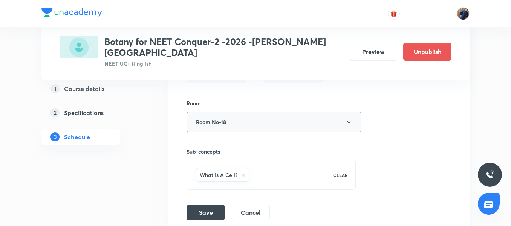
click at [284, 114] on button "Room No-18" at bounding box center [274, 122] width 175 height 21
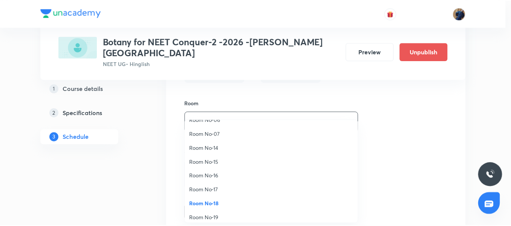
scroll to position [84, 0]
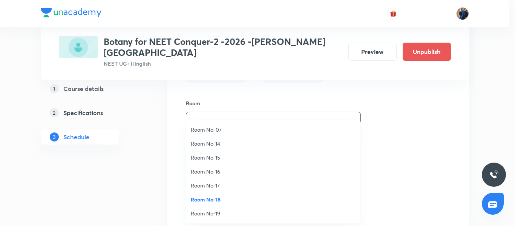
click at [226, 214] on span "Room No-19" at bounding box center [273, 213] width 165 height 8
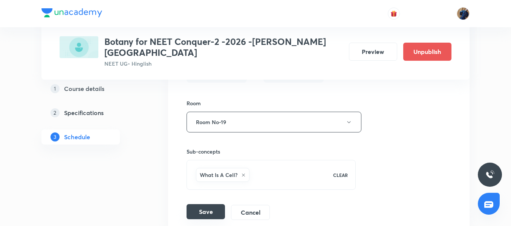
click at [211, 204] on button "Save" at bounding box center [206, 211] width 38 height 15
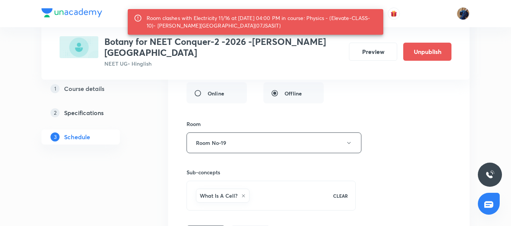
click at [223, 23] on div "Room clashes with Electricity 11/16 at 02 Sep 2025 04:00 PM in course: Physics …" at bounding box center [262, 21] width 231 height 21
copy div "07JSASIT"
click at [237, 135] on button "Room No-19" at bounding box center [274, 142] width 175 height 21
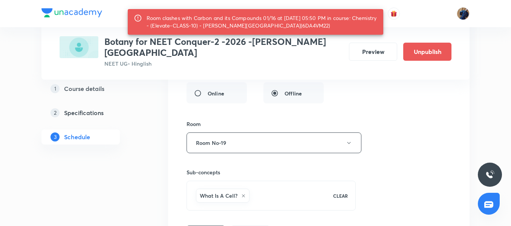
click at [285, 24] on div "Room clashes with Carbon and its Compounds 01/16 at 02 Sep 2025 05:50 PM in cou…" at bounding box center [262, 21] width 231 height 21
copy div "6DA4VM22"
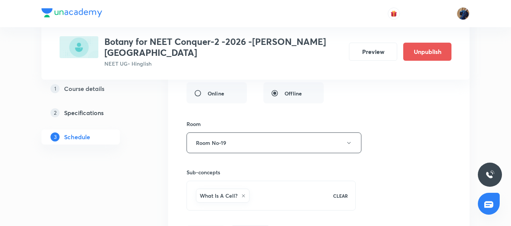
scroll to position [1259, 0]
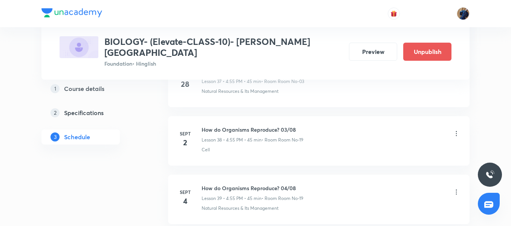
scroll to position [2602, 0]
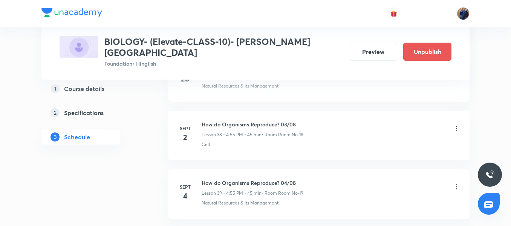
click at [453, 124] on icon at bounding box center [457, 128] width 8 height 8
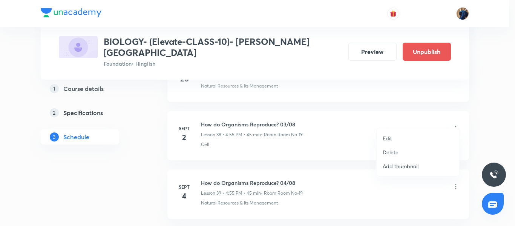
click at [413, 132] on li "Edit" at bounding box center [418, 138] width 83 height 14
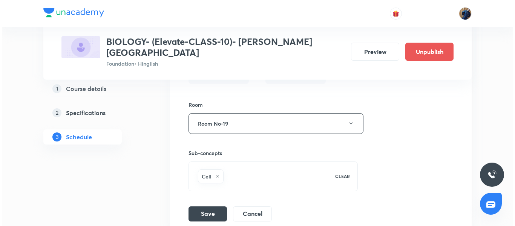
scroll to position [2485, 0]
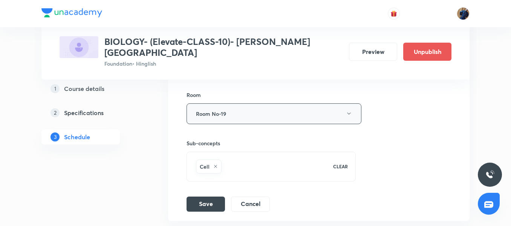
click at [256, 104] on button "Room No-19" at bounding box center [274, 113] width 175 height 21
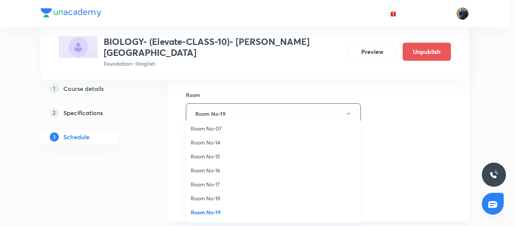
scroll to position [69, 0]
click at [214, 184] on span "Room No-16" at bounding box center [273, 185] width 165 height 8
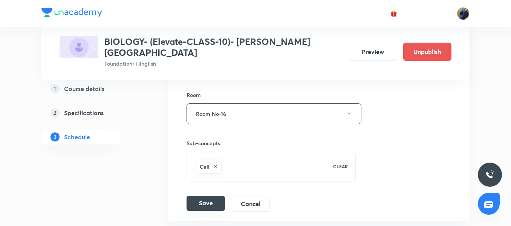
click at [208, 196] on button "Save" at bounding box center [206, 203] width 38 height 15
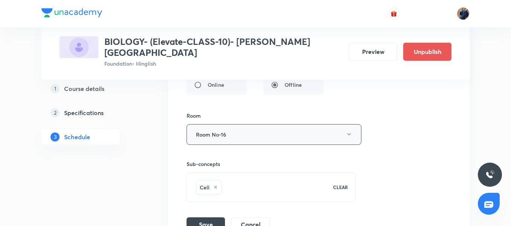
click at [234, 124] on button "Room No-16" at bounding box center [274, 134] width 175 height 21
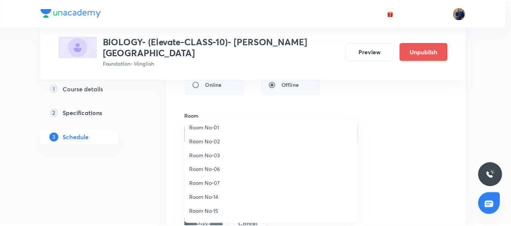
scroll to position [84, 0]
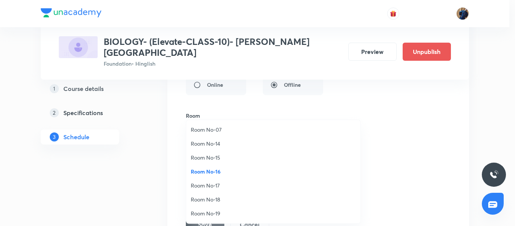
click at [225, 185] on span "Room No-17" at bounding box center [273, 185] width 165 height 8
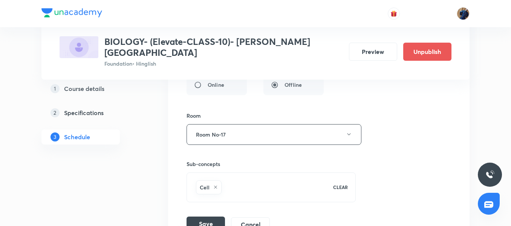
click at [207, 216] on button "Save" at bounding box center [206, 223] width 38 height 15
click at [251, 124] on button "Room No-17" at bounding box center [274, 134] width 175 height 21
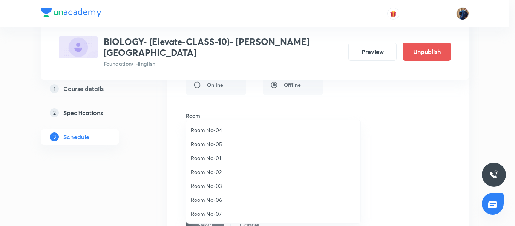
click at [233, 129] on span "Room No-04" at bounding box center [273, 130] width 165 height 8
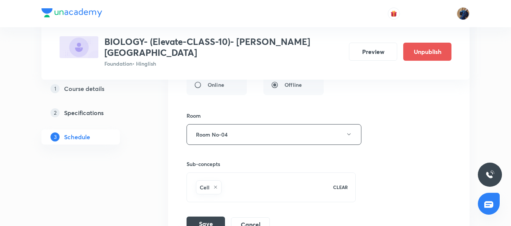
click at [201, 216] on button "Save" at bounding box center [206, 223] width 38 height 15
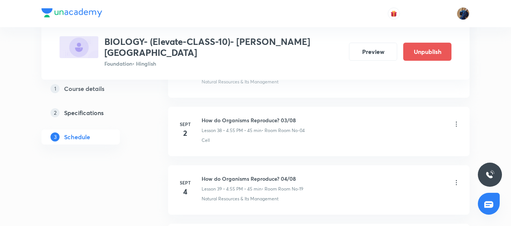
scroll to position [2265, 0]
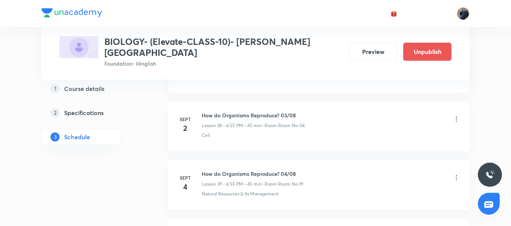
click at [458, 115] on icon at bounding box center [457, 119] width 8 height 8
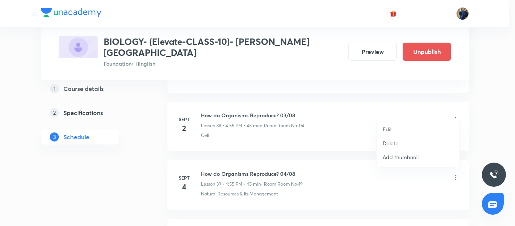
click at [412, 125] on li "Edit" at bounding box center [418, 129] width 83 height 14
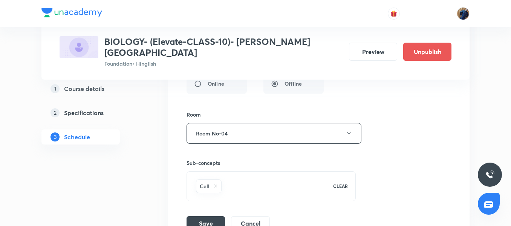
scroll to position [2480, 0]
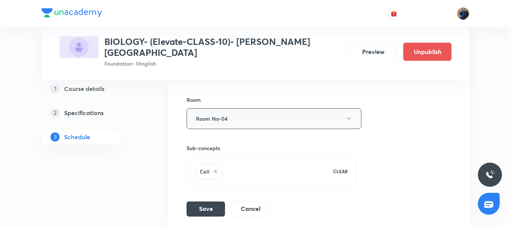
click at [253, 109] on button "Room No-04" at bounding box center [274, 118] width 175 height 21
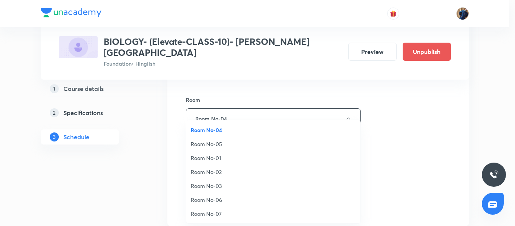
click at [230, 141] on span "Room No-05" at bounding box center [273, 144] width 165 height 8
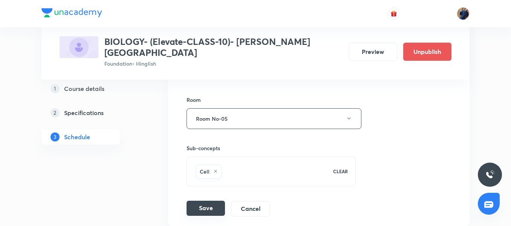
click at [202, 201] on button "Save" at bounding box center [206, 208] width 38 height 15
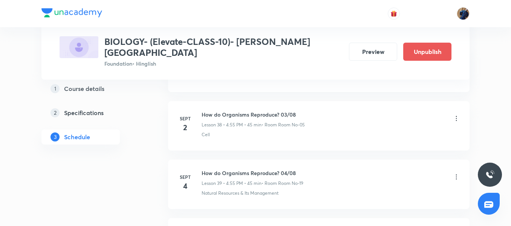
scroll to position [2607, 0]
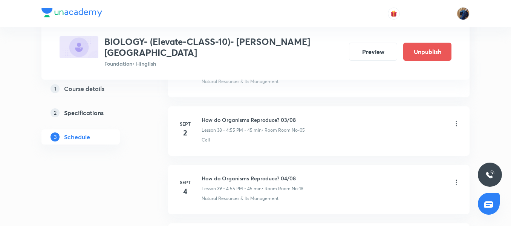
click at [456, 120] on icon at bounding box center [457, 124] width 8 height 8
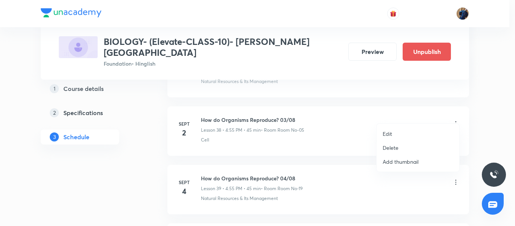
click at [456, 115] on div at bounding box center [257, 113] width 515 height 226
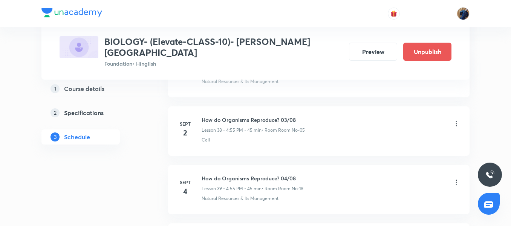
click at [455, 120] on icon at bounding box center [457, 124] width 8 height 8
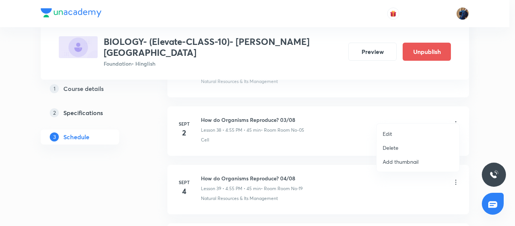
click at [413, 132] on li "Edit" at bounding box center [418, 134] width 83 height 14
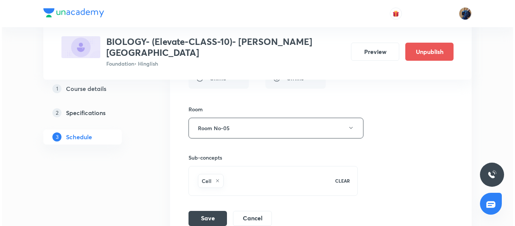
scroll to position [2485, 0]
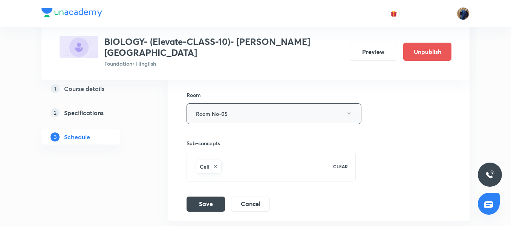
click at [256, 103] on button "Room No-05" at bounding box center [274, 113] width 175 height 21
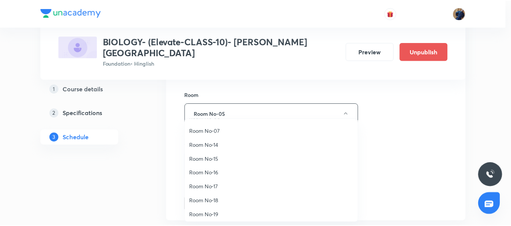
scroll to position [84, 0]
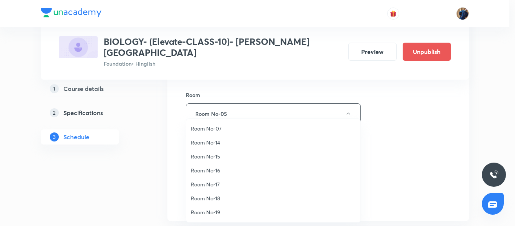
click at [211, 169] on span "Room No-16" at bounding box center [273, 170] width 165 height 8
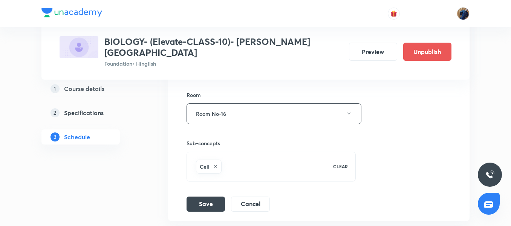
click at [208, 184] on div "Session title 33/99 How do Organisms Reproduce? 03/08 ​ Schedule for [DATE] 4:5…" at bounding box center [319, 47] width 265 height 328
click at [207, 196] on button "Save" at bounding box center [206, 203] width 38 height 15
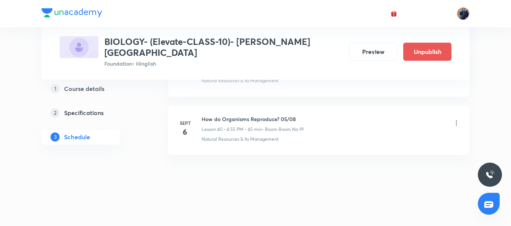
scroll to position [2369, 0]
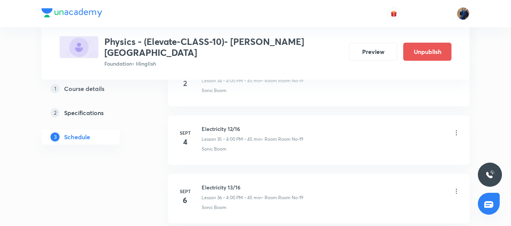
scroll to position [2409, 0]
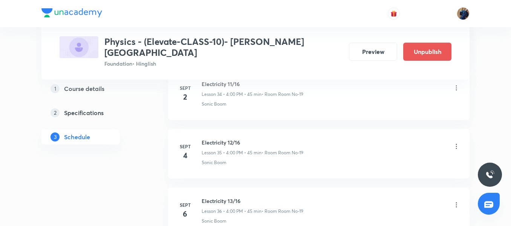
click at [457, 84] on icon at bounding box center [457, 88] width 8 height 8
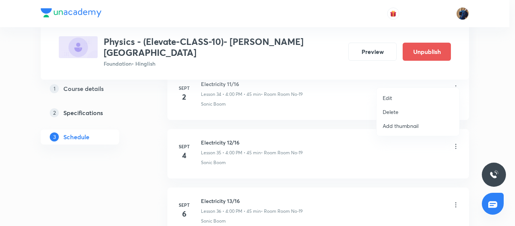
click at [414, 96] on li "Edit" at bounding box center [418, 98] width 83 height 14
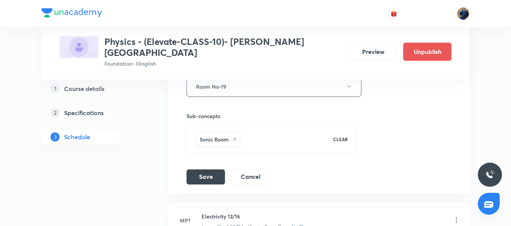
scroll to position [2270, 0]
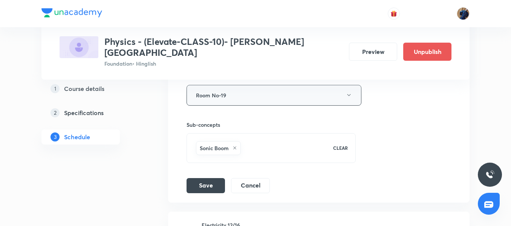
click at [240, 87] on button "Room No-19" at bounding box center [274, 95] width 175 height 21
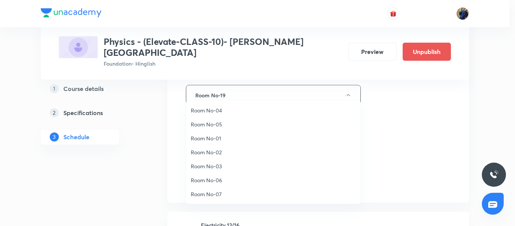
click at [225, 156] on li "Room No-02" at bounding box center [273, 152] width 174 height 14
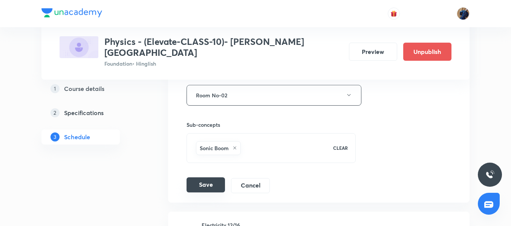
click at [205, 178] on button "Save" at bounding box center [206, 184] width 38 height 15
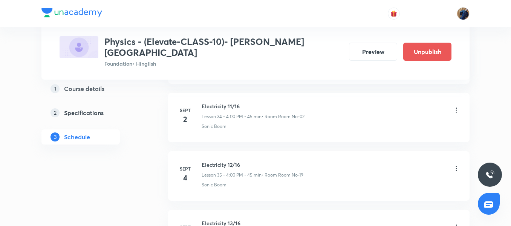
scroll to position [2033, 0]
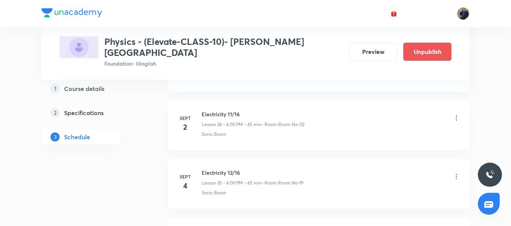
drag, startPoint x: 514, startPoint y: 224, endPoint x: 340, endPoint y: 178, distance: 180.5
click at [340, 178] on div "Electricity 12/16 Lesson 35 • 4:00 PM • 45 min • Room Room No-19 Sonic Boom" at bounding box center [331, 182] width 259 height 28
click at [456, 116] on icon at bounding box center [456, 118] width 1 height 5
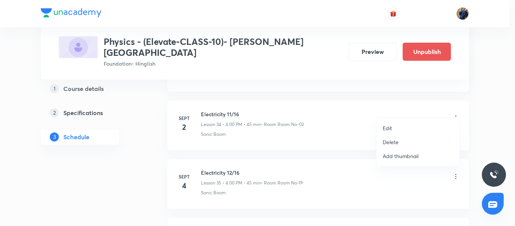
click at [413, 125] on li "Edit" at bounding box center [418, 128] width 83 height 14
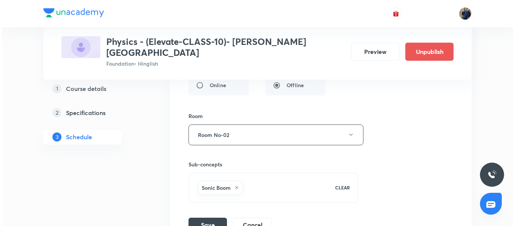
scroll to position [2248, 0]
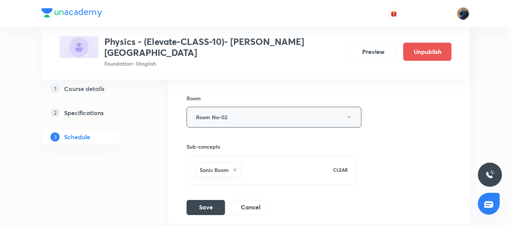
click at [264, 107] on button "Room No-02" at bounding box center [274, 117] width 175 height 21
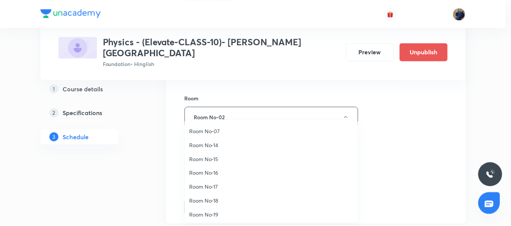
scroll to position [84, 0]
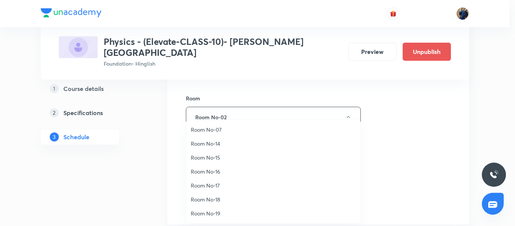
click at [226, 166] on li "Room No-16" at bounding box center [273, 171] width 174 height 14
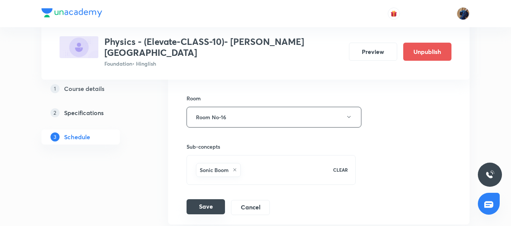
click at [205, 199] on button "Save" at bounding box center [206, 206] width 38 height 15
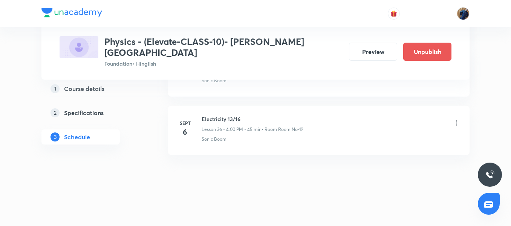
scroll to position [2135, 0]
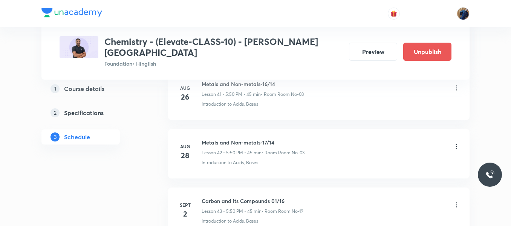
scroll to position [2840, 0]
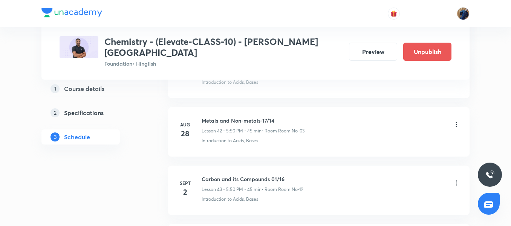
click at [456, 179] on icon at bounding box center [457, 183] width 8 height 8
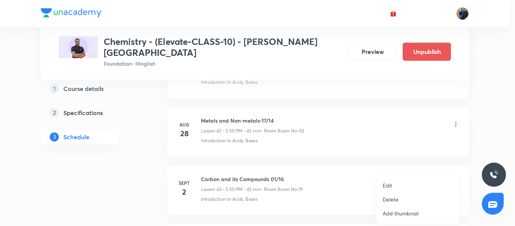
click at [407, 183] on li "Edit" at bounding box center [418, 185] width 83 height 14
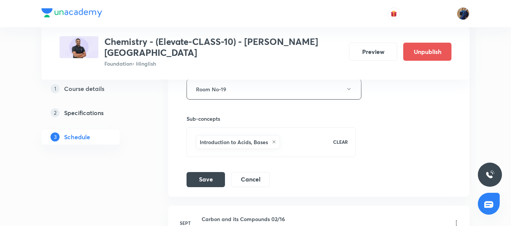
scroll to position [2786, 0]
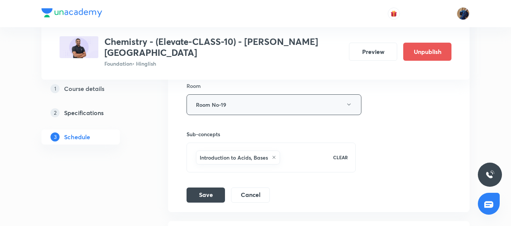
click at [235, 94] on button "Room No-19" at bounding box center [274, 104] width 175 height 21
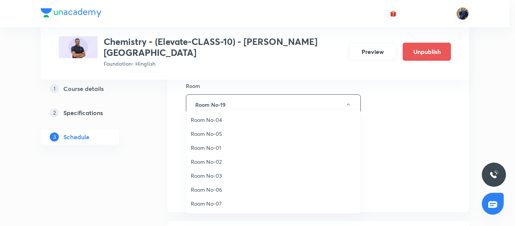
click at [226, 124] on li "Room No-04" at bounding box center [273, 120] width 174 height 14
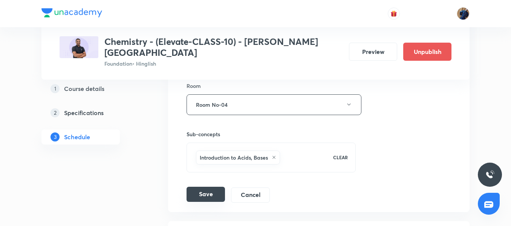
click at [202, 187] on button "Save" at bounding box center [206, 194] width 38 height 15
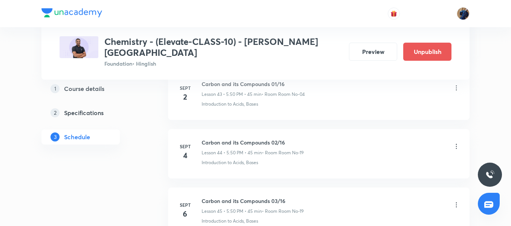
scroll to position [2564, 0]
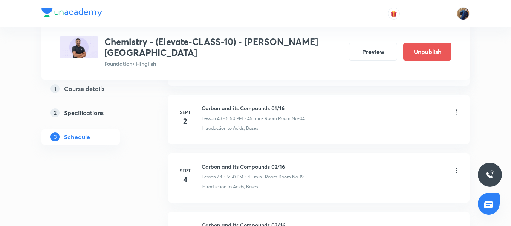
click at [456, 108] on icon at bounding box center [457, 112] width 8 height 8
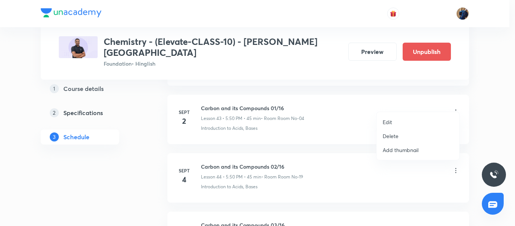
click at [410, 119] on li "Edit" at bounding box center [418, 122] width 83 height 14
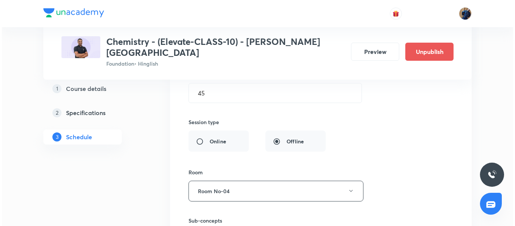
scroll to position [2715, 0]
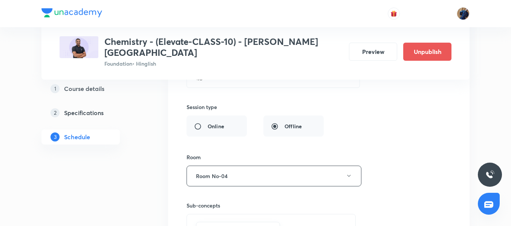
click at [315, 169] on button "Room No-04" at bounding box center [274, 175] width 175 height 21
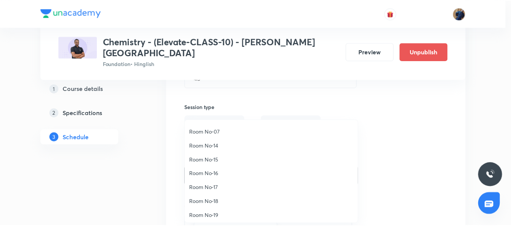
scroll to position [84, 0]
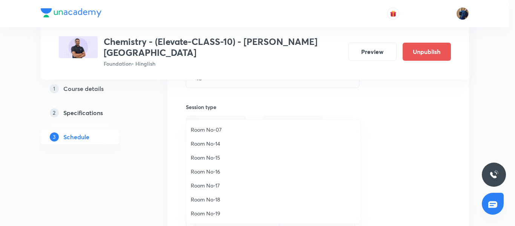
click at [220, 170] on span "Room No-16" at bounding box center [273, 171] width 165 height 8
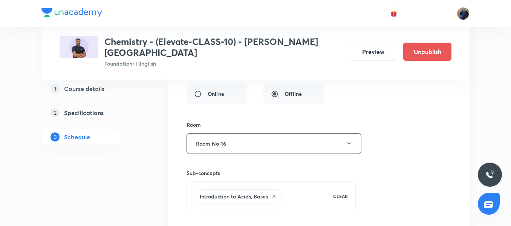
scroll to position [2760, 0]
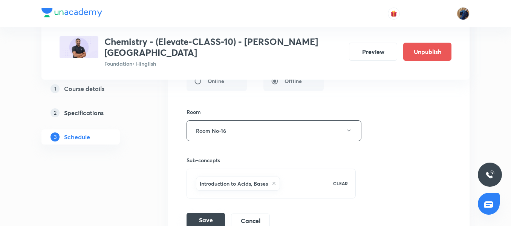
click at [198, 213] on button "Save" at bounding box center [206, 220] width 38 height 15
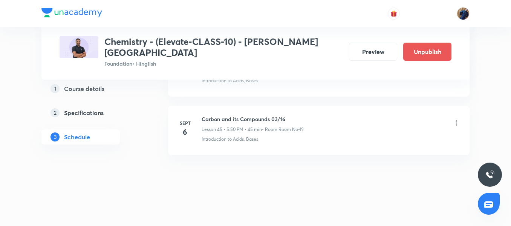
scroll to position [2661, 0]
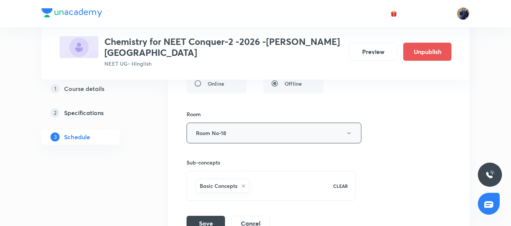
click at [242, 125] on button "Room No-18" at bounding box center [274, 132] width 175 height 21
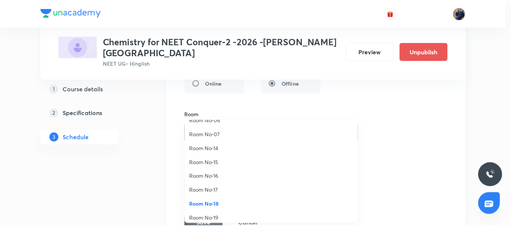
scroll to position [84, 0]
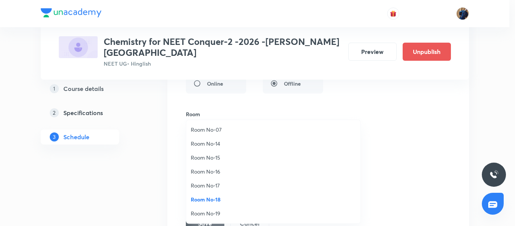
click at [223, 213] on span "Room No-19" at bounding box center [273, 213] width 165 height 8
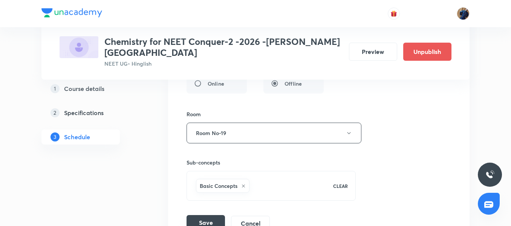
click at [213, 215] on button "Save" at bounding box center [206, 222] width 38 height 15
click at [202, 215] on button "Save" at bounding box center [206, 222] width 38 height 15
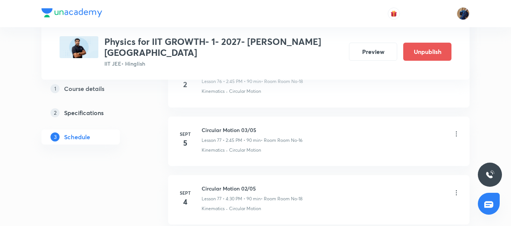
scroll to position [4885, 0]
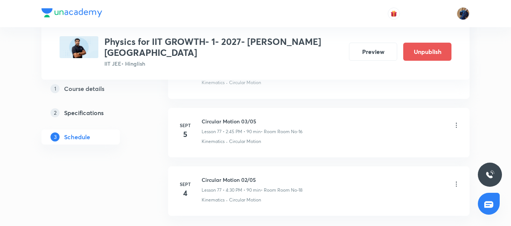
click at [455, 121] on icon at bounding box center [457, 125] width 8 height 8
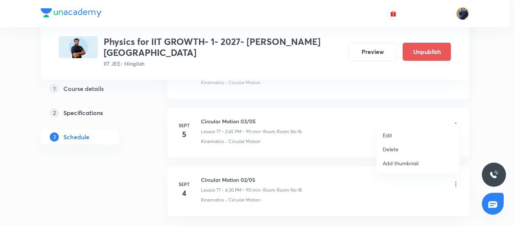
click at [413, 131] on li "Edit" at bounding box center [418, 135] width 83 height 14
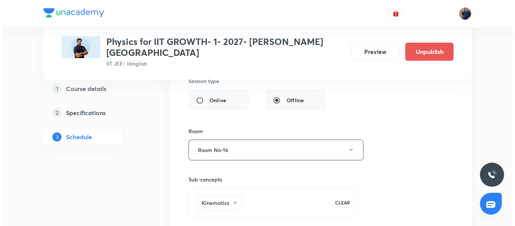
scroll to position [5126, 0]
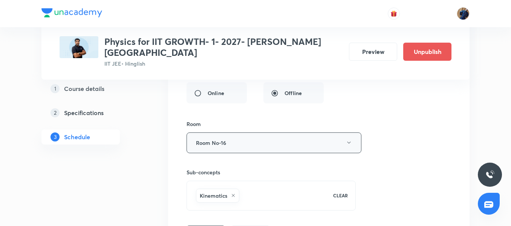
click at [272, 141] on button "Room No-16" at bounding box center [274, 142] width 175 height 21
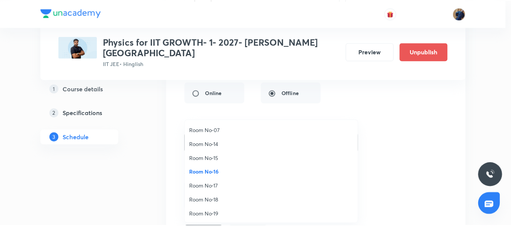
scroll to position [84, 0]
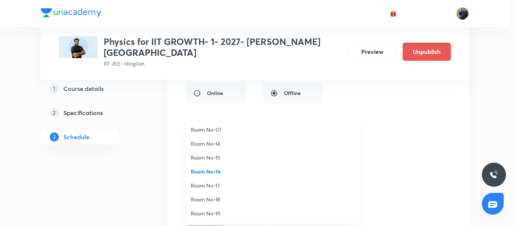
click at [211, 203] on li "Room No-18" at bounding box center [273, 199] width 174 height 14
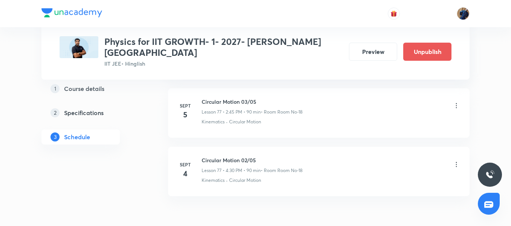
scroll to position [4590, 0]
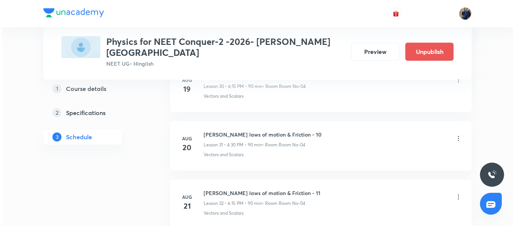
scroll to position [2774, 0]
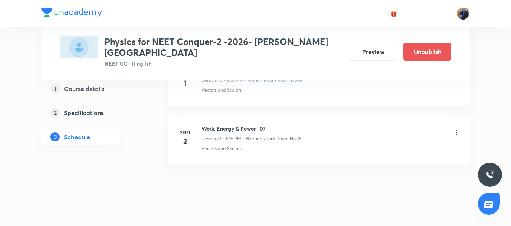
click at [456, 129] on icon at bounding box center [457, 133] width 8 height 8
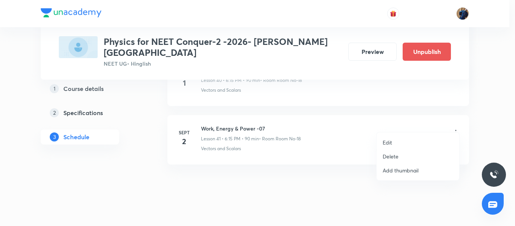
click at [406, 138] on li "Edit" at bounding box center [418, 142] width 83 height 14
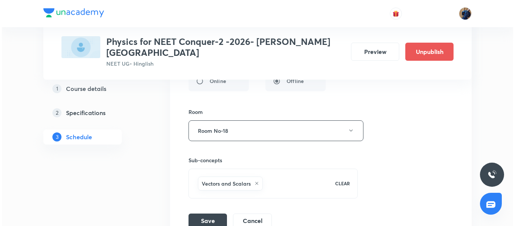
scroll to position [2649, 0]
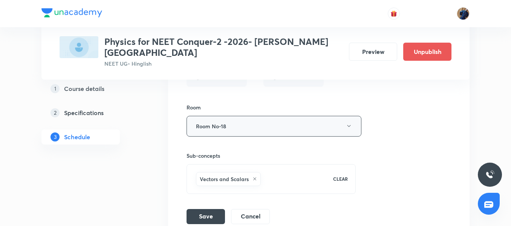
click at [246, 116] on button "Room No-18" at bounding box center [274, 126] width 175 height 21
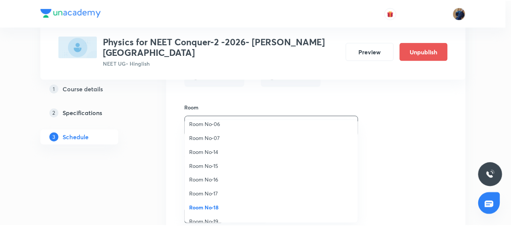
scroll to position [84, 0]
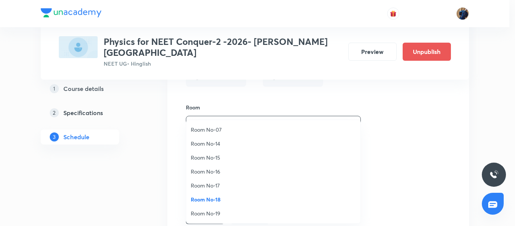
click at [215, 212] on span "Room No-19" at bounding box center [273, 213] width 165 height 8
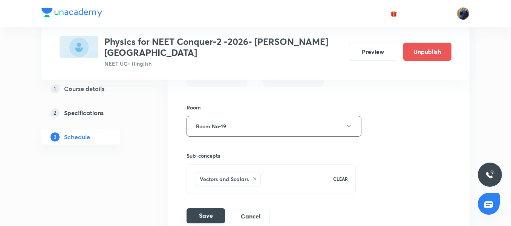
click at [204, 208] on button "Save" at bounding box center [206, 215] width 38 height 15
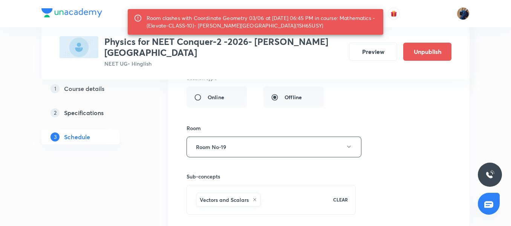
click at [285, 27] on div "Room clashes with Coordinate Geometry 03/06 at 02 Sep 2025 06:45 PM in course: …" at bounding box center [262, 21] width 231 height 21
copy div "1SH65USY"
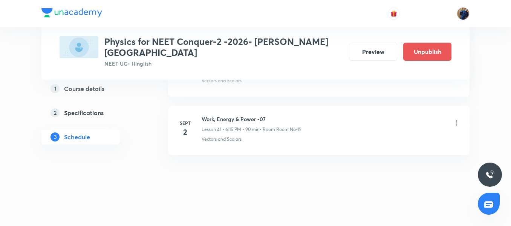
scroll to position [2428, 0]
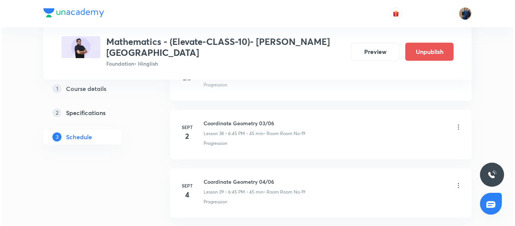
scroll to position [2609, 0]
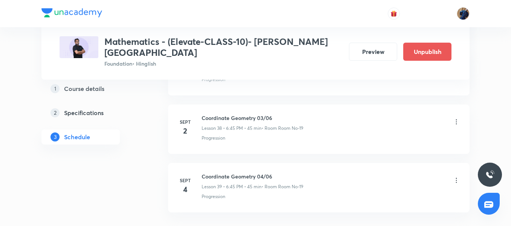
click at [455, 118] on icon at bounding box center [457, 122] width 8 height 8
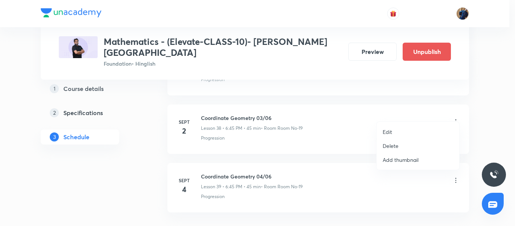
click at [412, 130] on li "Edit" at bounding box center [418, 132] width 83 height 14
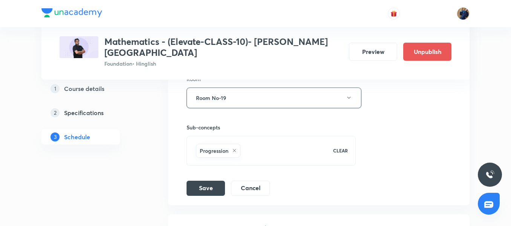
scroll to position [2492, 0]
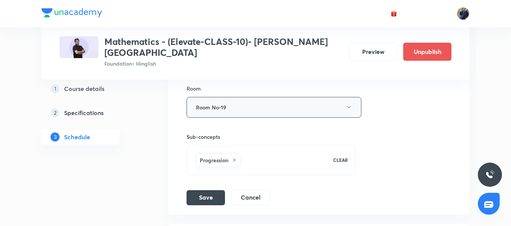
click at [238, 97] on button "Room No-19" at bounding box center [274, 107] width 175 height 21
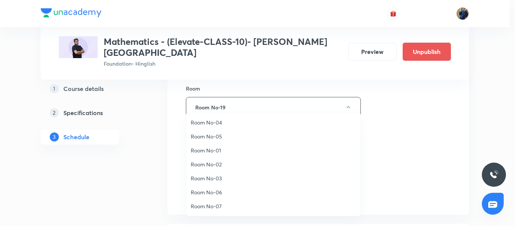
click at [233, 156] on li "Room No-01" at bounding box center [273, 150] width 174 height 14
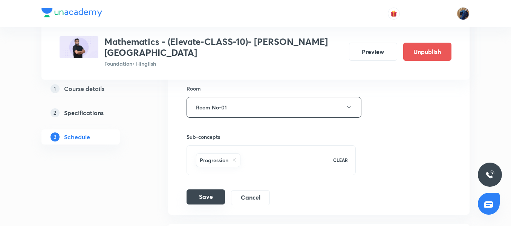
click at [202, 189] on button "Save" at bounding box center [206, 196] width 38 height 15
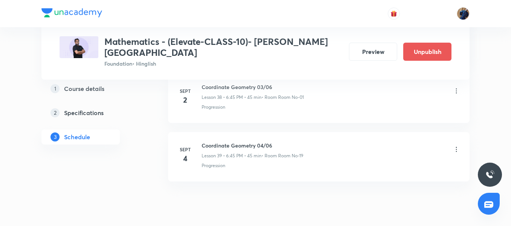
scroll to position [2281, 0]
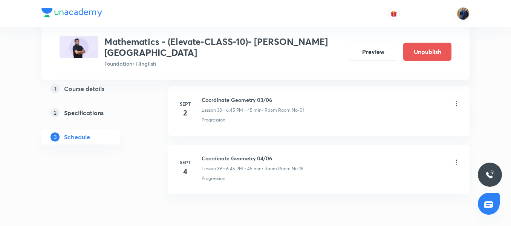
click at [457, 100] on icon at bounding box center [457, 104] width 8 height 8
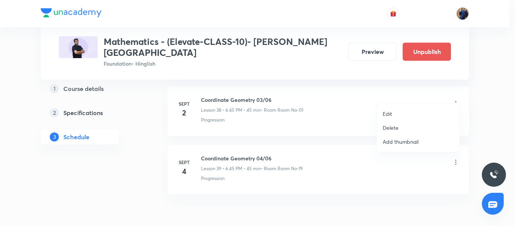
click at [410, 113] on li "Edit" at bounding box center [418, 114] width 83 height 14
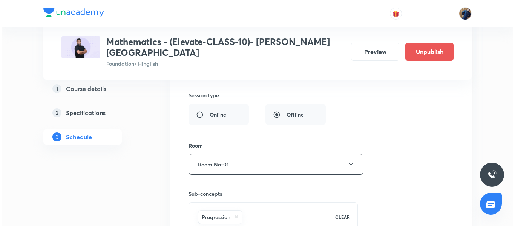
scroll to position [2446, 0]
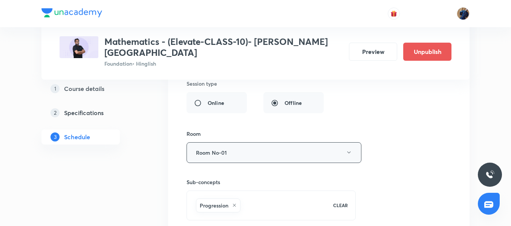
click at [253, 142] on button "Room No-01" at bounding box center [274, 152] width 175 height 21
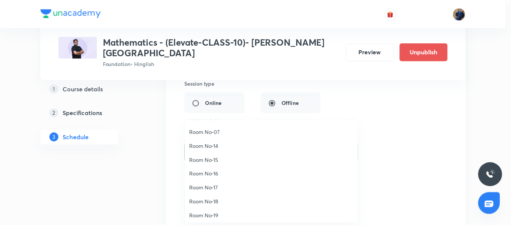
scroll to position [84, 0]
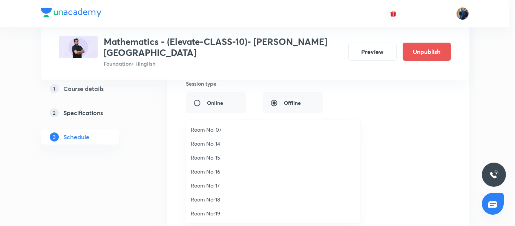
click at [210, 170] on span "Room No-16" at bounding box center [273, 171] width 165 height 8
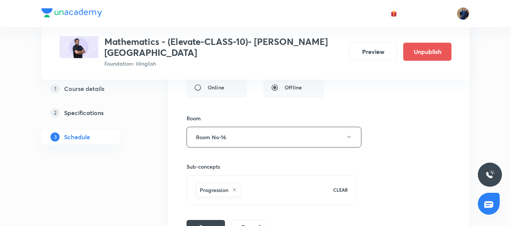
scroll to position [2476, 0]
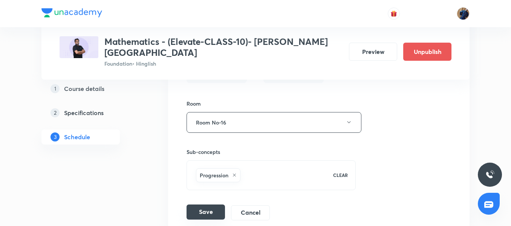
click at [204, 204] on button "Save" at bounding box center [206, 211] width 38 height 15
